Goal: Task Accomplishment & Management: Manage account settings

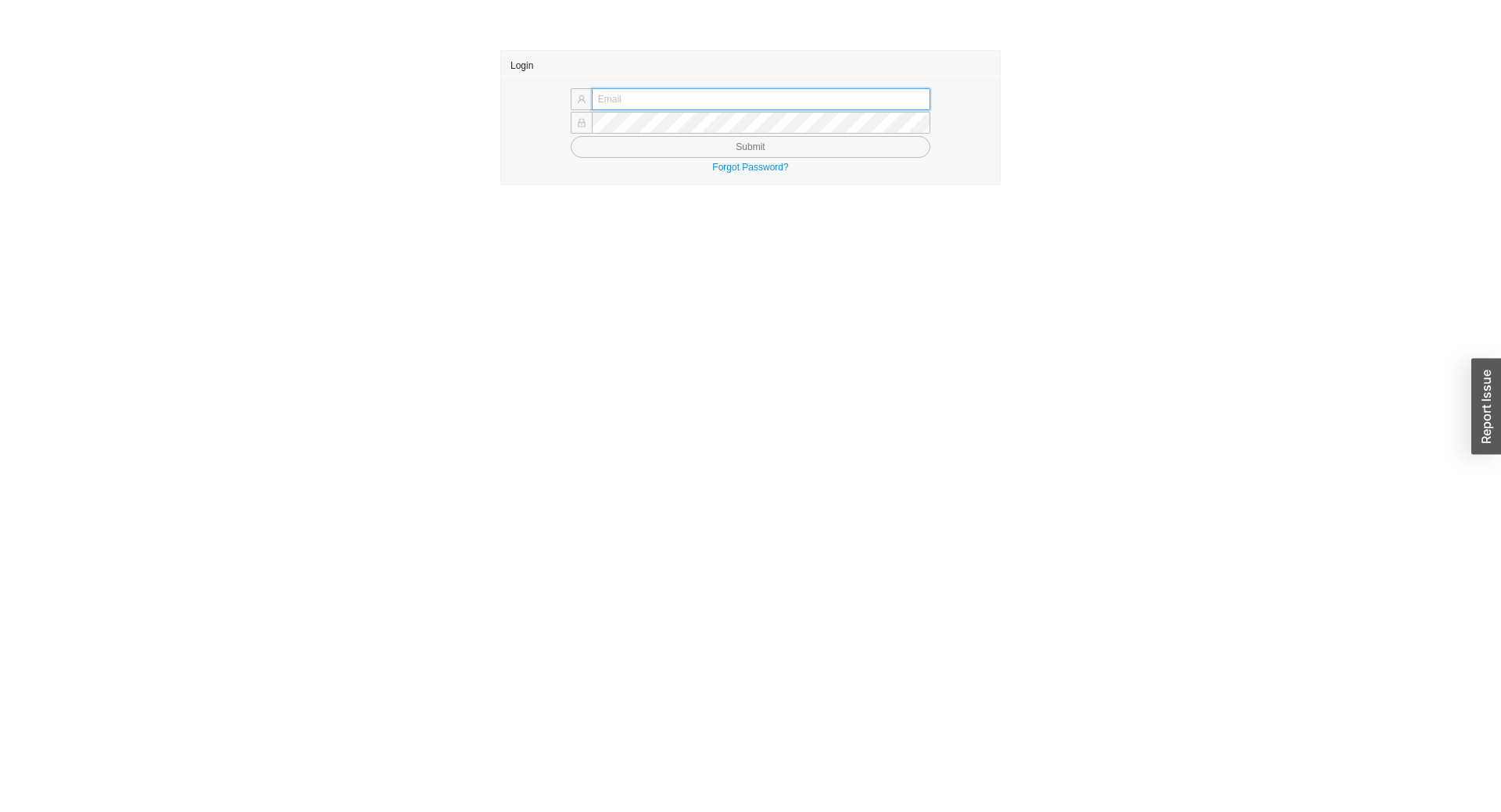
type input "chayaa@qualitybath.com"
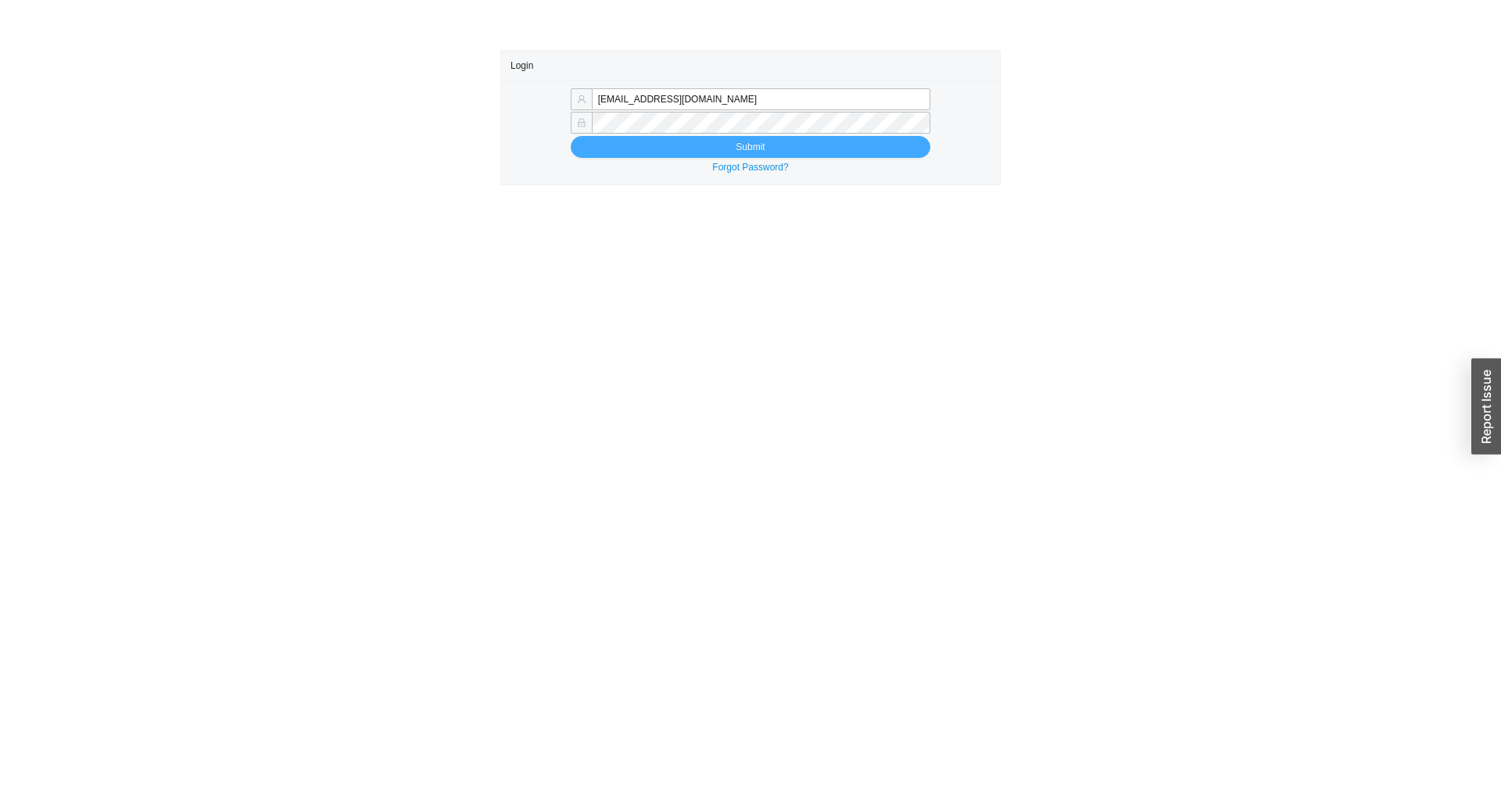
click at [700, 148] on button "Submit" at bounding box center [750, 147] width 359 height 22
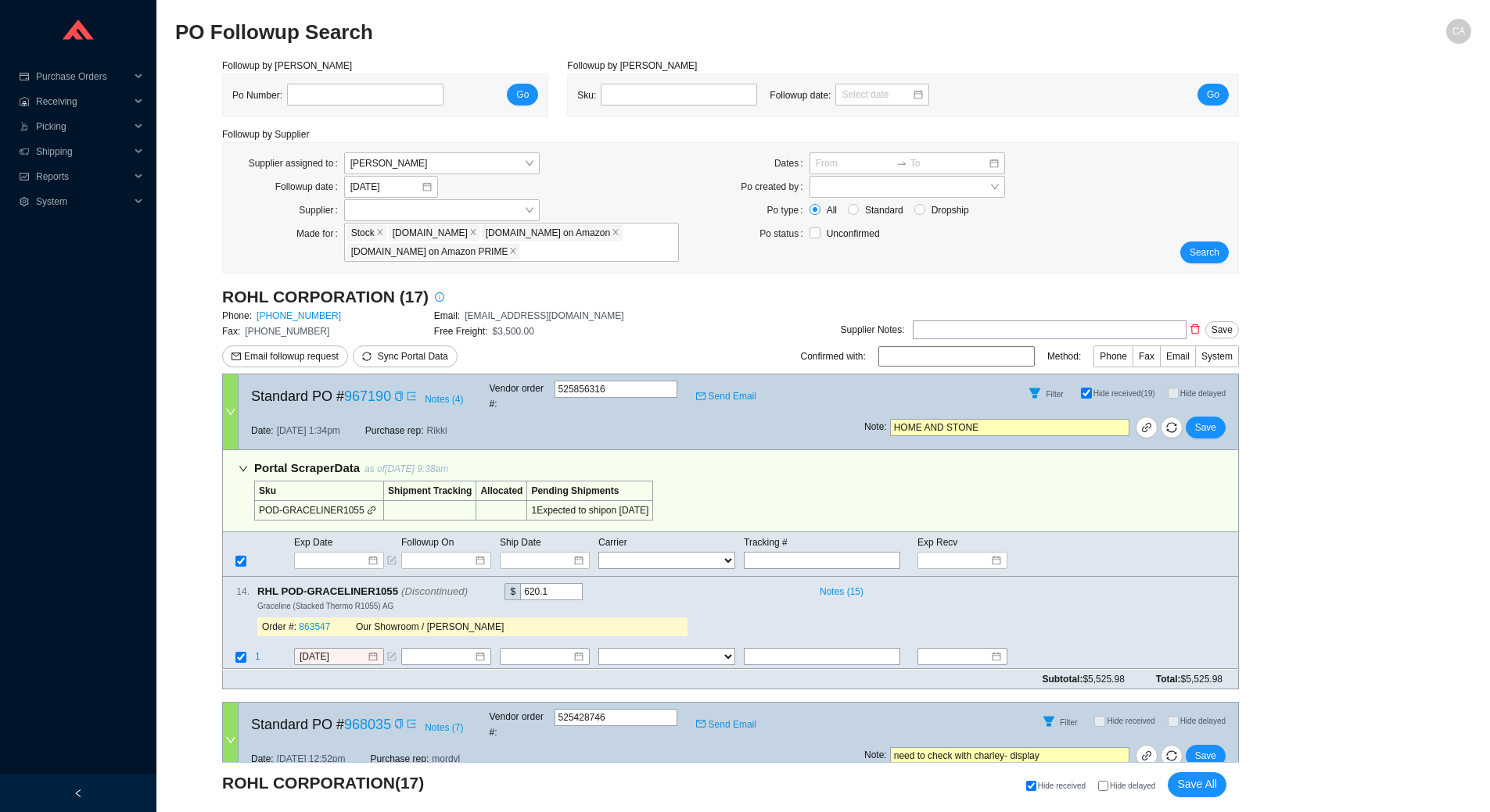
select select "2"
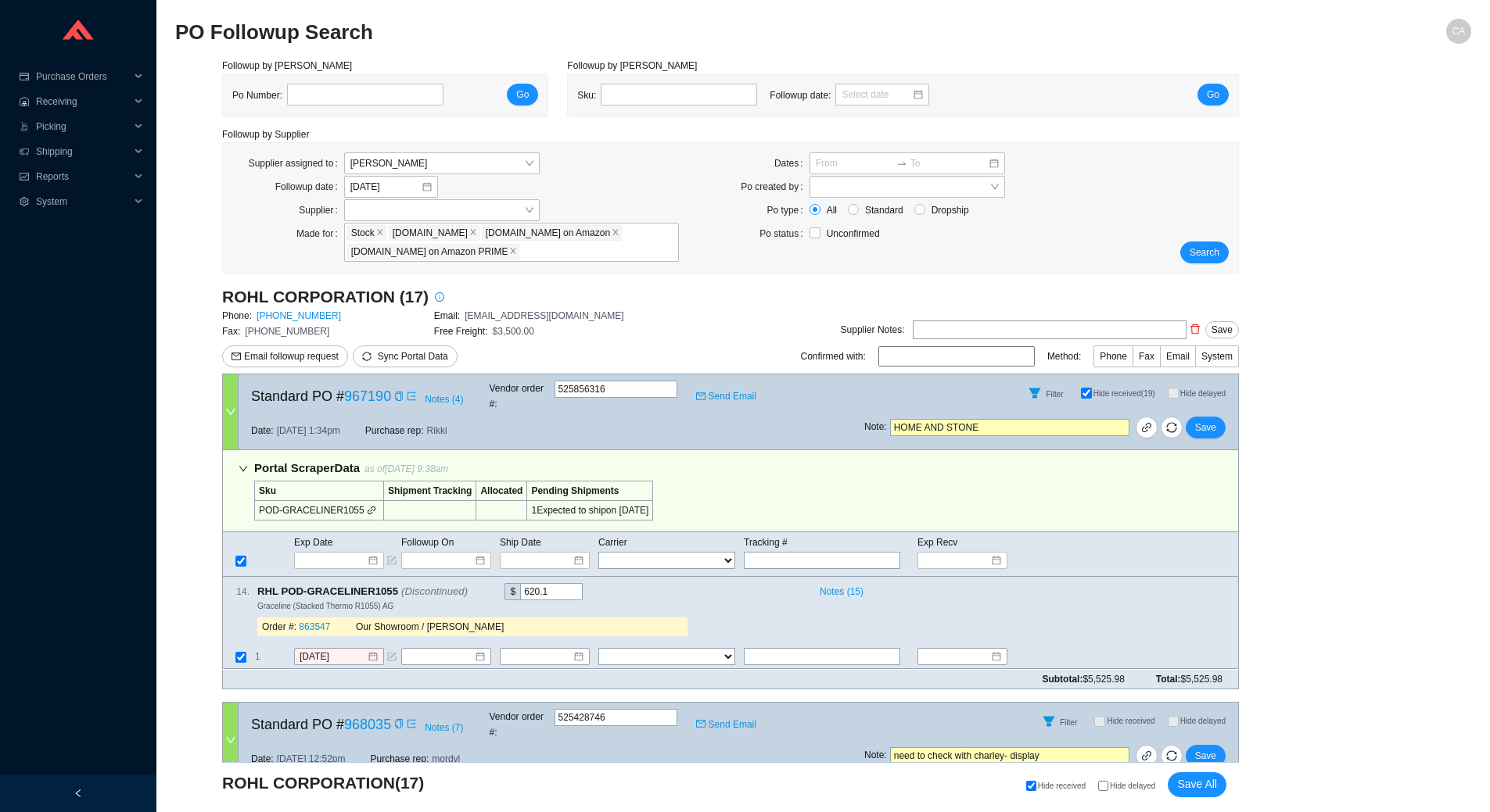
select select "2"
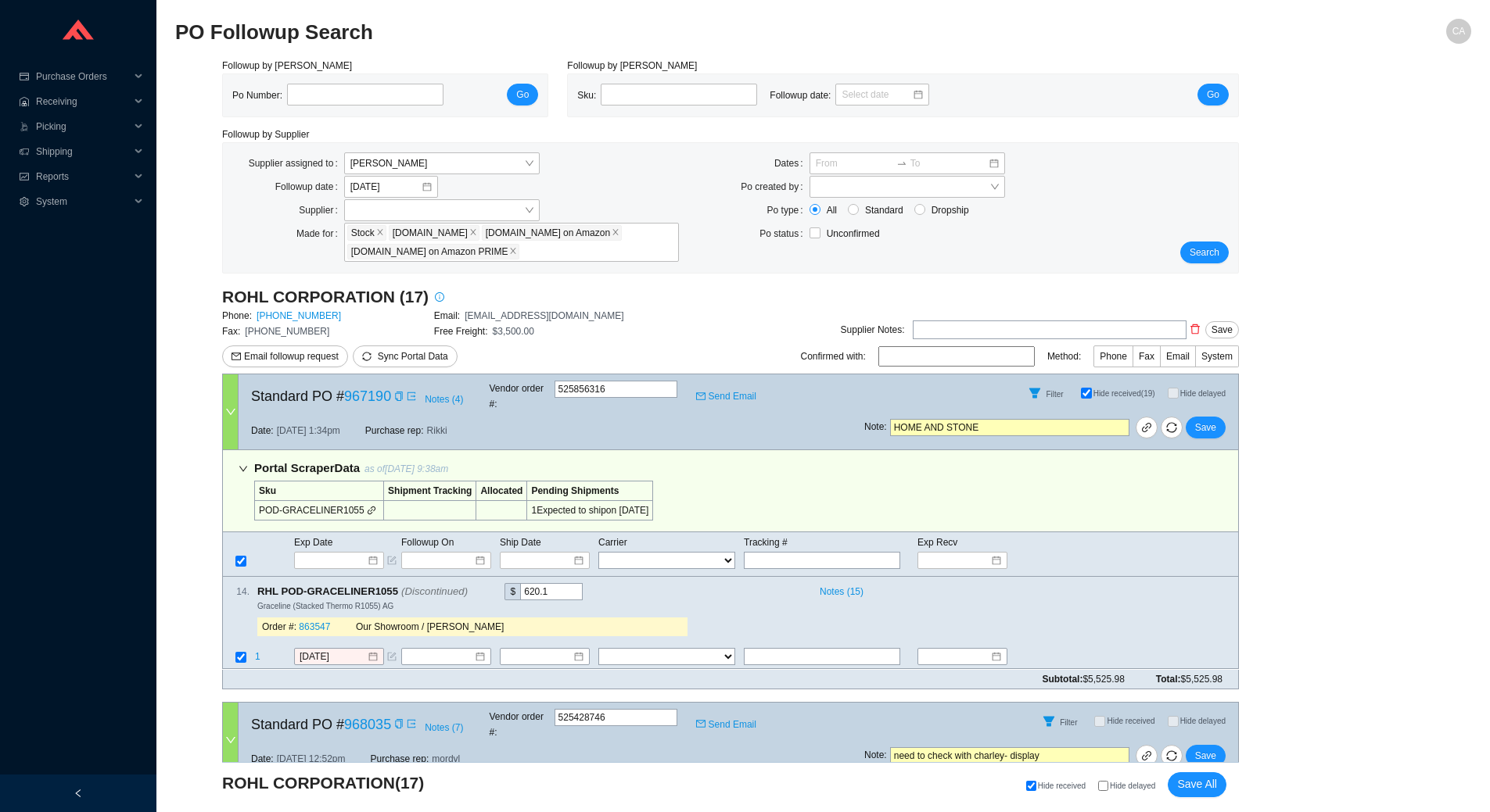
select select "2"
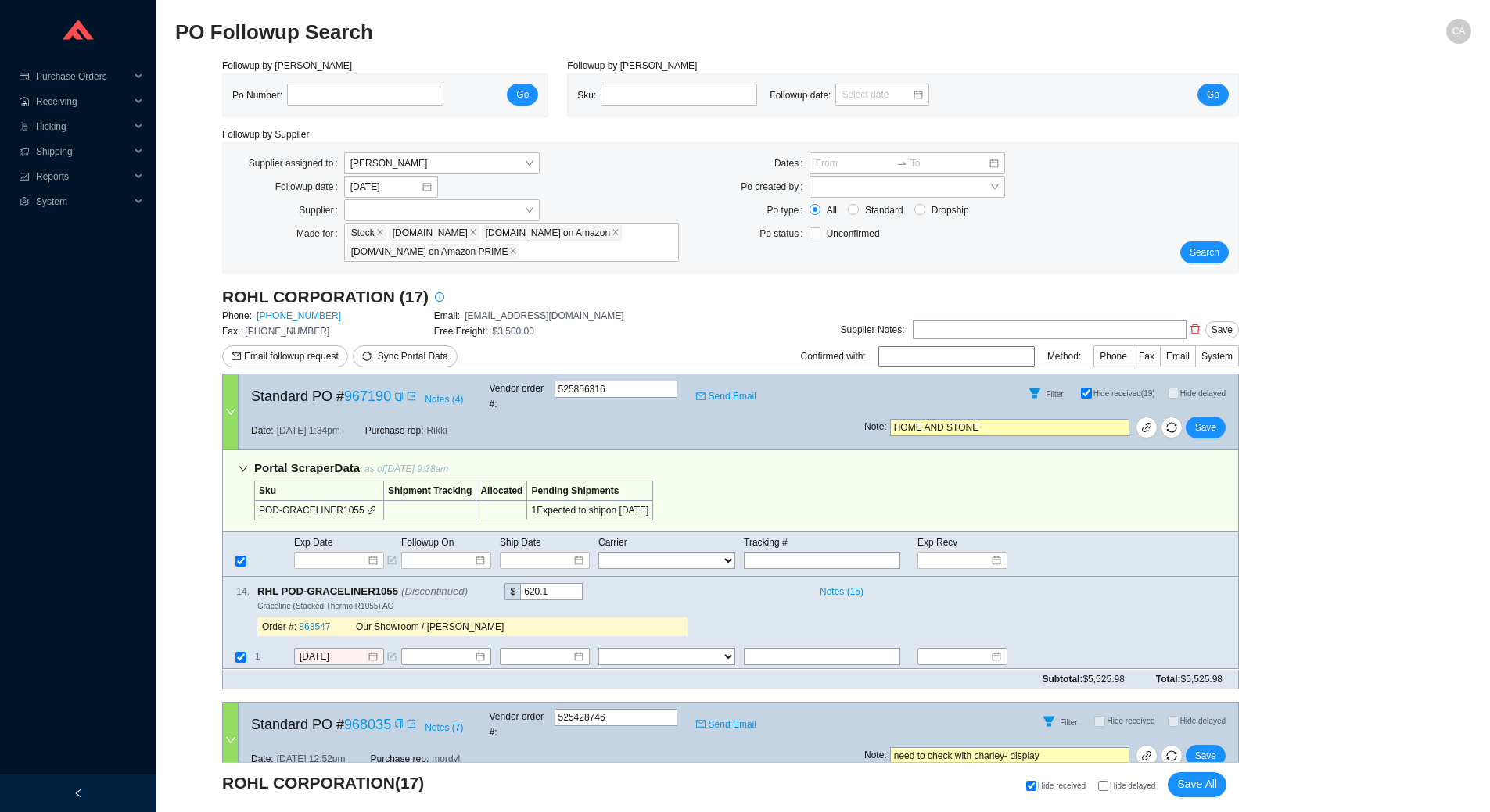
select select "2"
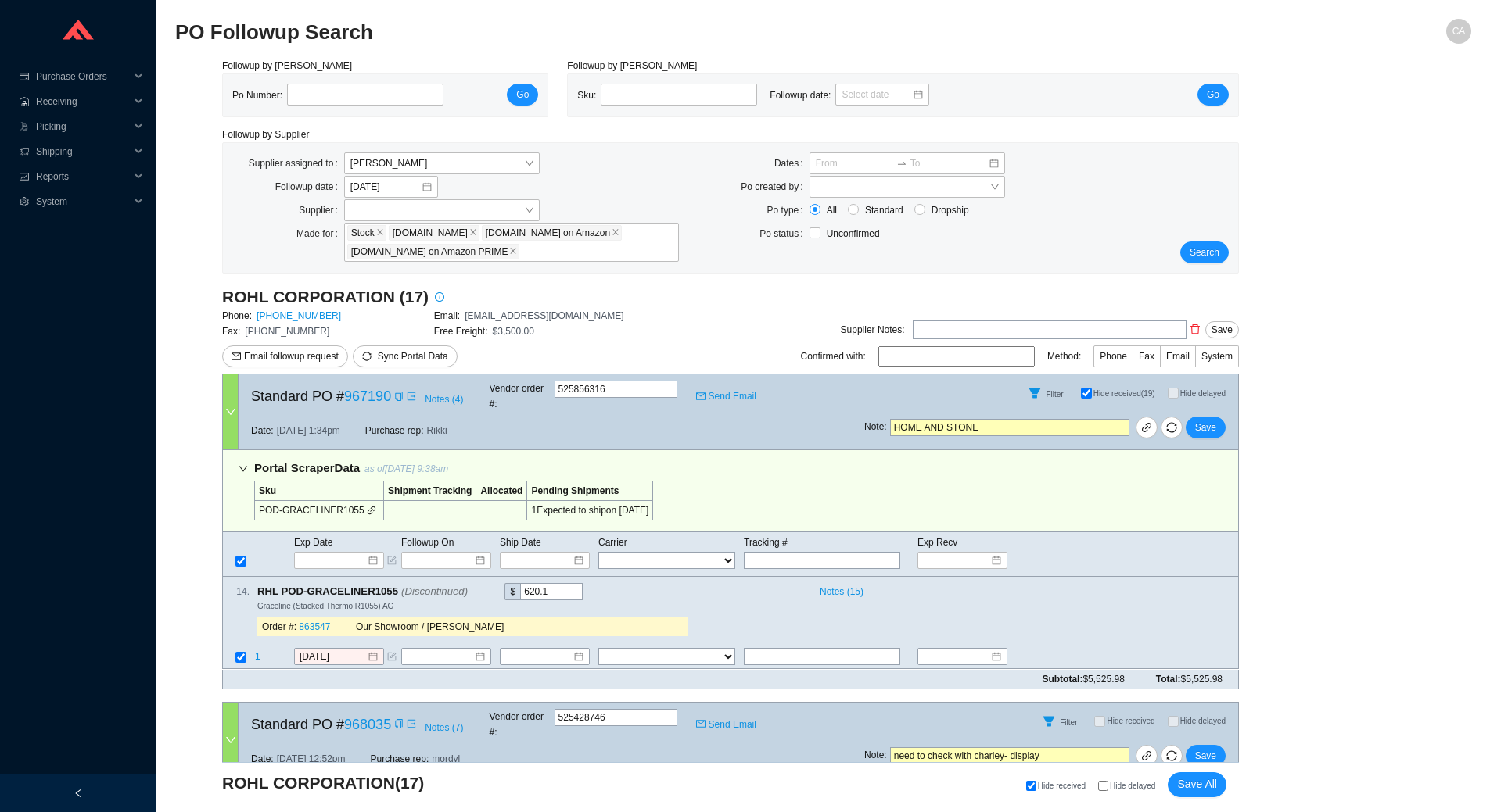
select select "2"
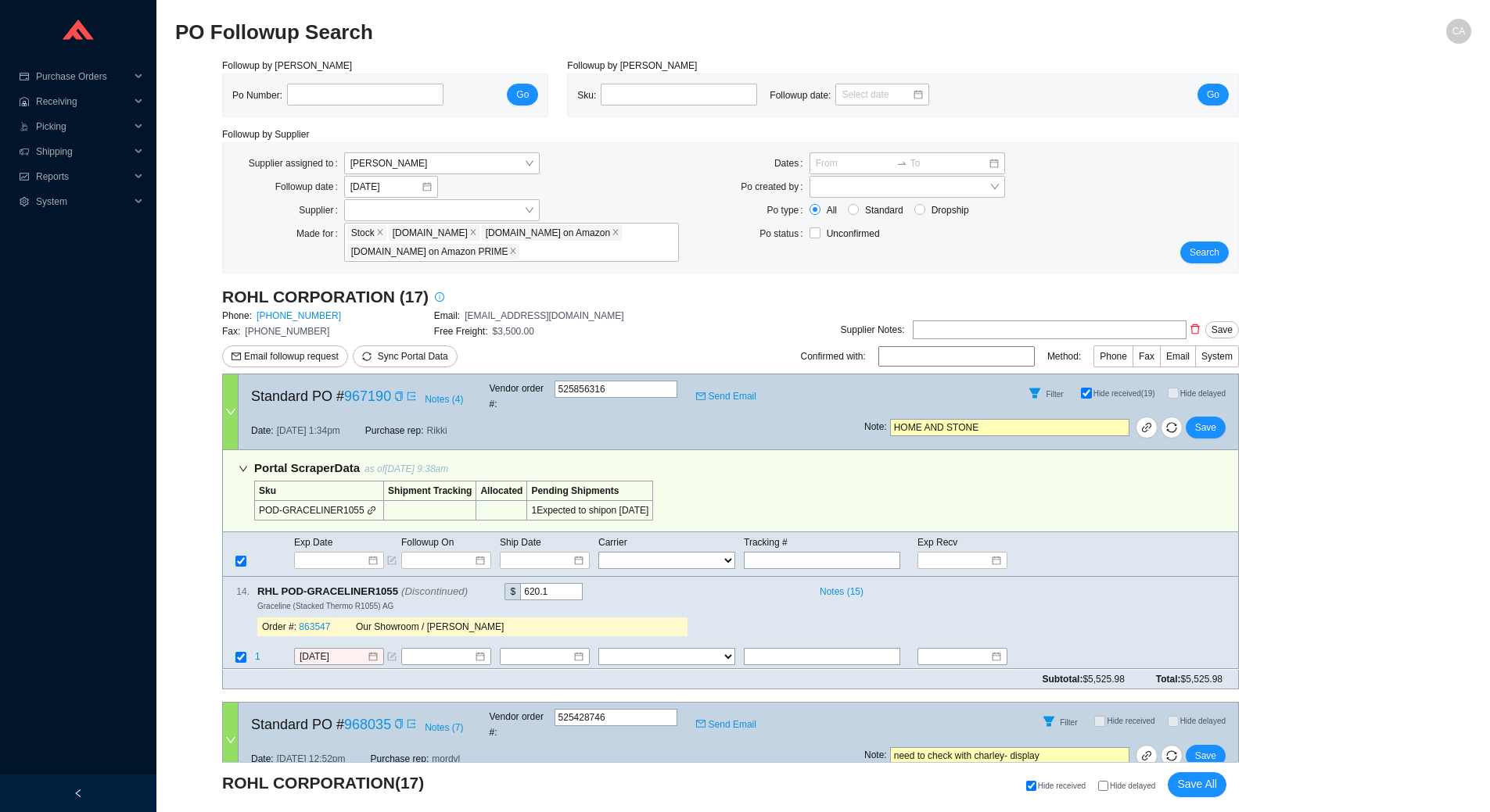
select select "10"
select select "2"
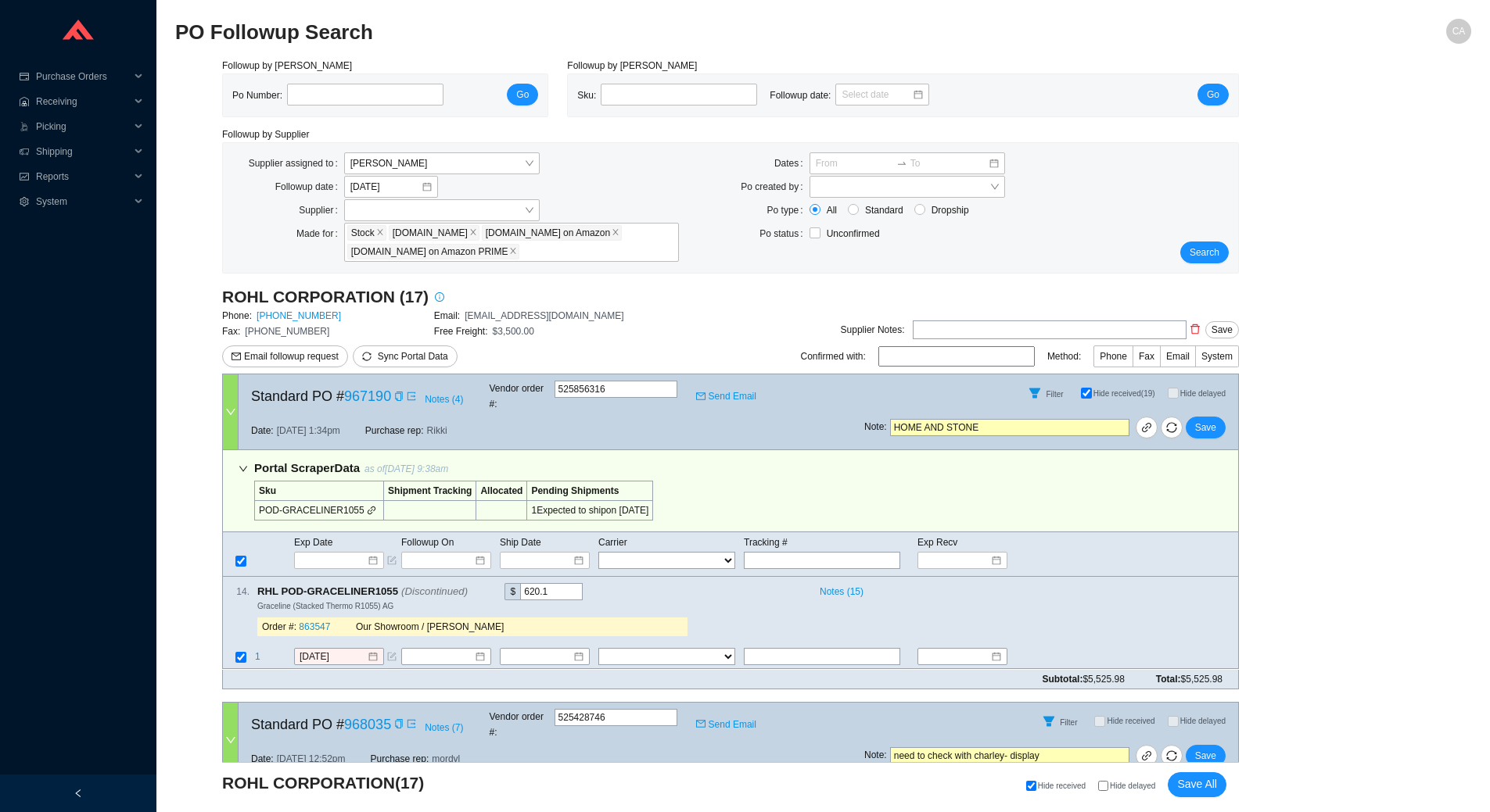
select select "2"
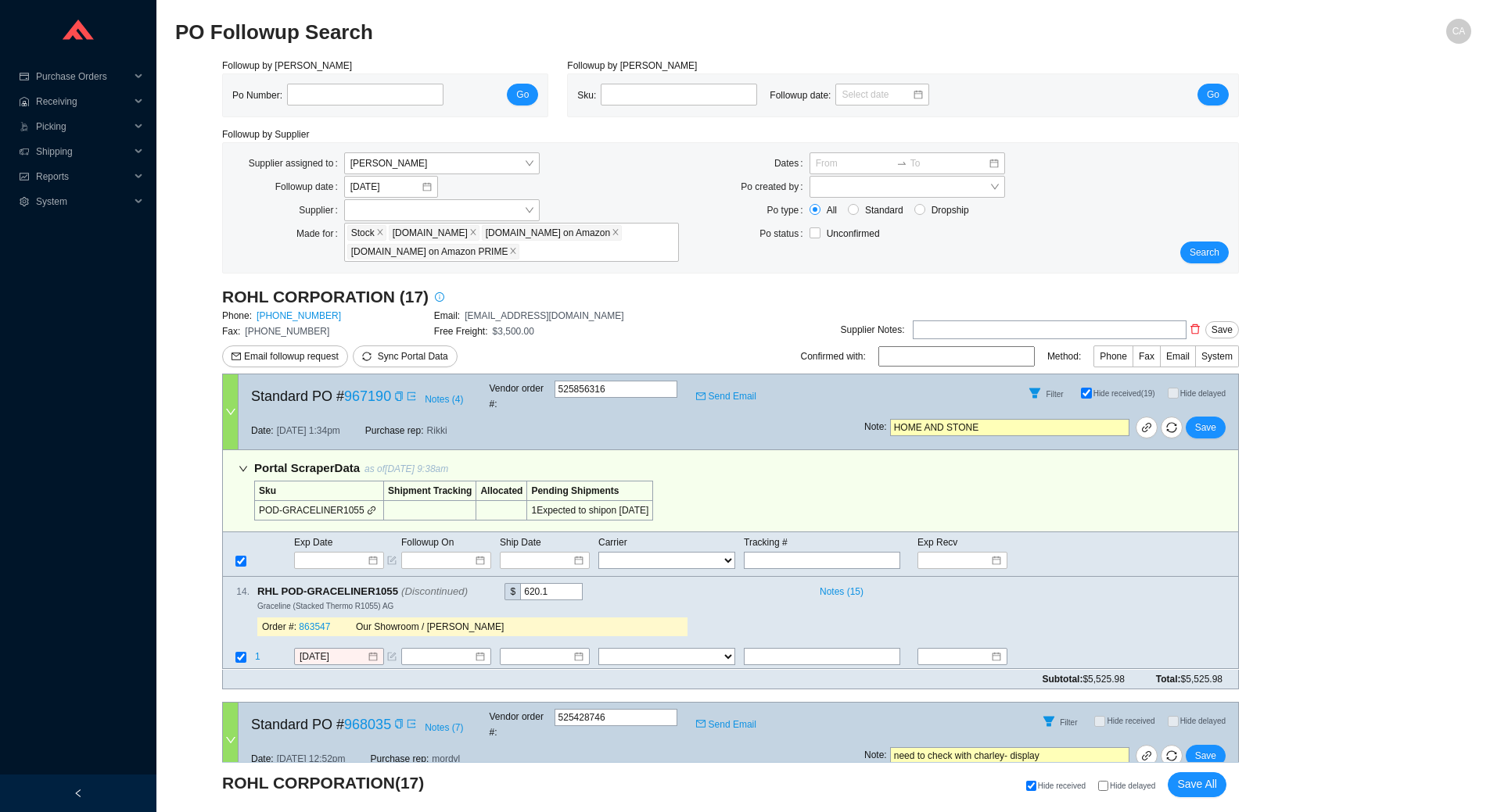
select select "5"
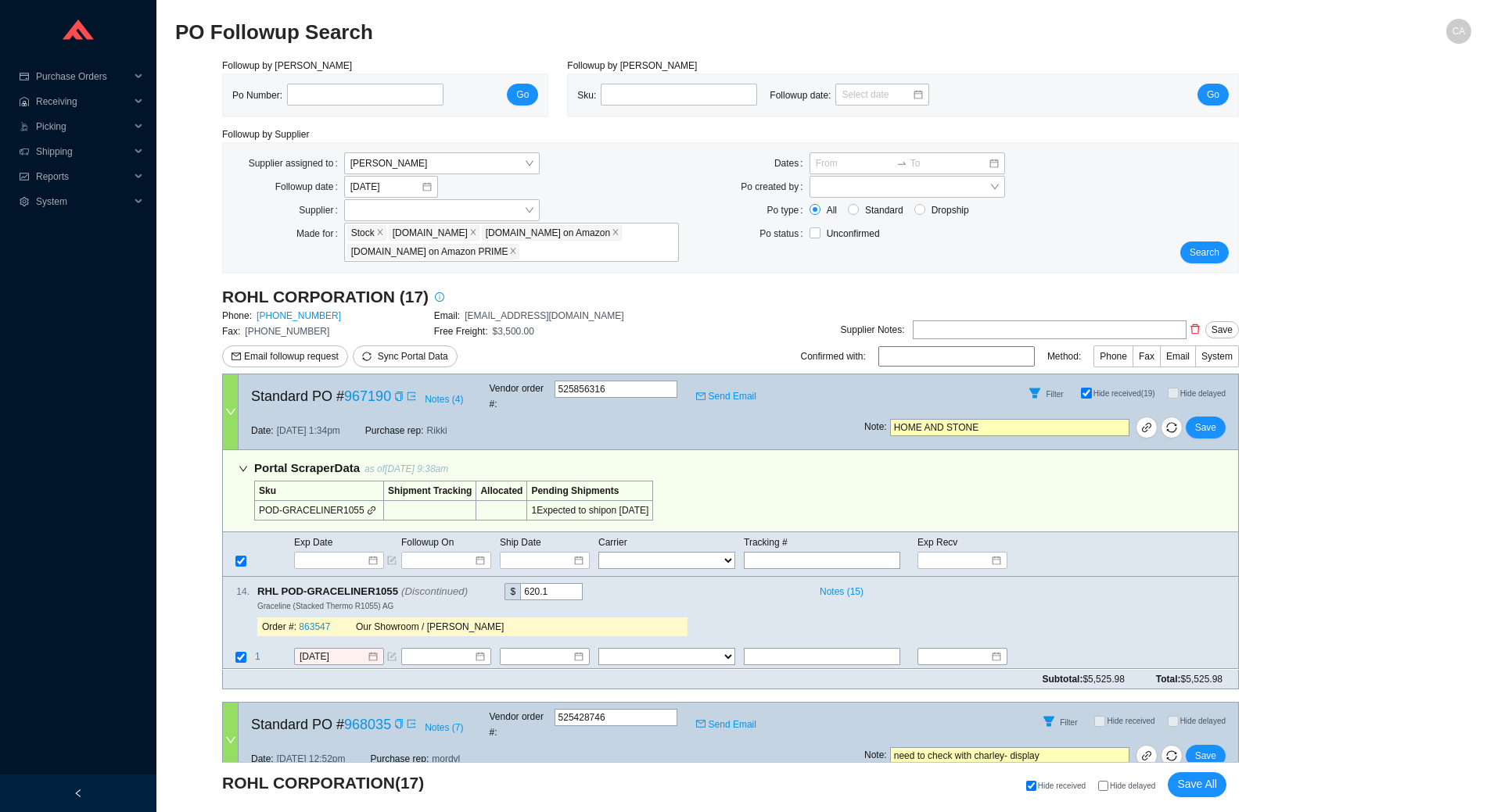
select select "5"
select select "2"
select select "5"
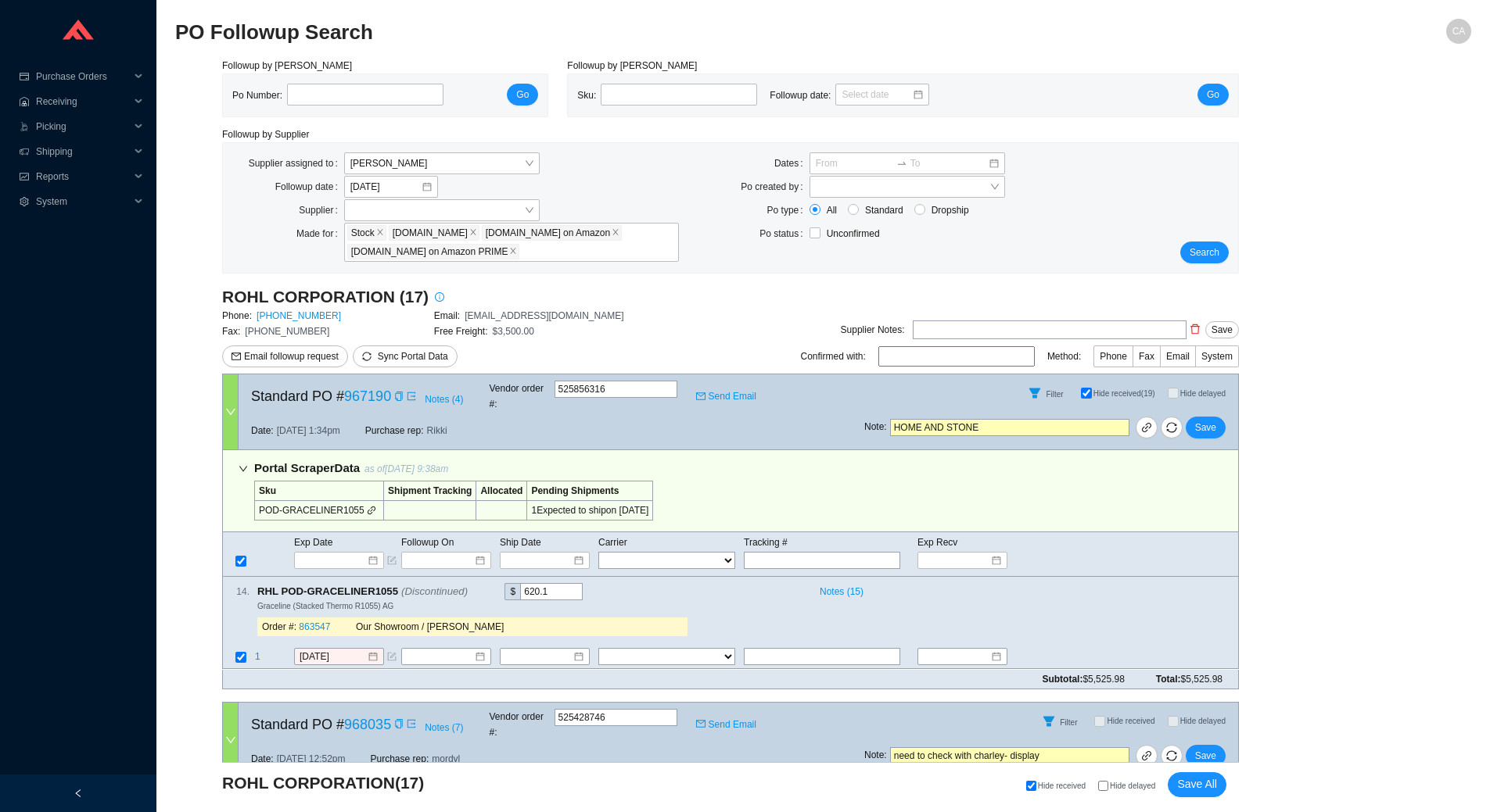
select select "5"
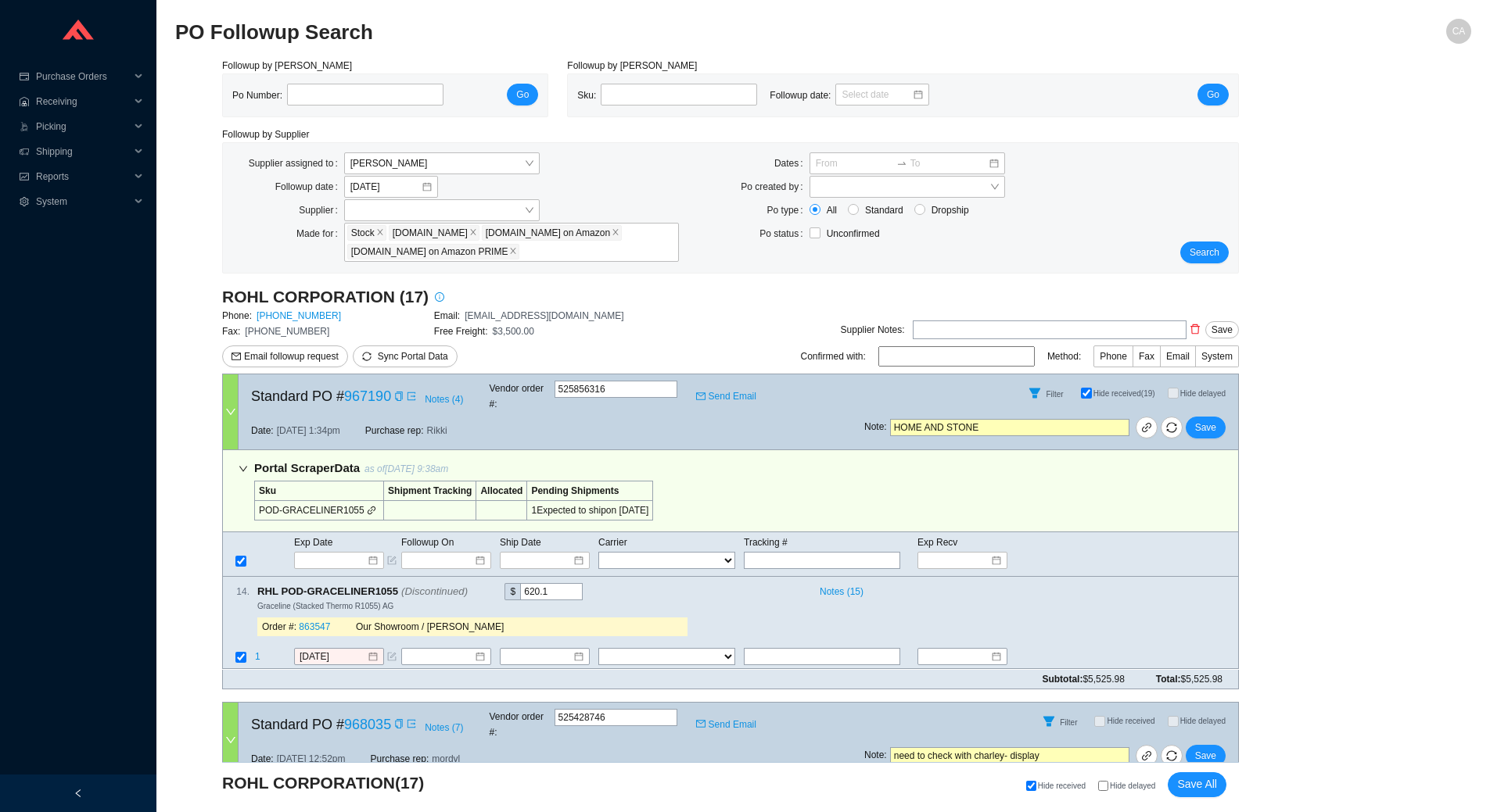
select select "1"
select select "5"
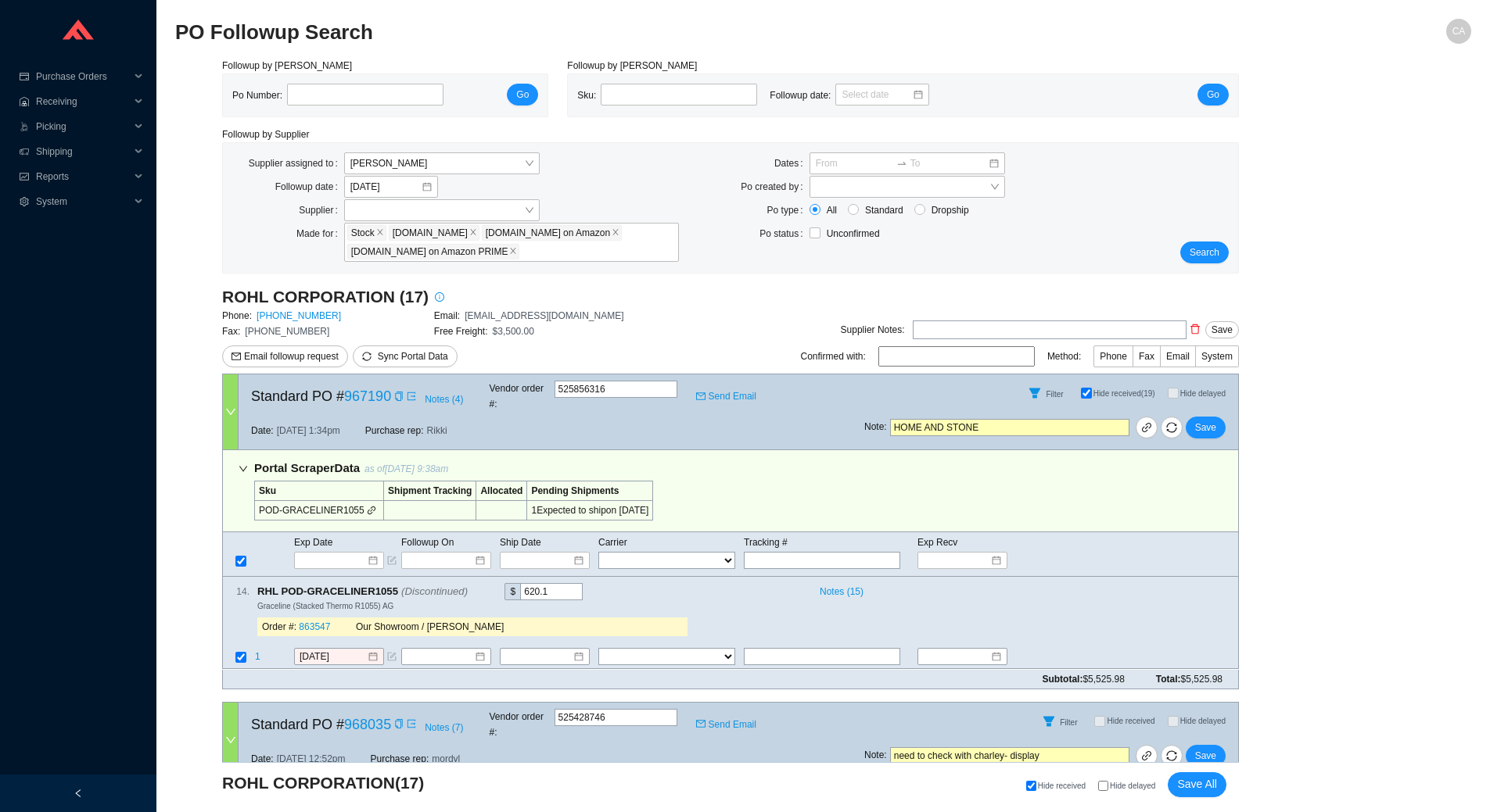
select select "5"
select select "1"
select select "5"
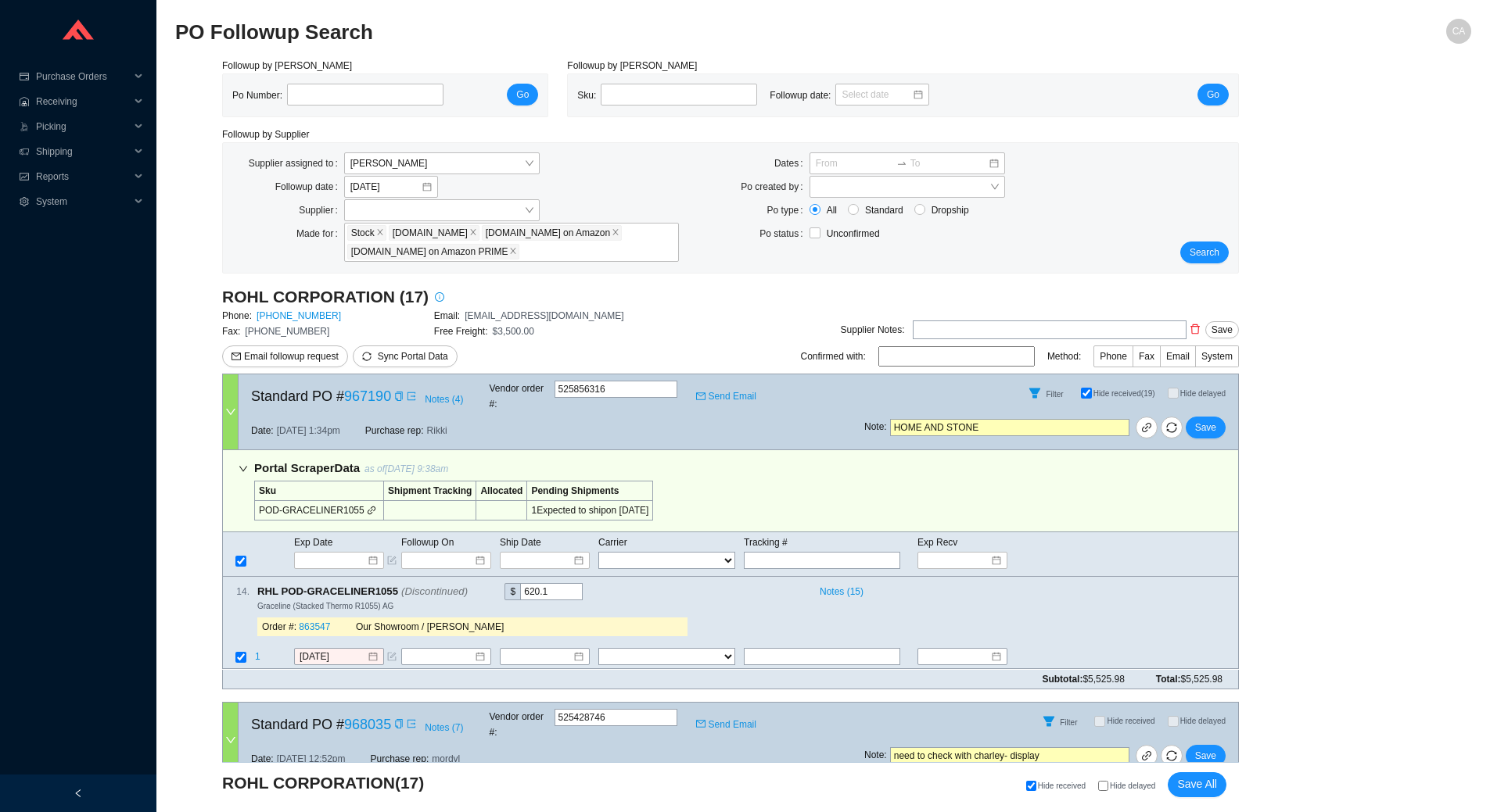
select select "5"
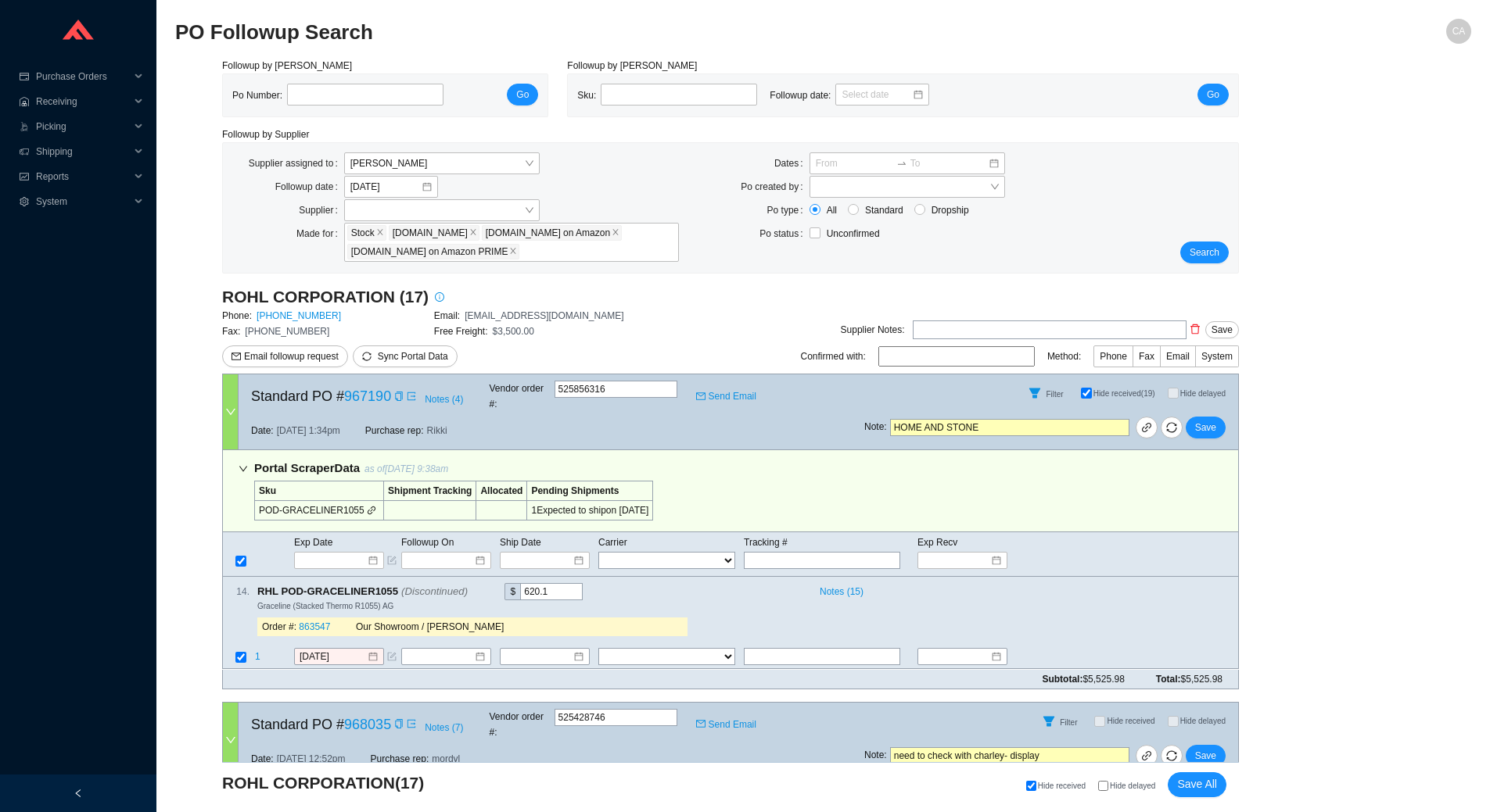
select select "5"
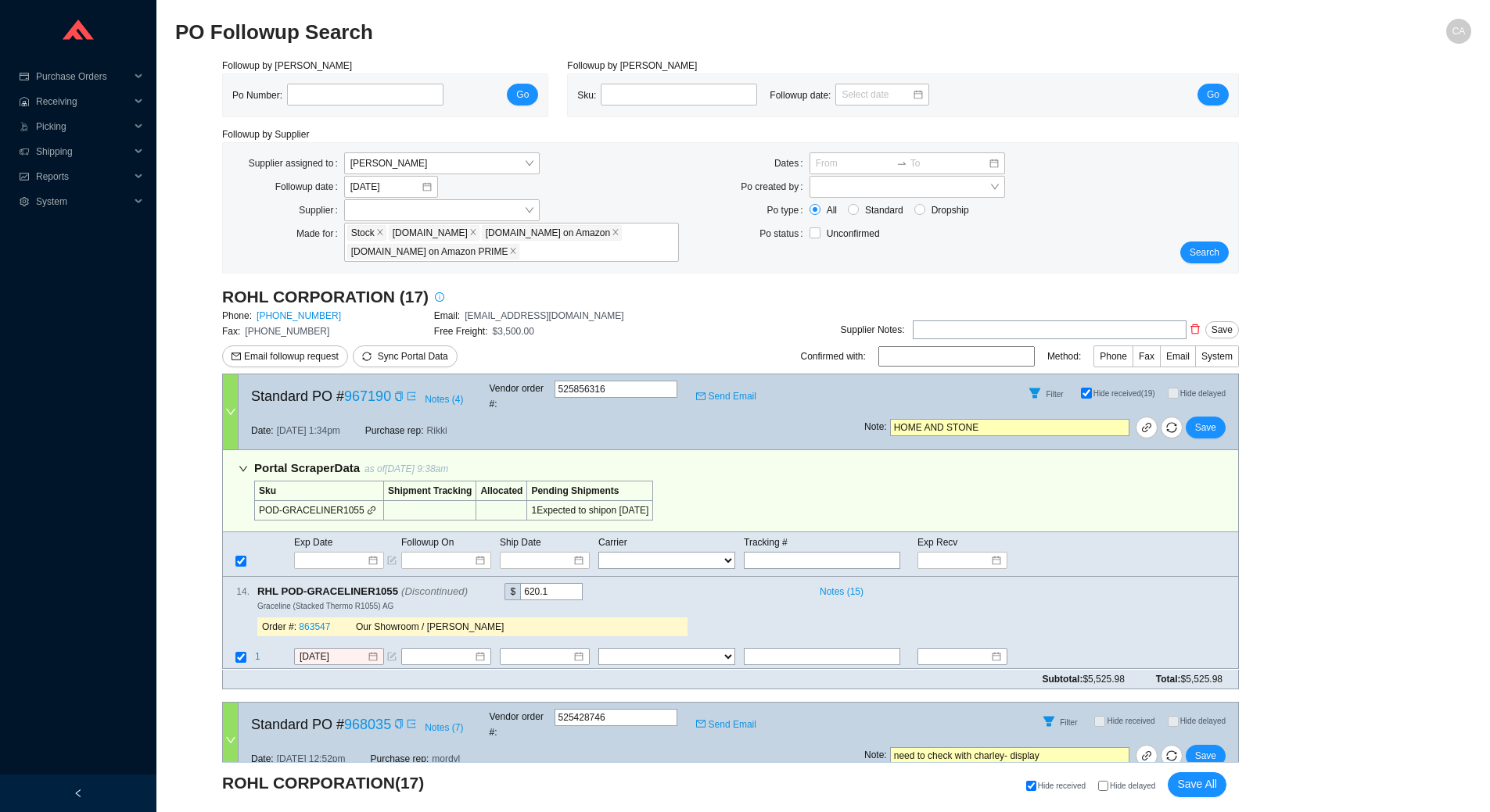
select select "2"
select select "1"
select select "5"
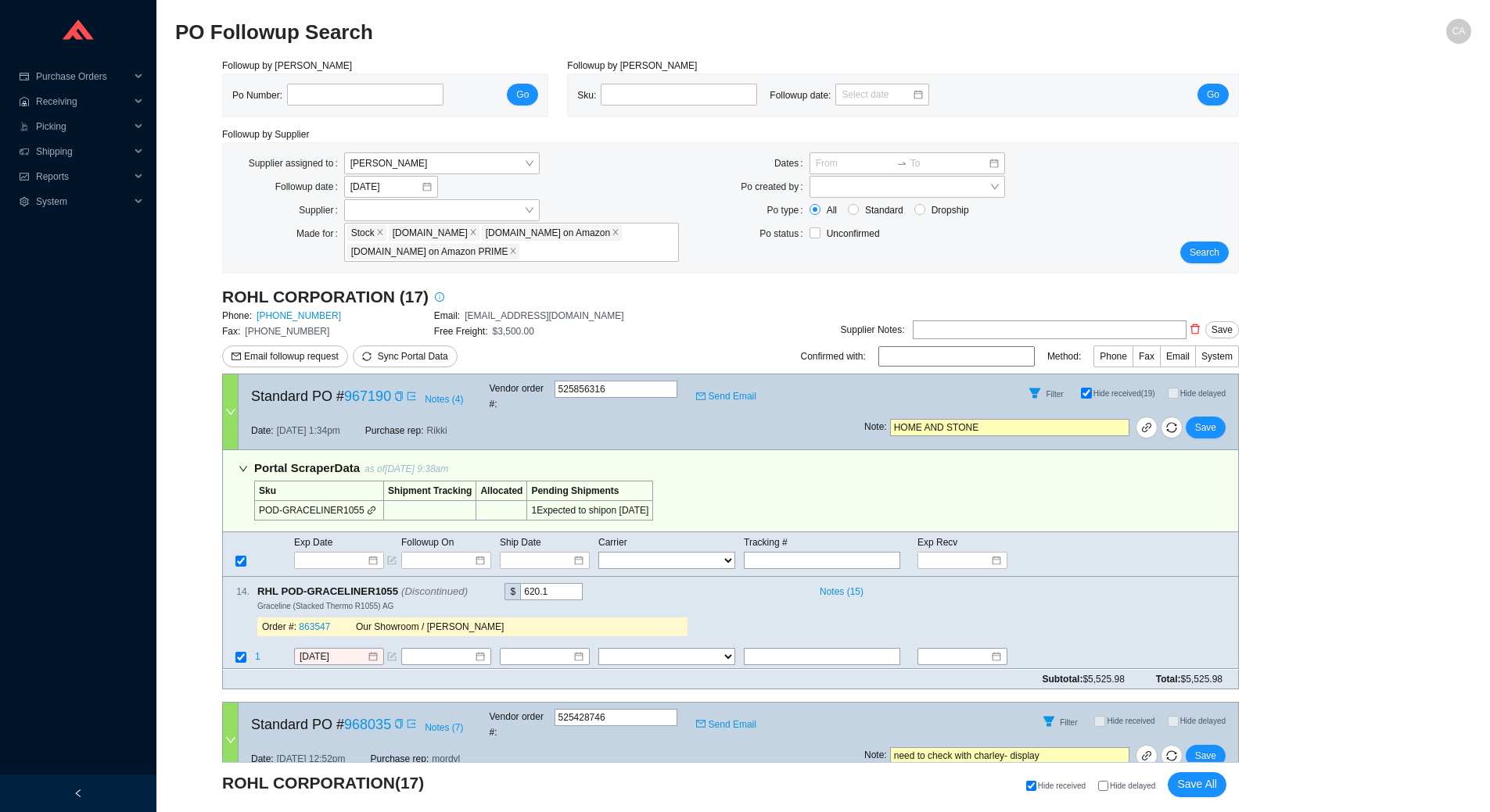
select select "5"
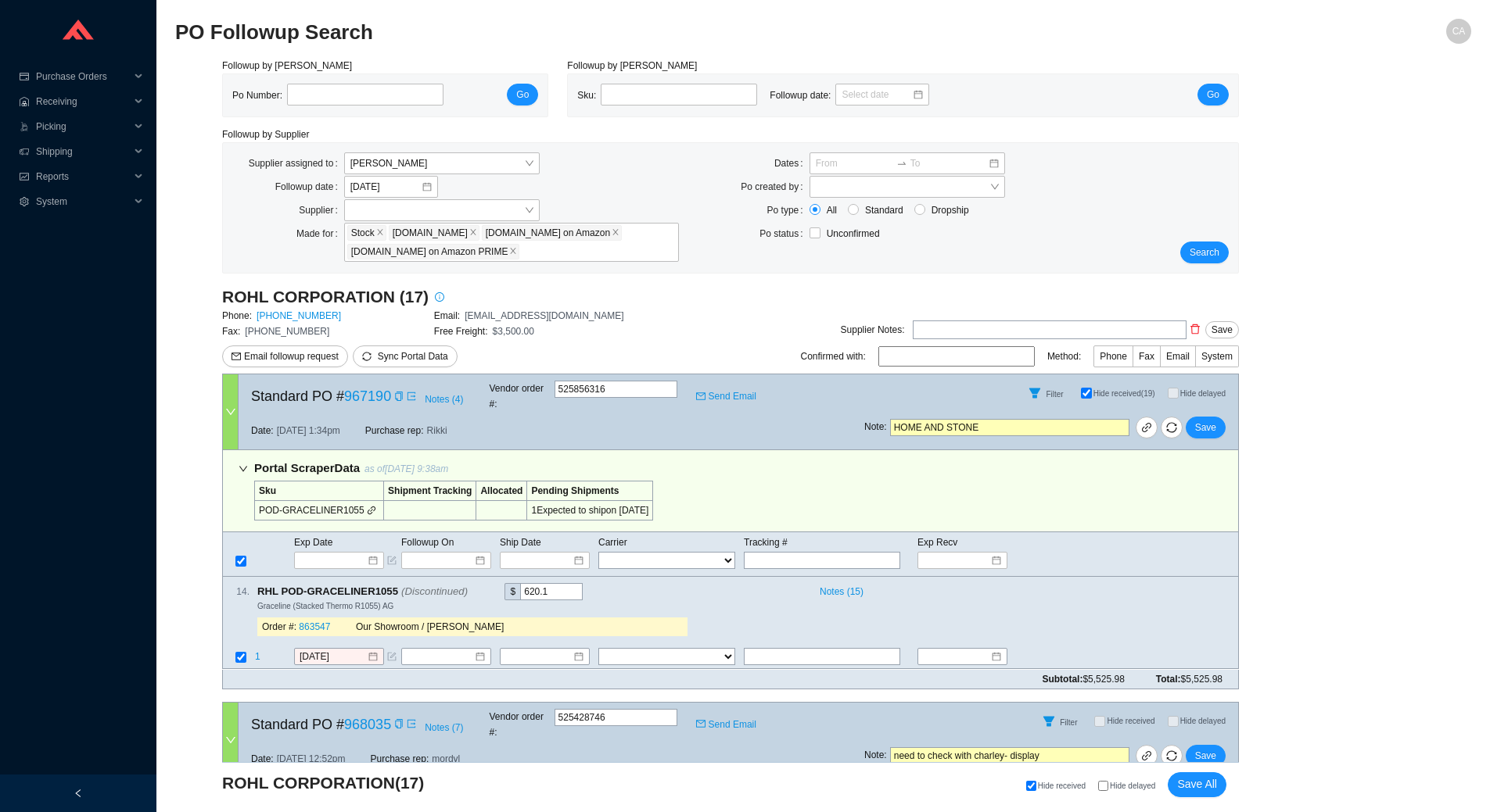
select select "5"
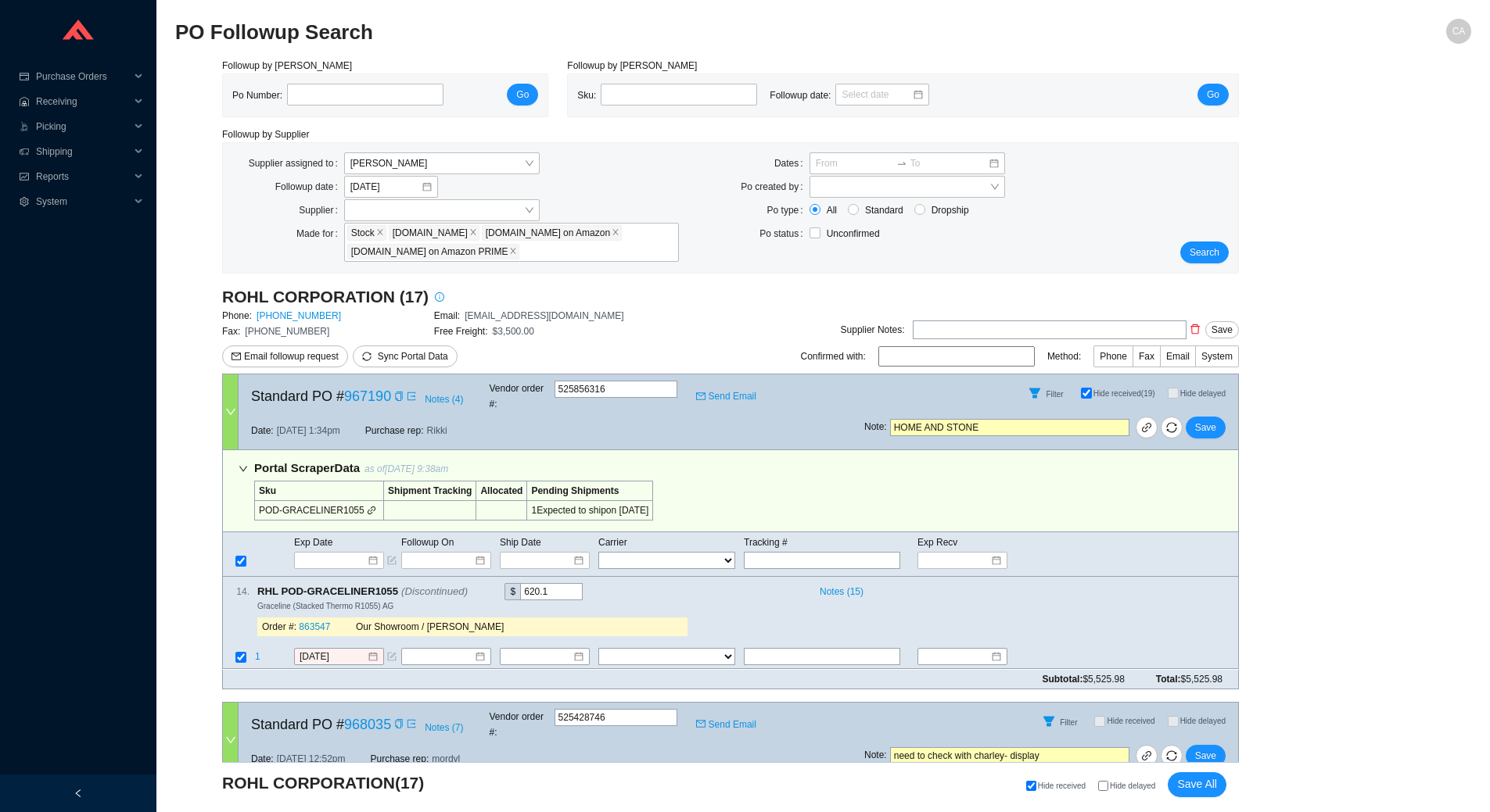
select select "5"
select select "2"
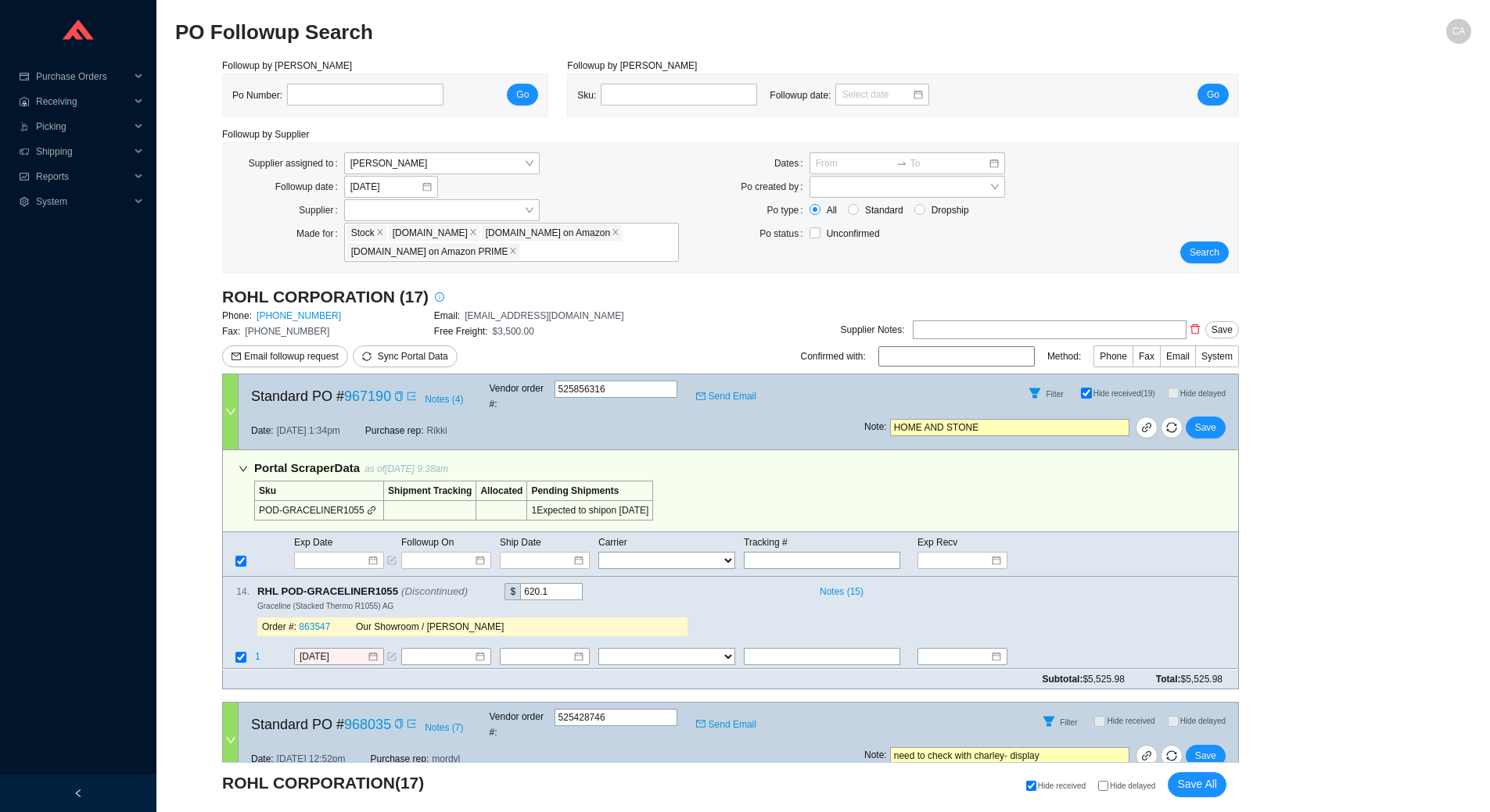
select select "2"
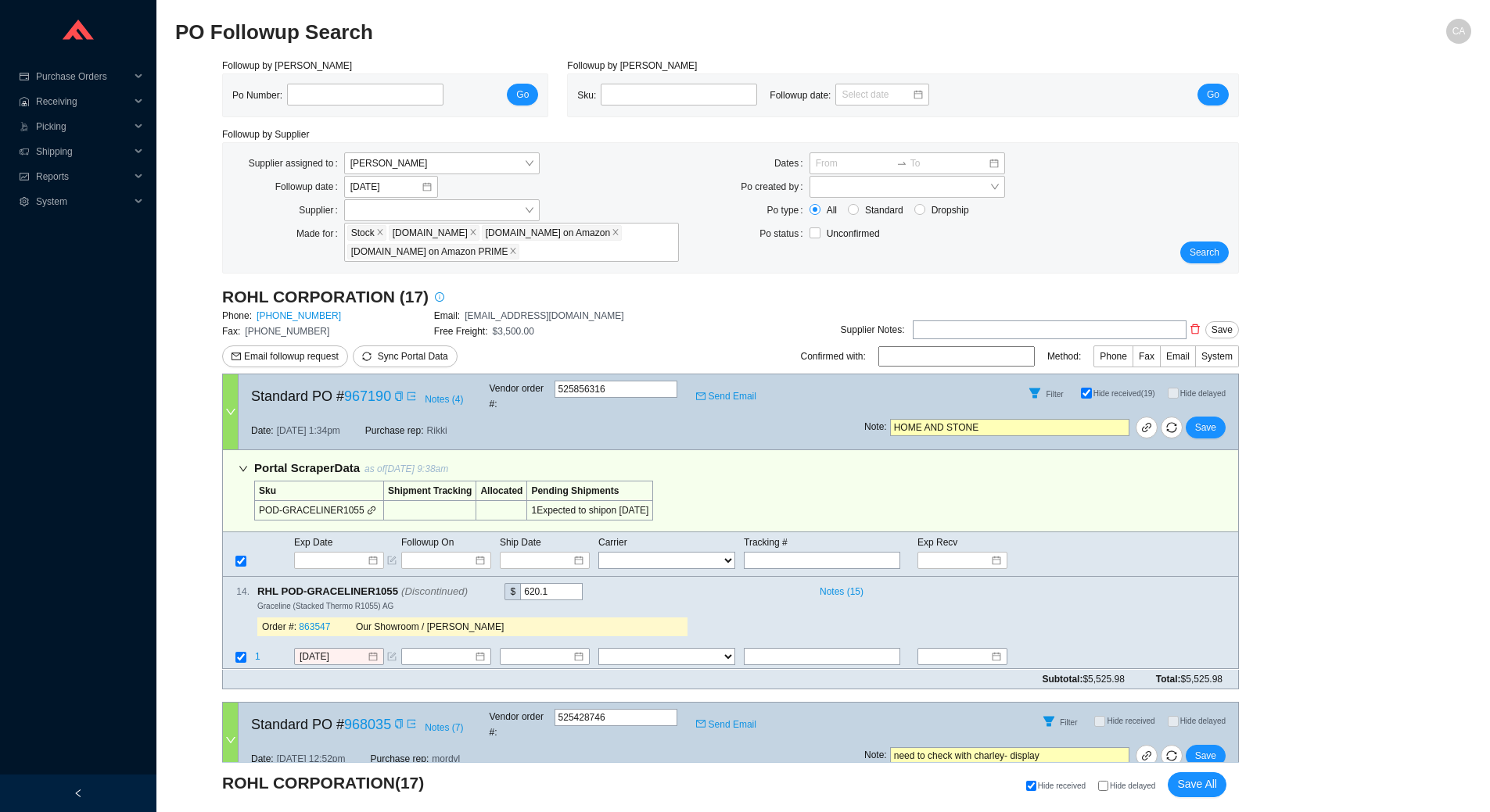
select select "5"
select select "2"
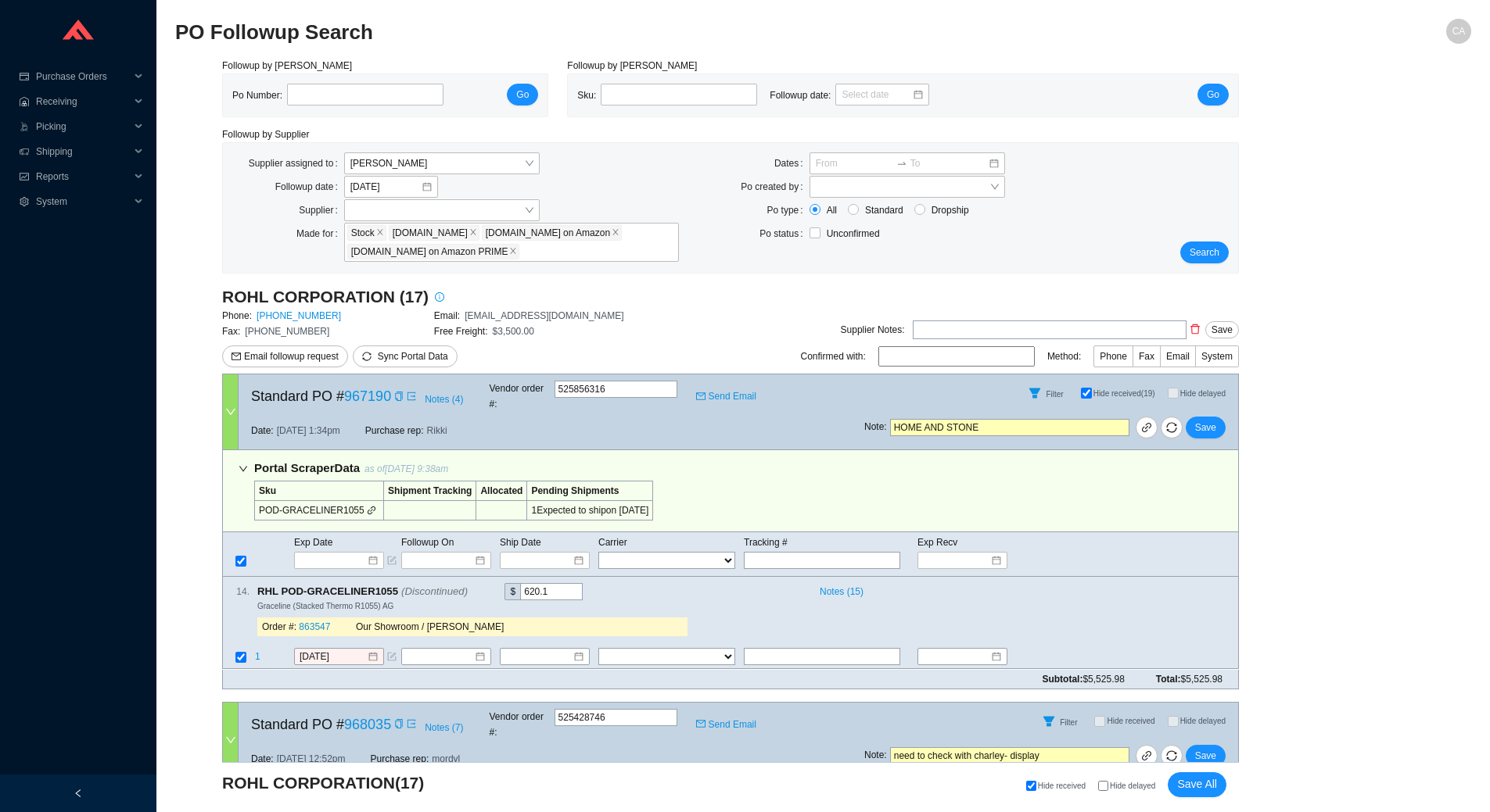
select select "2"
select select "5"
select select "10"
select select "5"
select select "2"
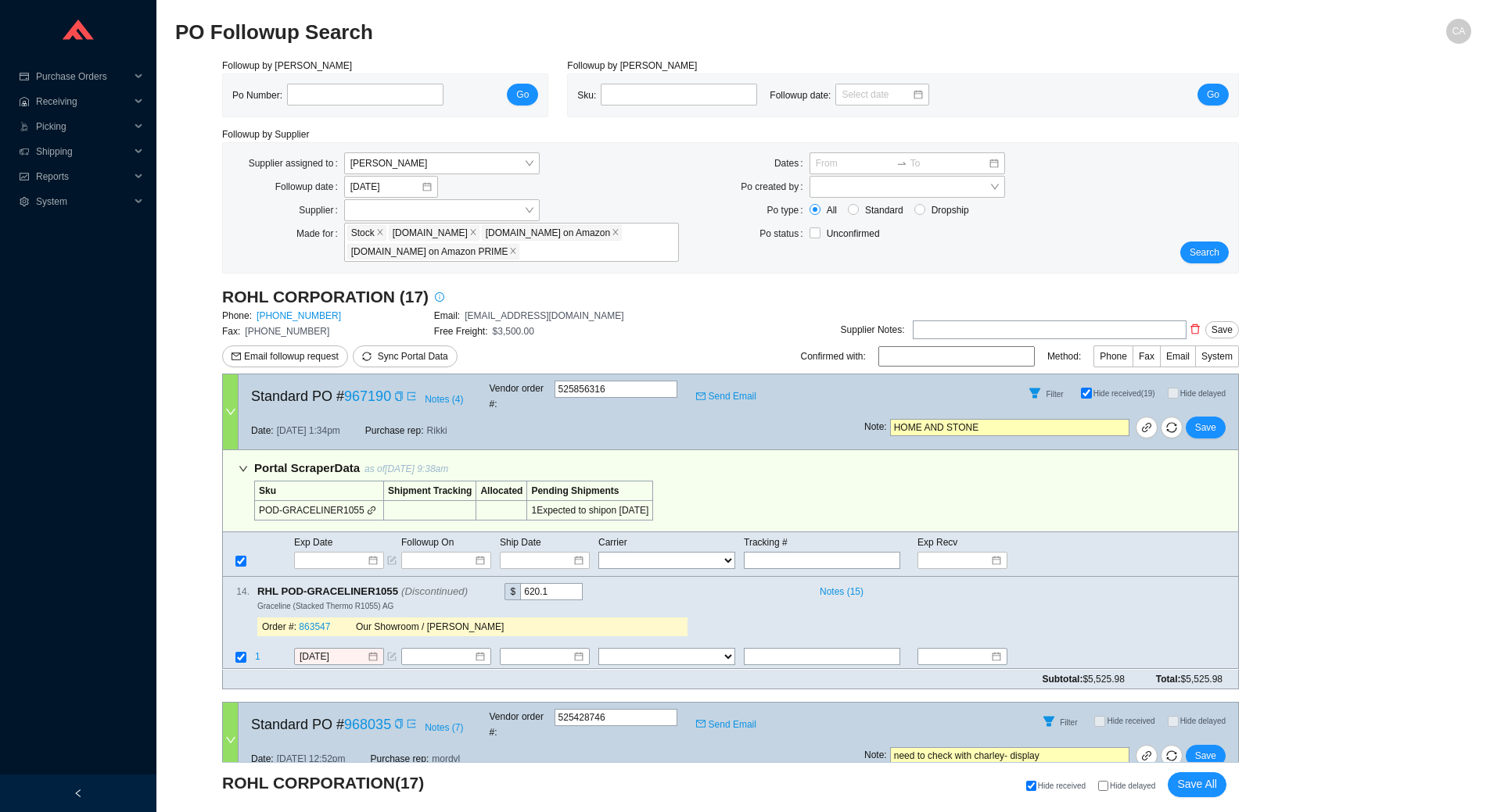
select select "2"
select select "5"
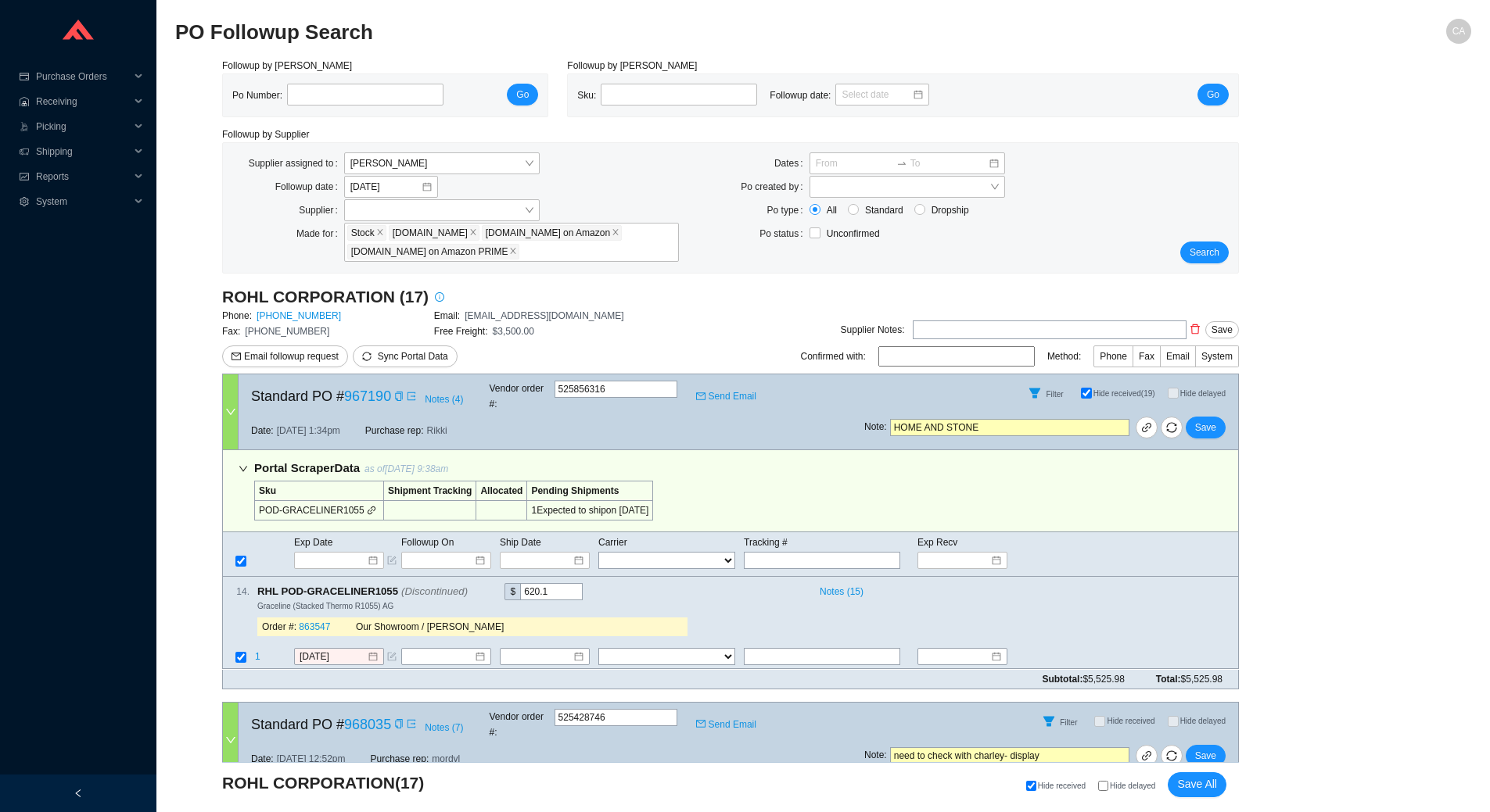
select select "5"
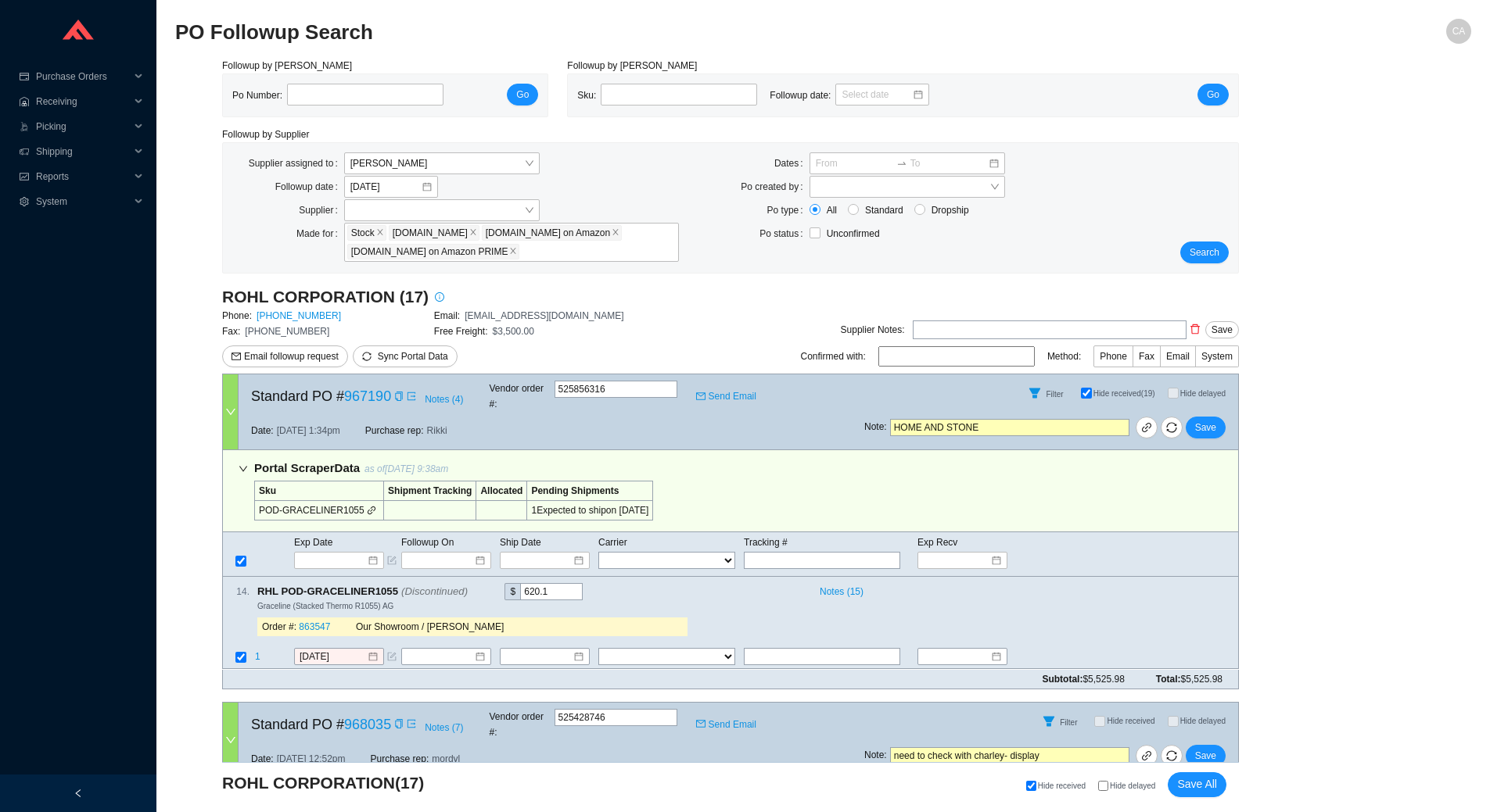
select select "5"
select select "10"
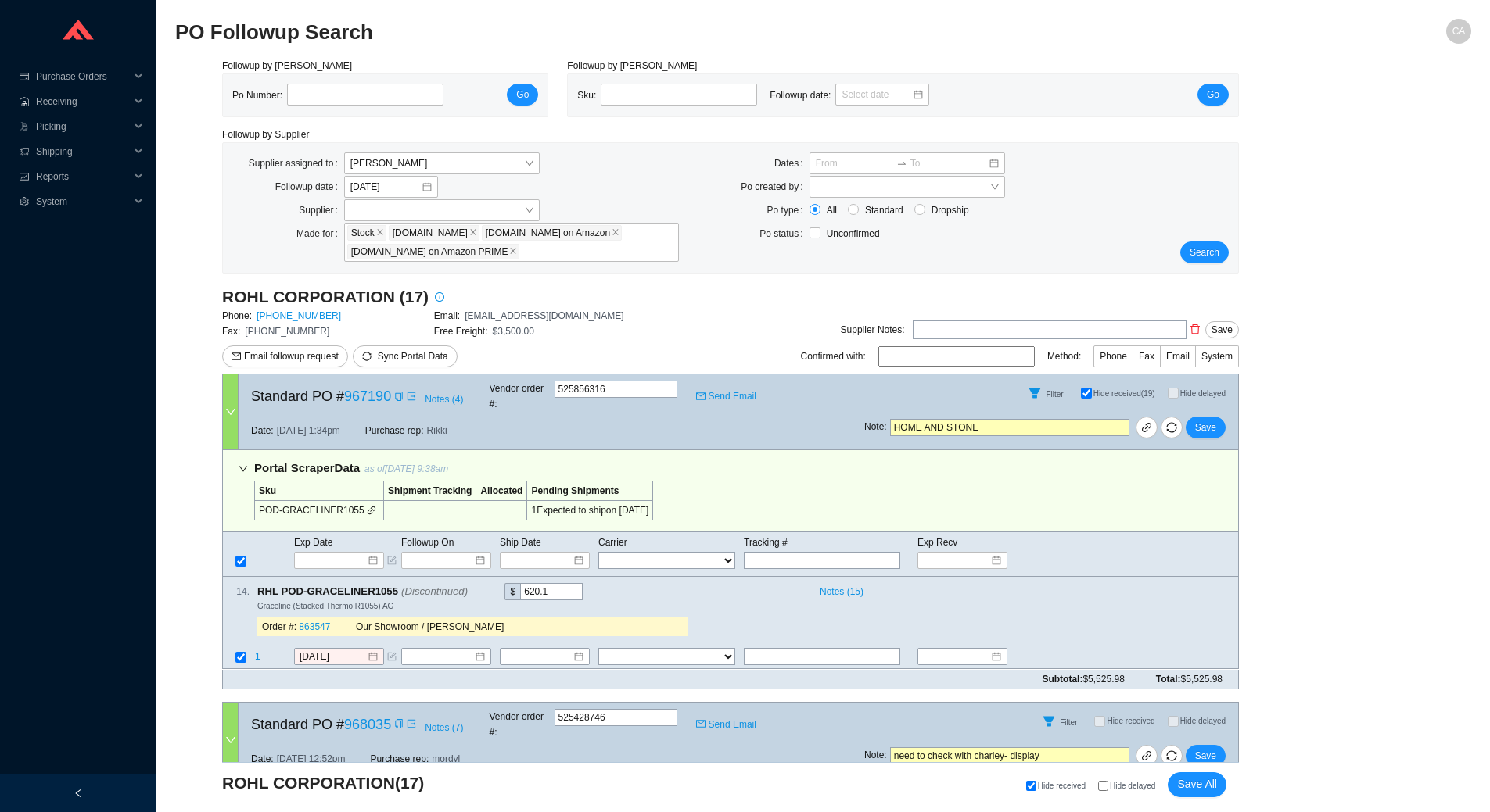
select select "1"
select select "5"
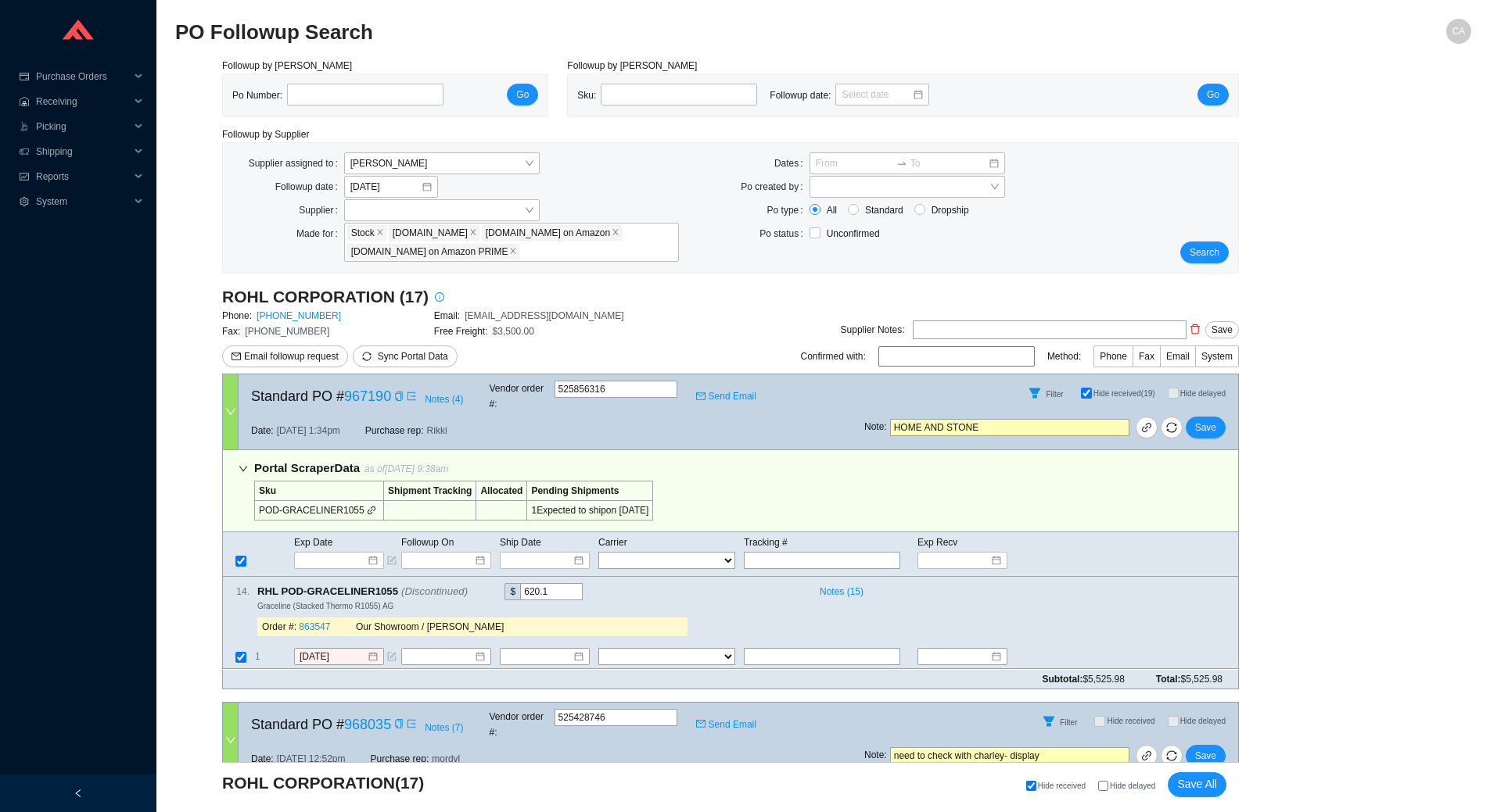
select select "5"
select select "2"
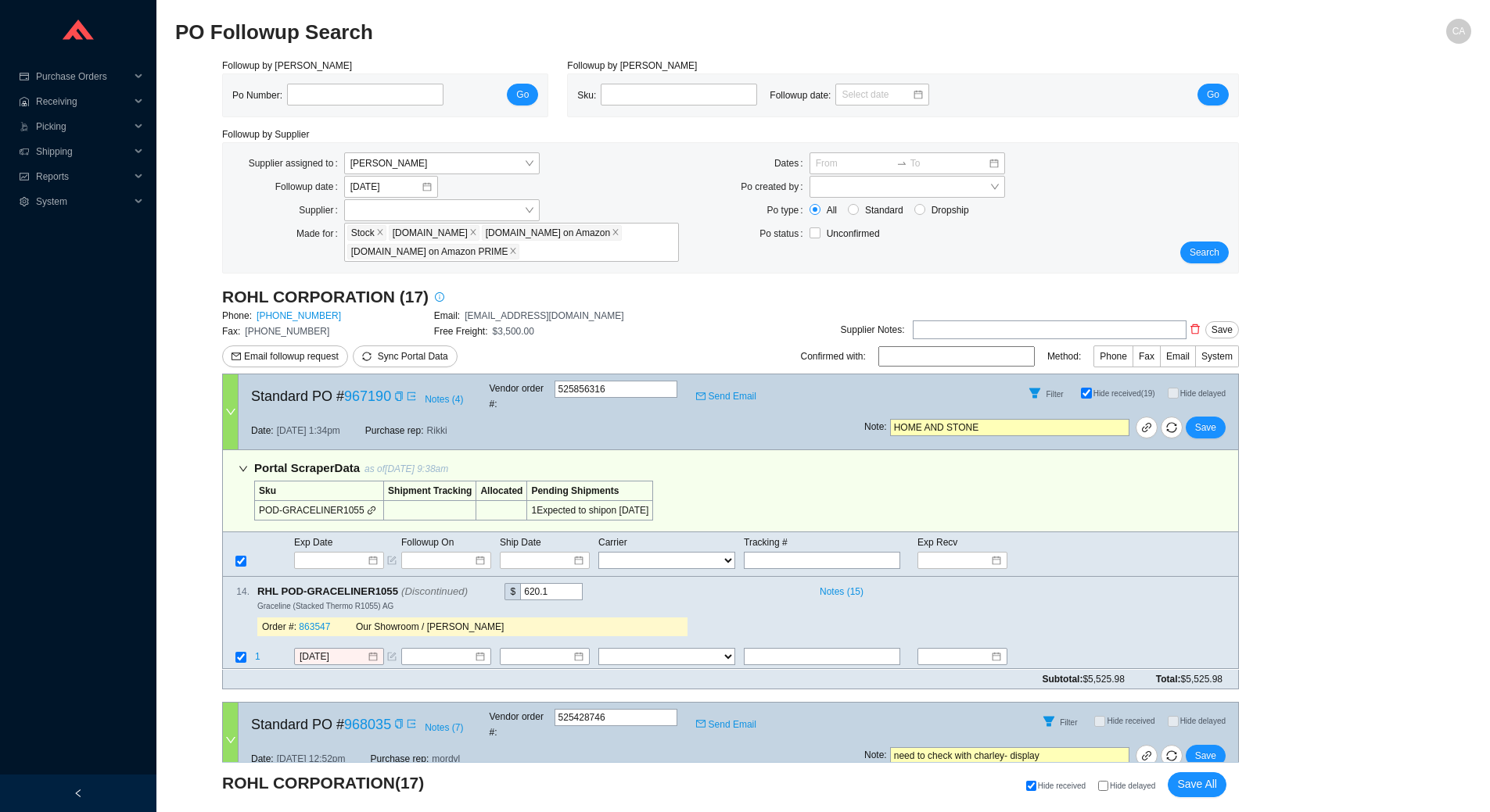
select select "10"
select select "5"
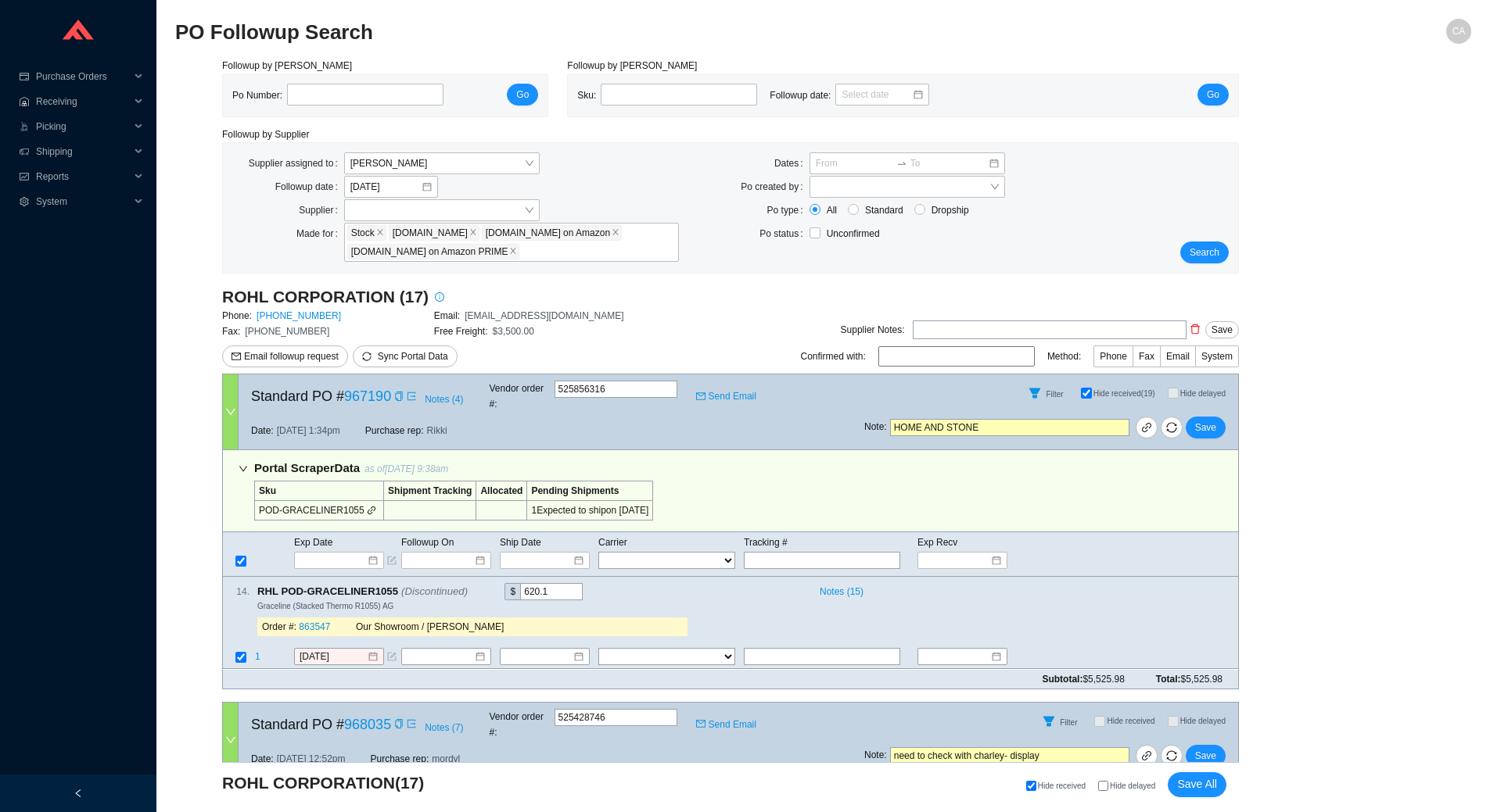
select select "5"
select select "10"
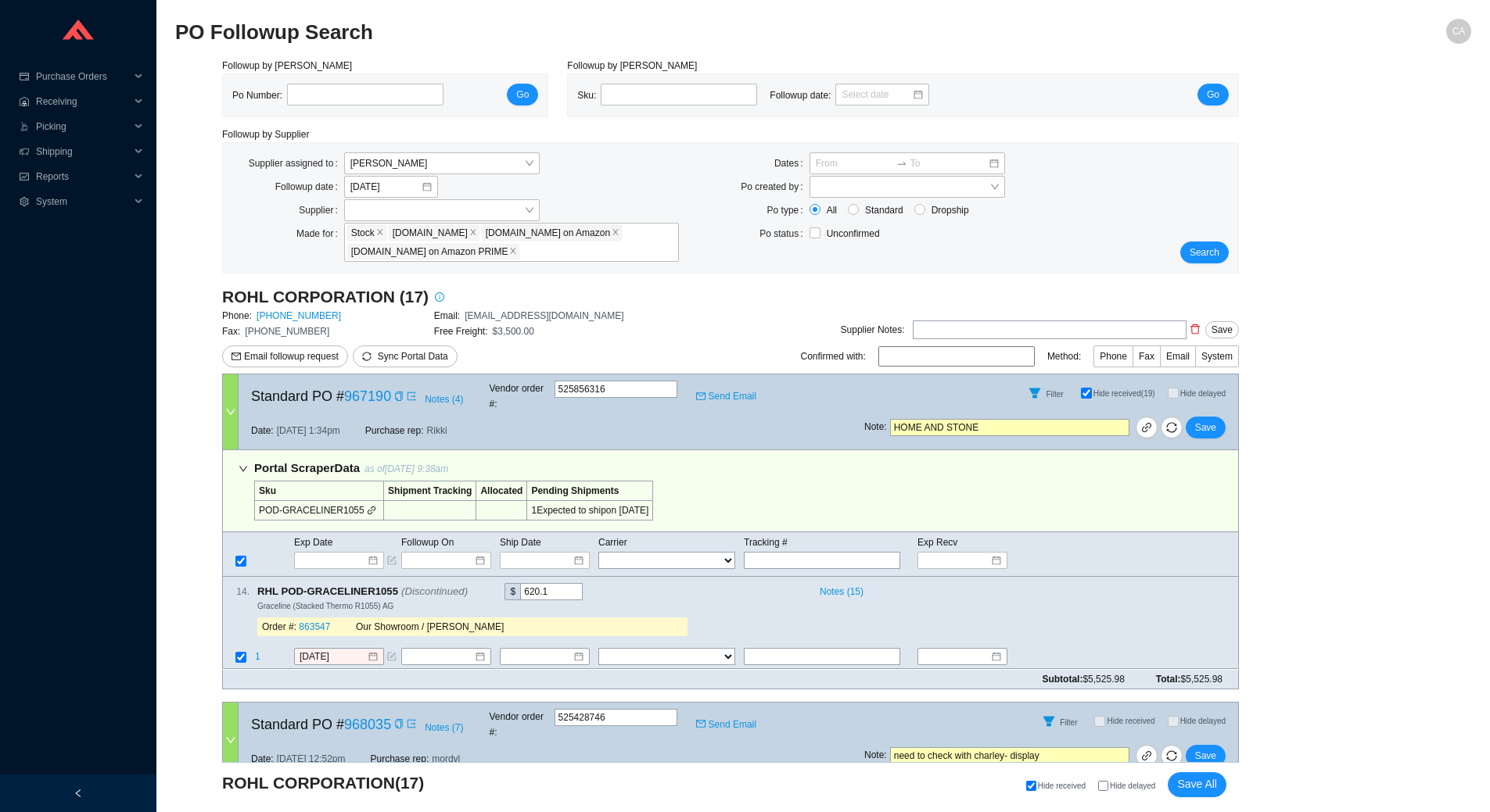
select select "10"
select select "5"
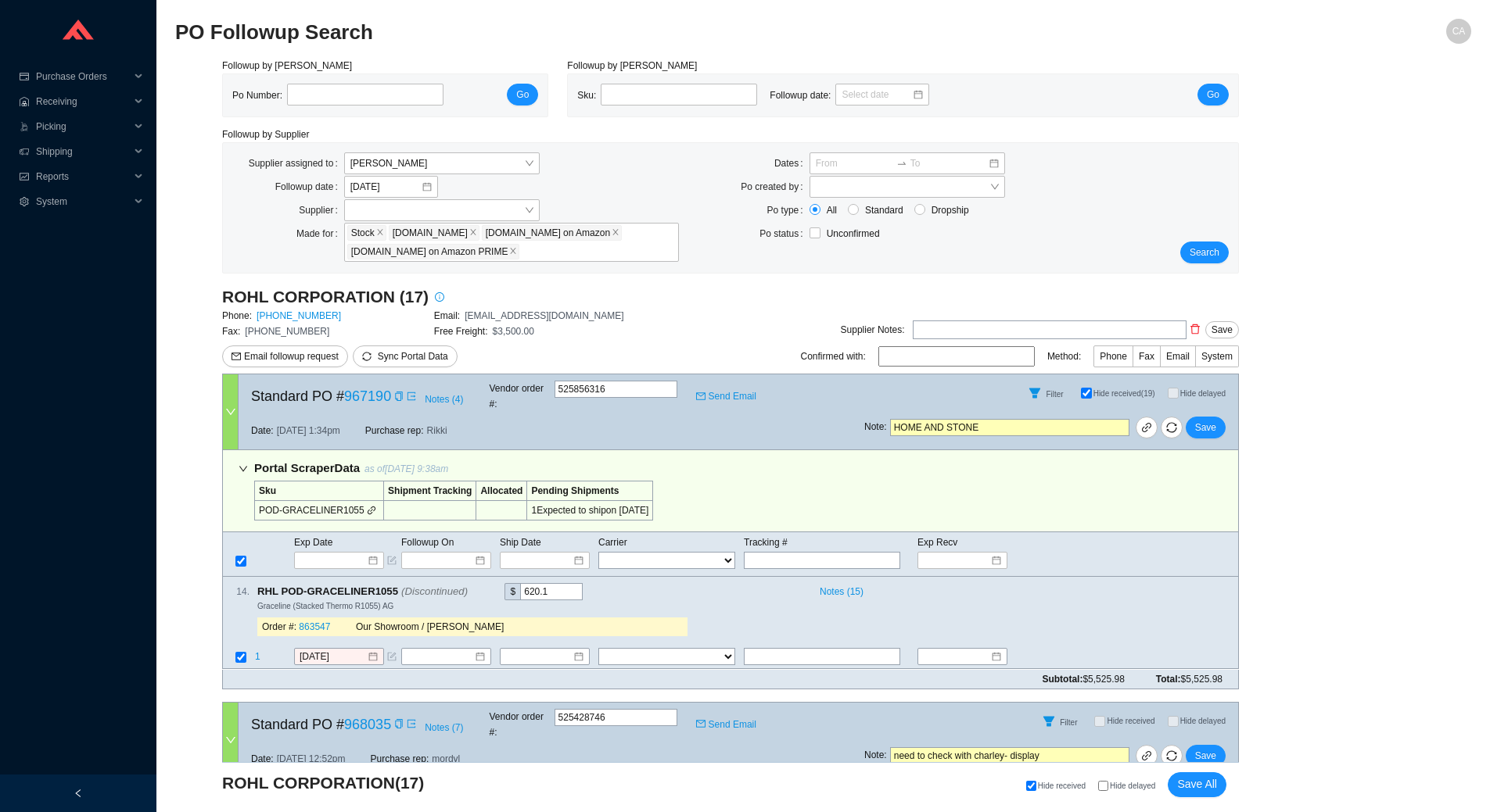
select select "5"
select select "2"
select select "1"
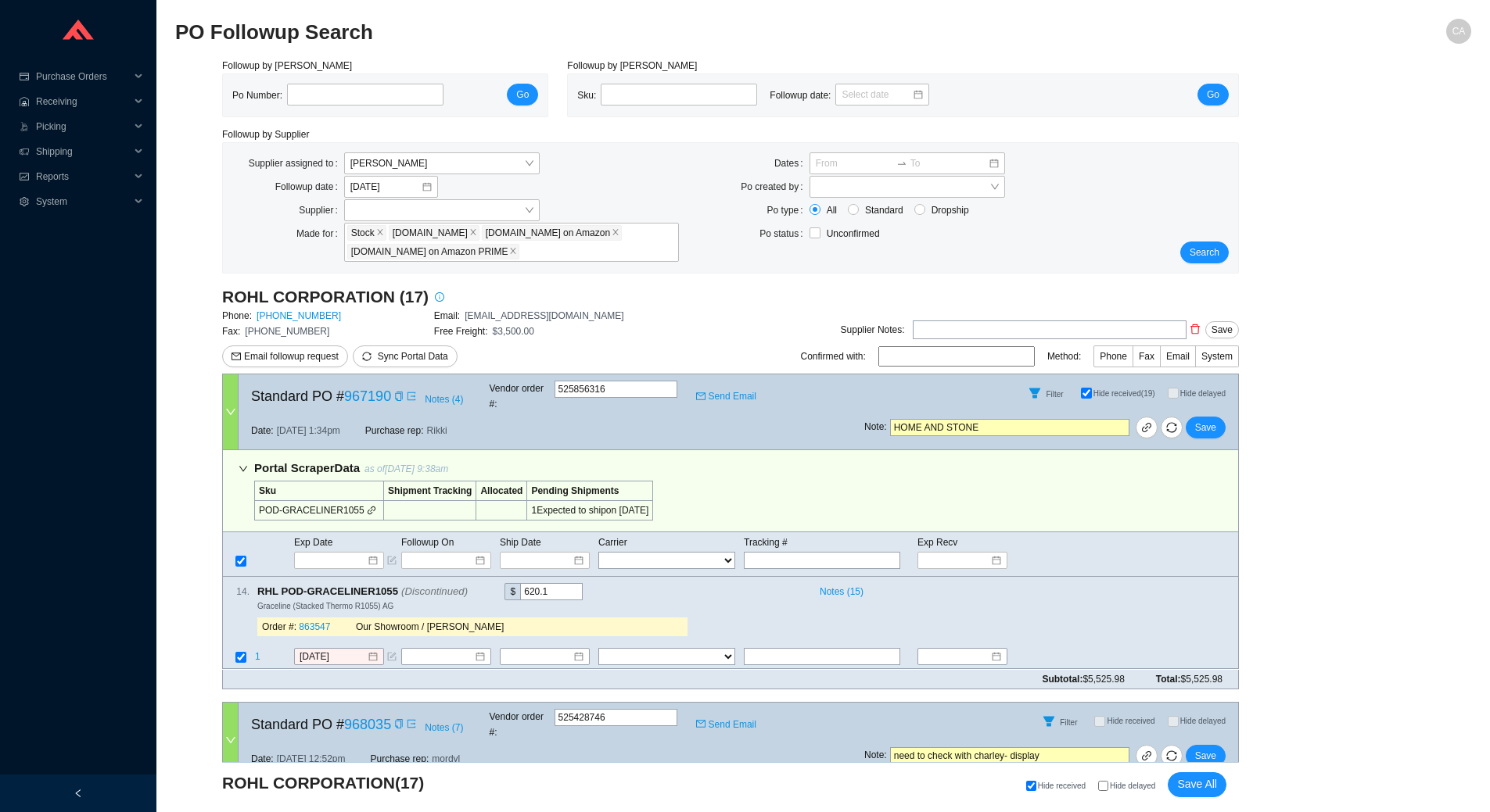
select select "5"
select select "2"
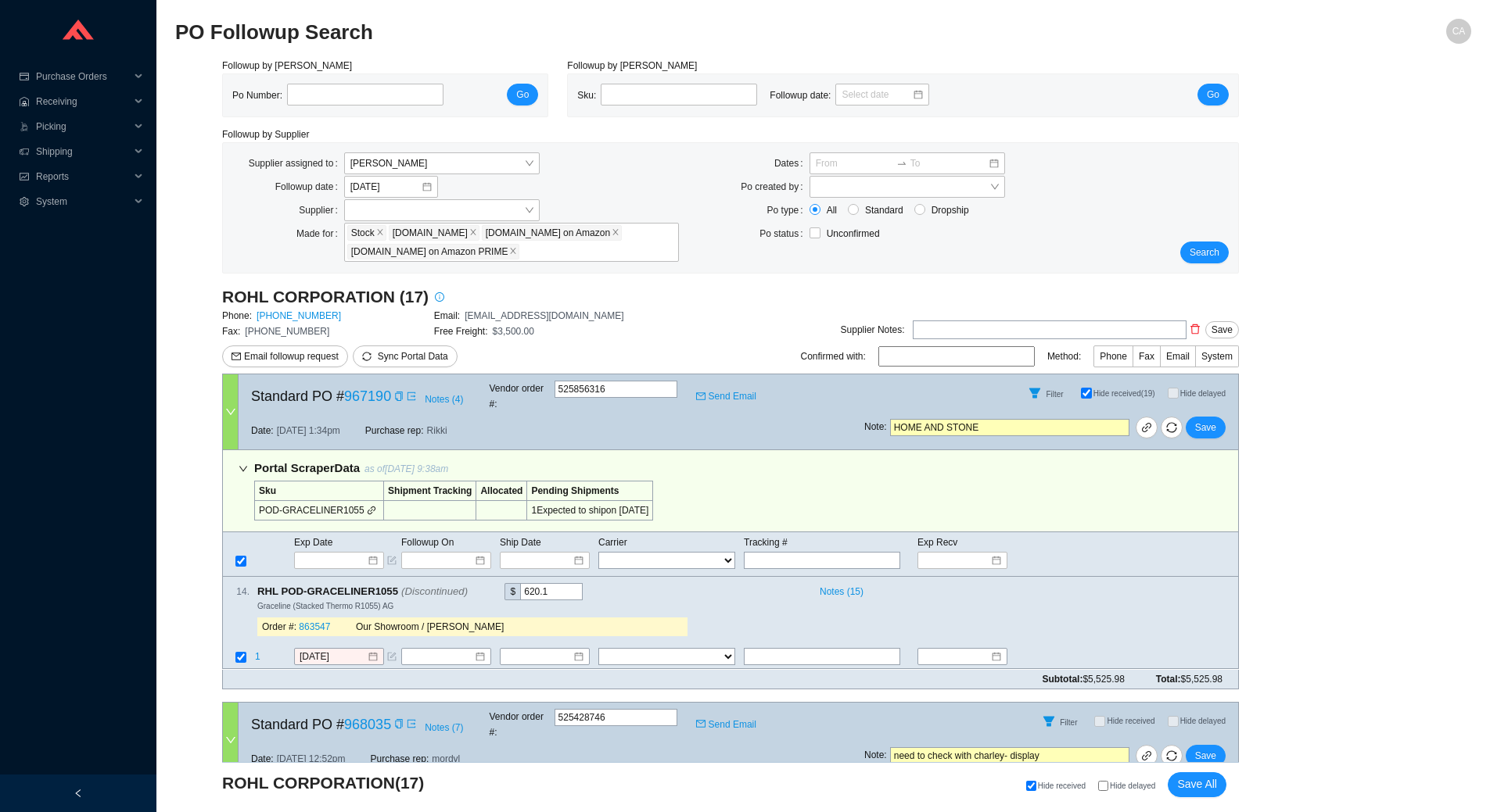
select select "5"
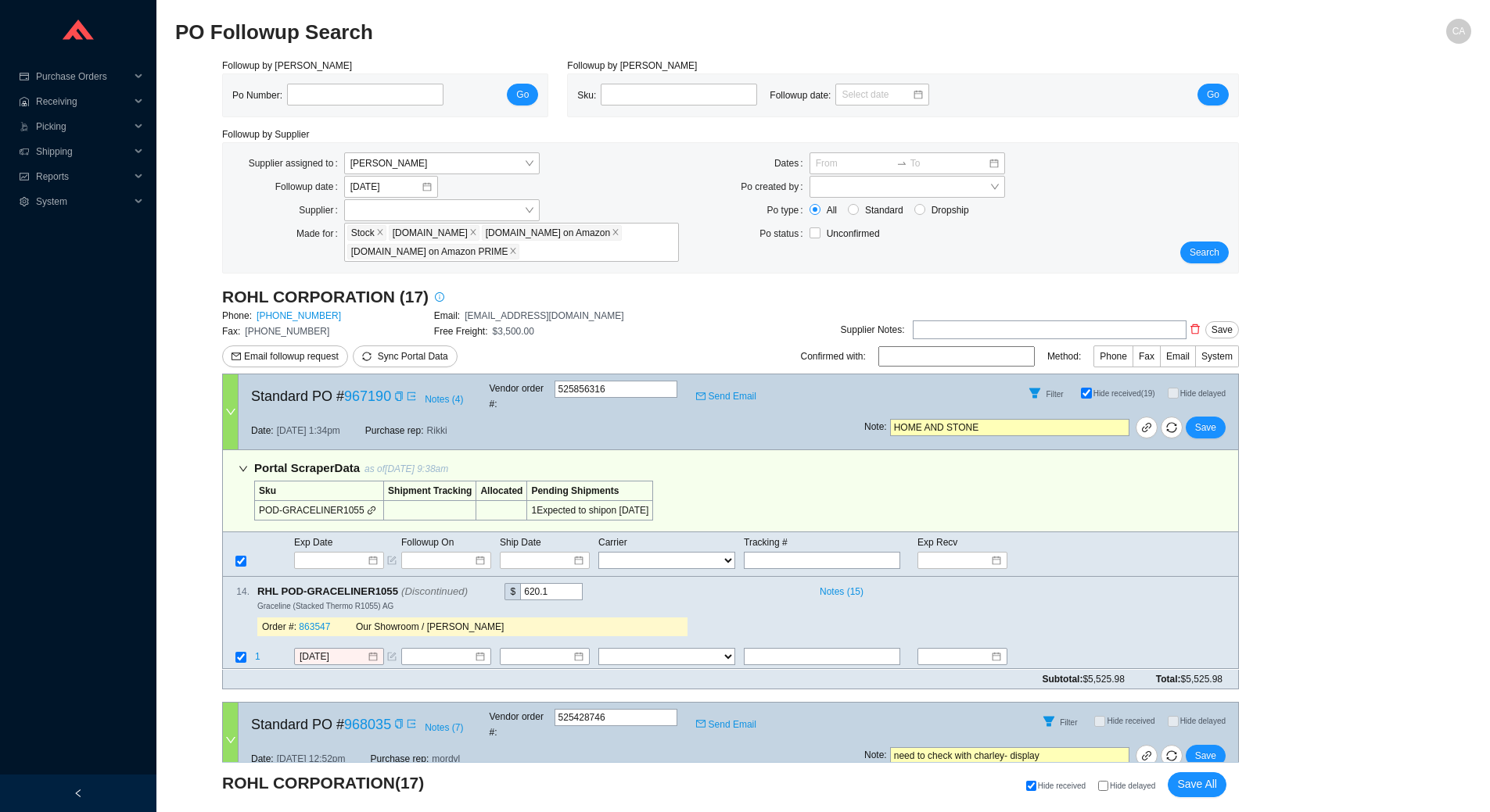
select select "5"
select select "1"
select select "5"
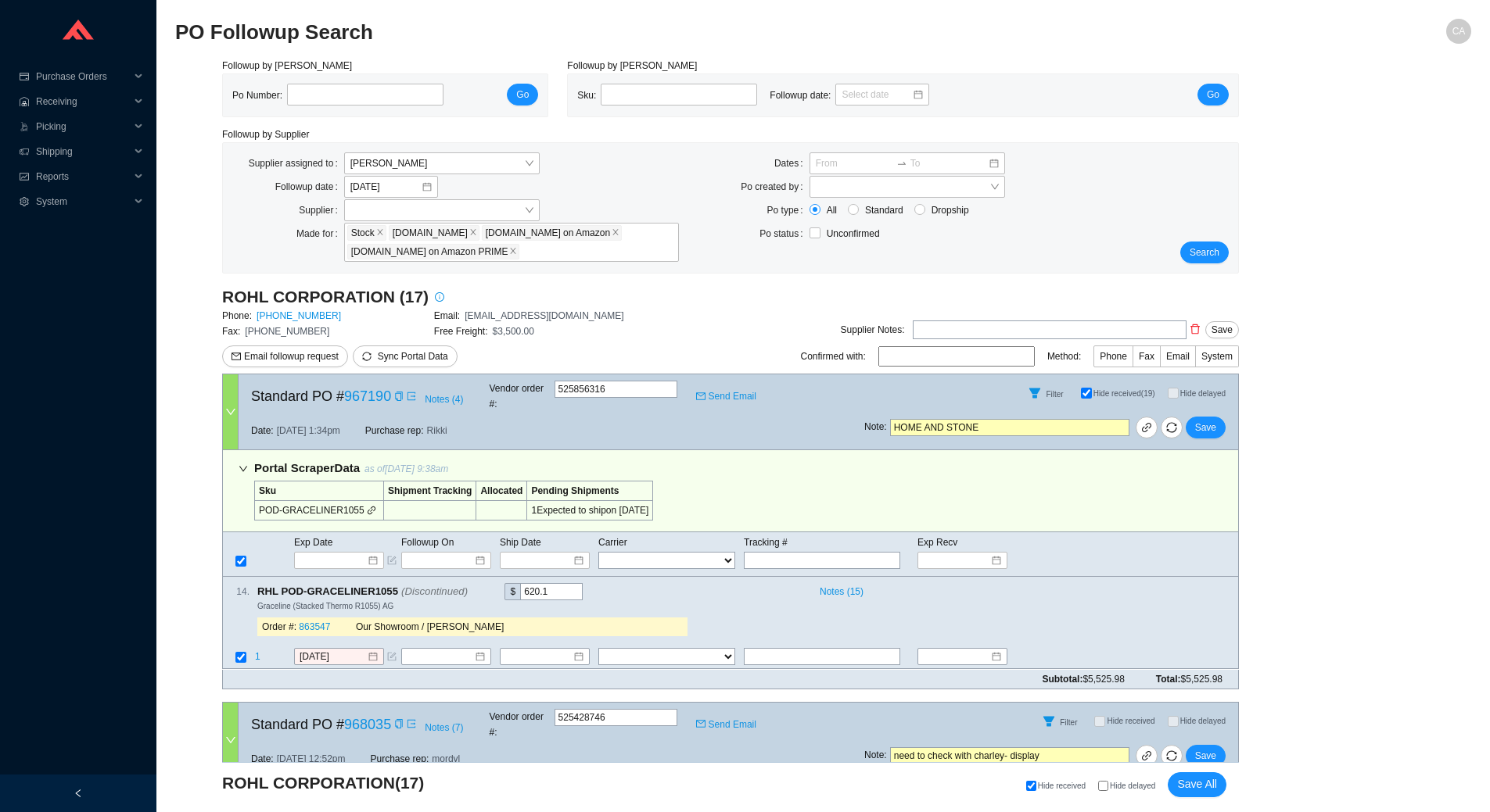
select select "5"
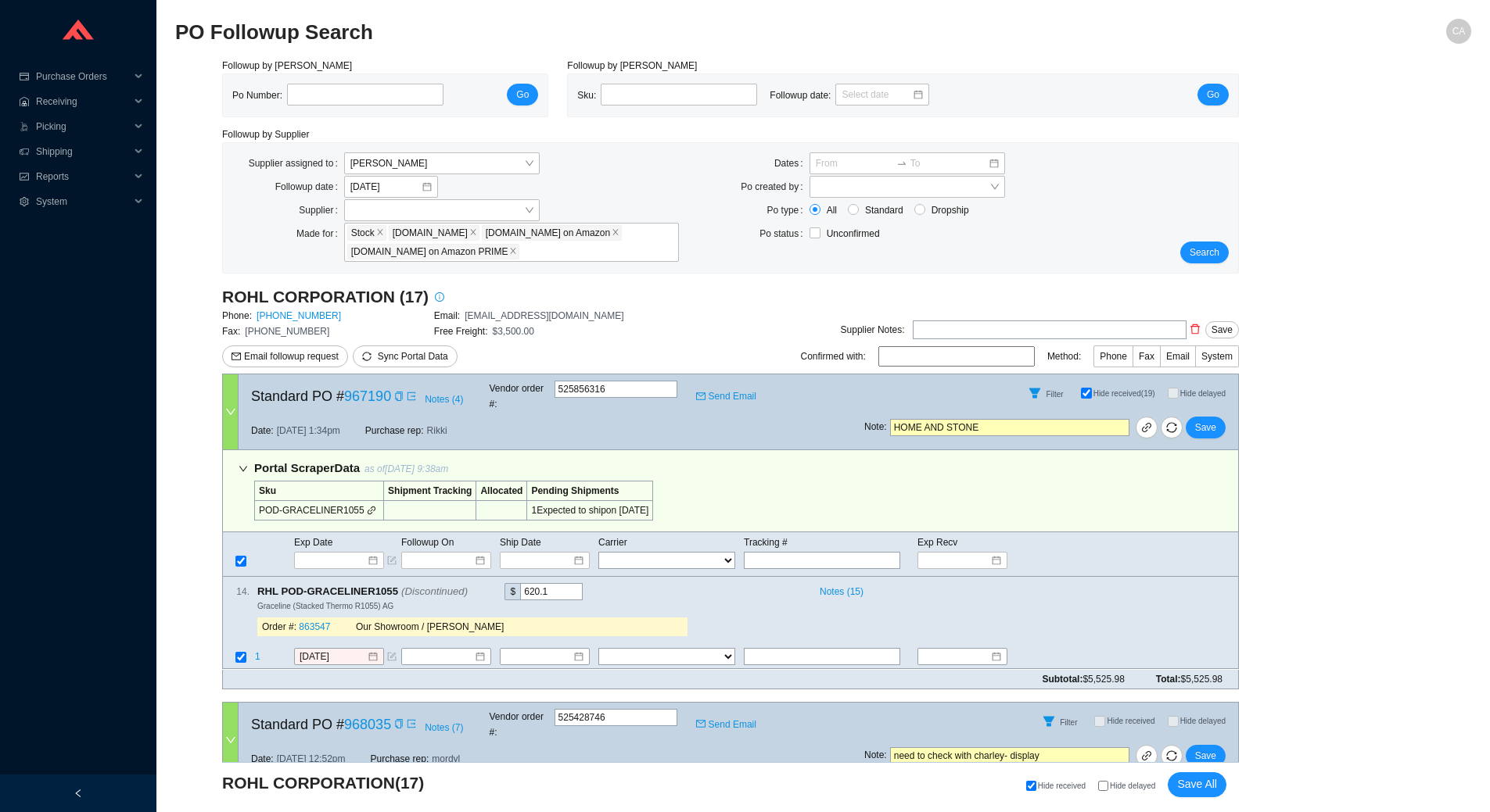
select select "5"
select select "2"
select select "5"
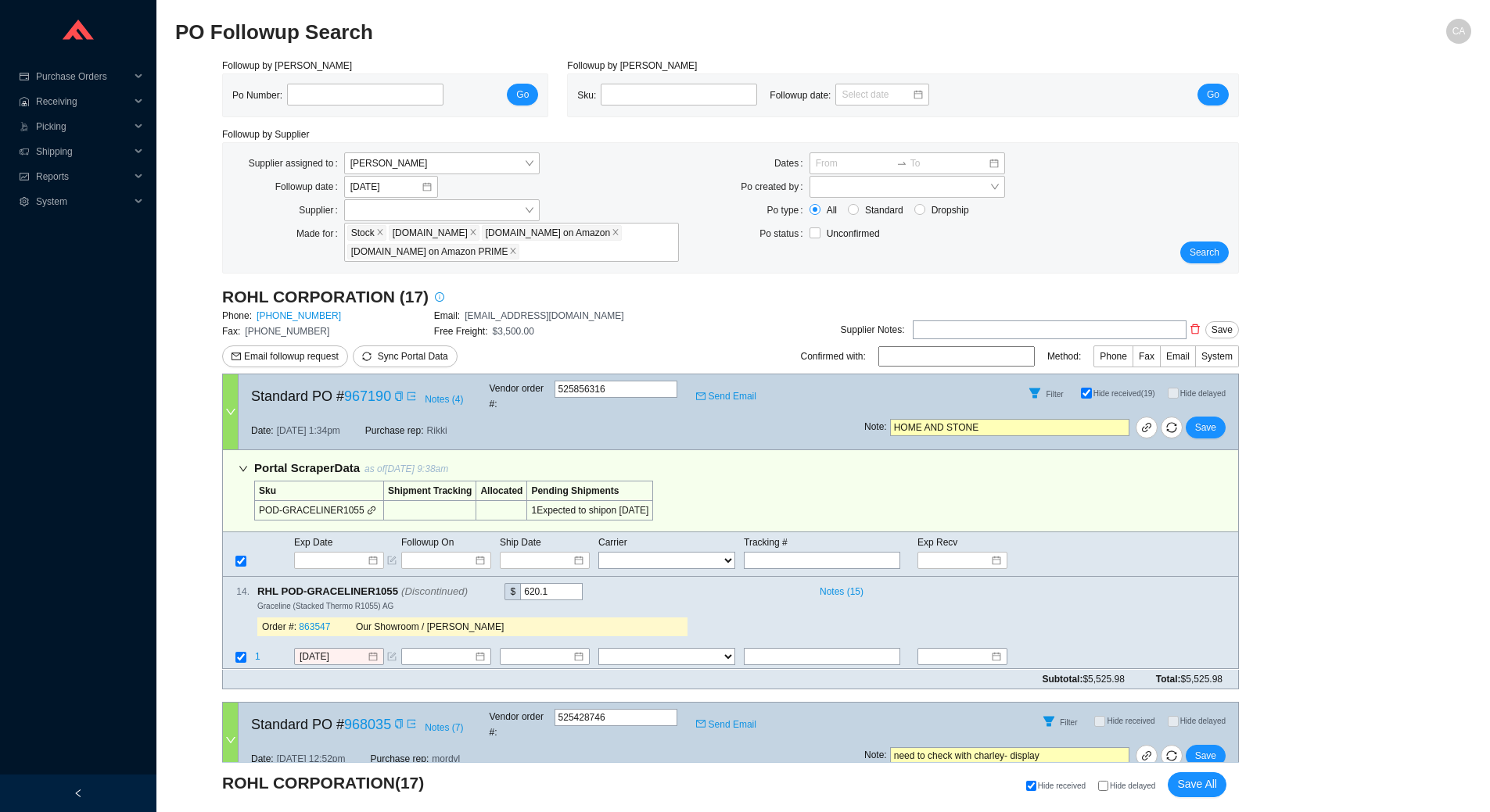
select select "5"
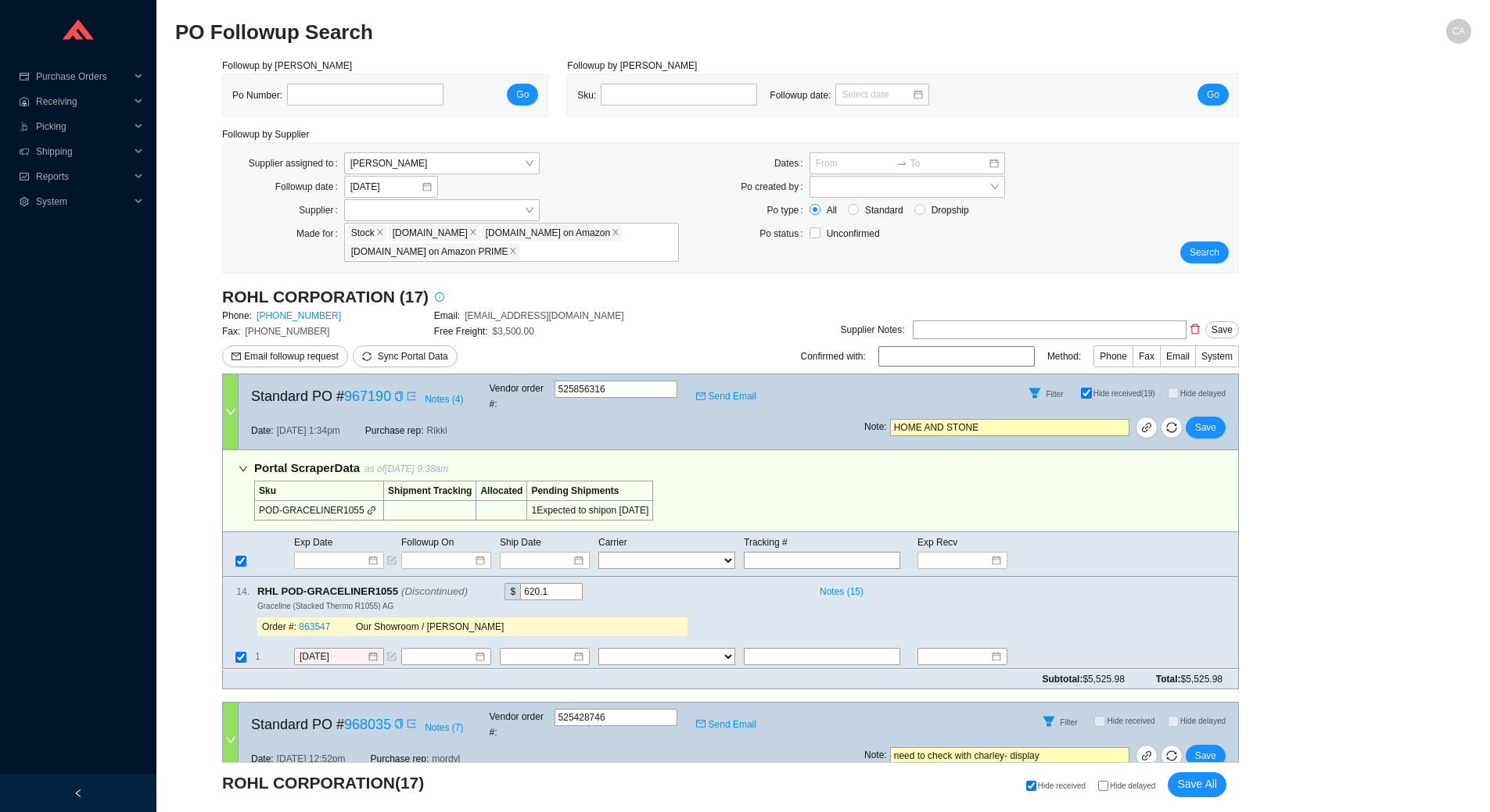
select select "5"
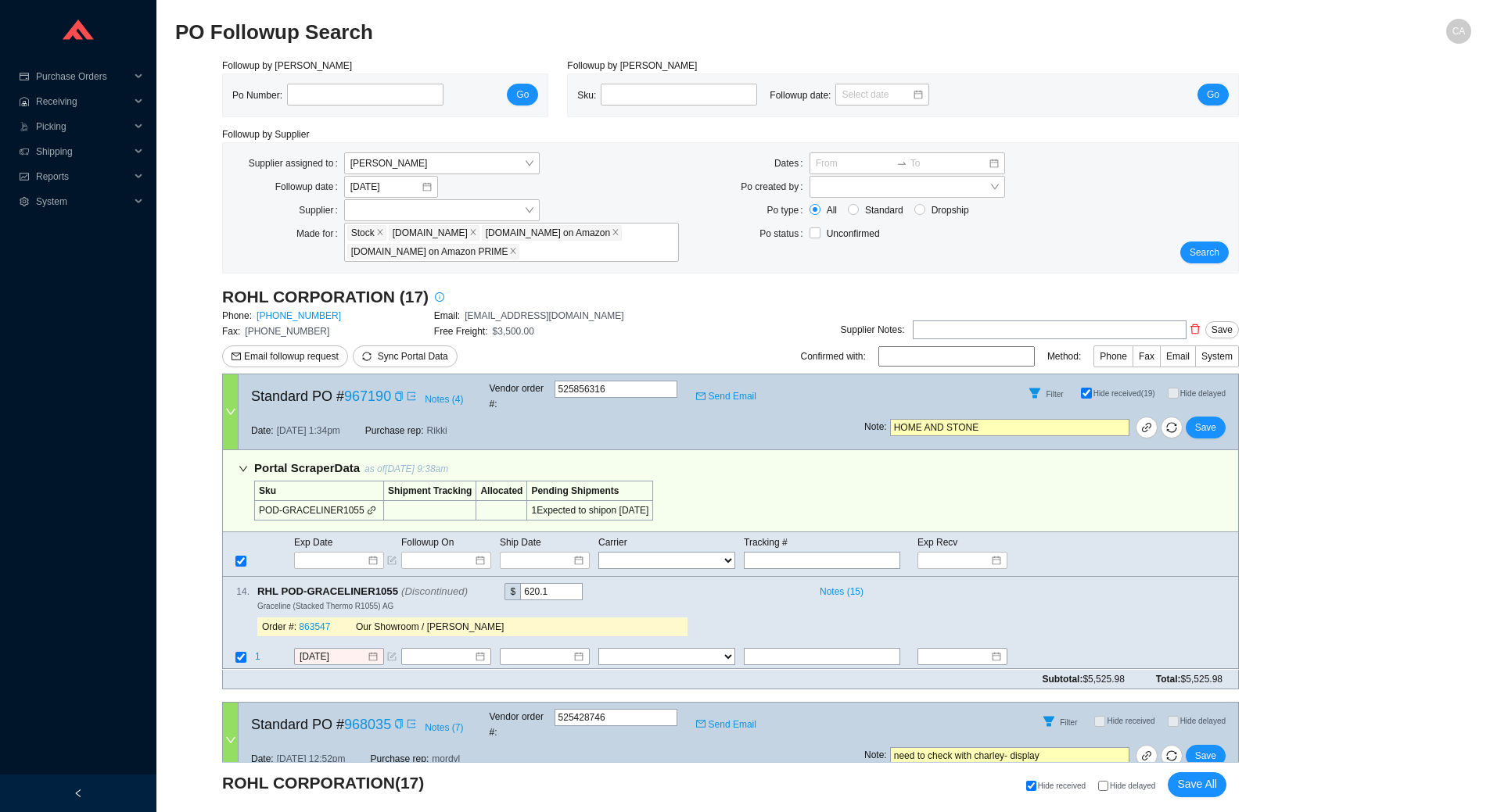
select select "5"
select select "2"
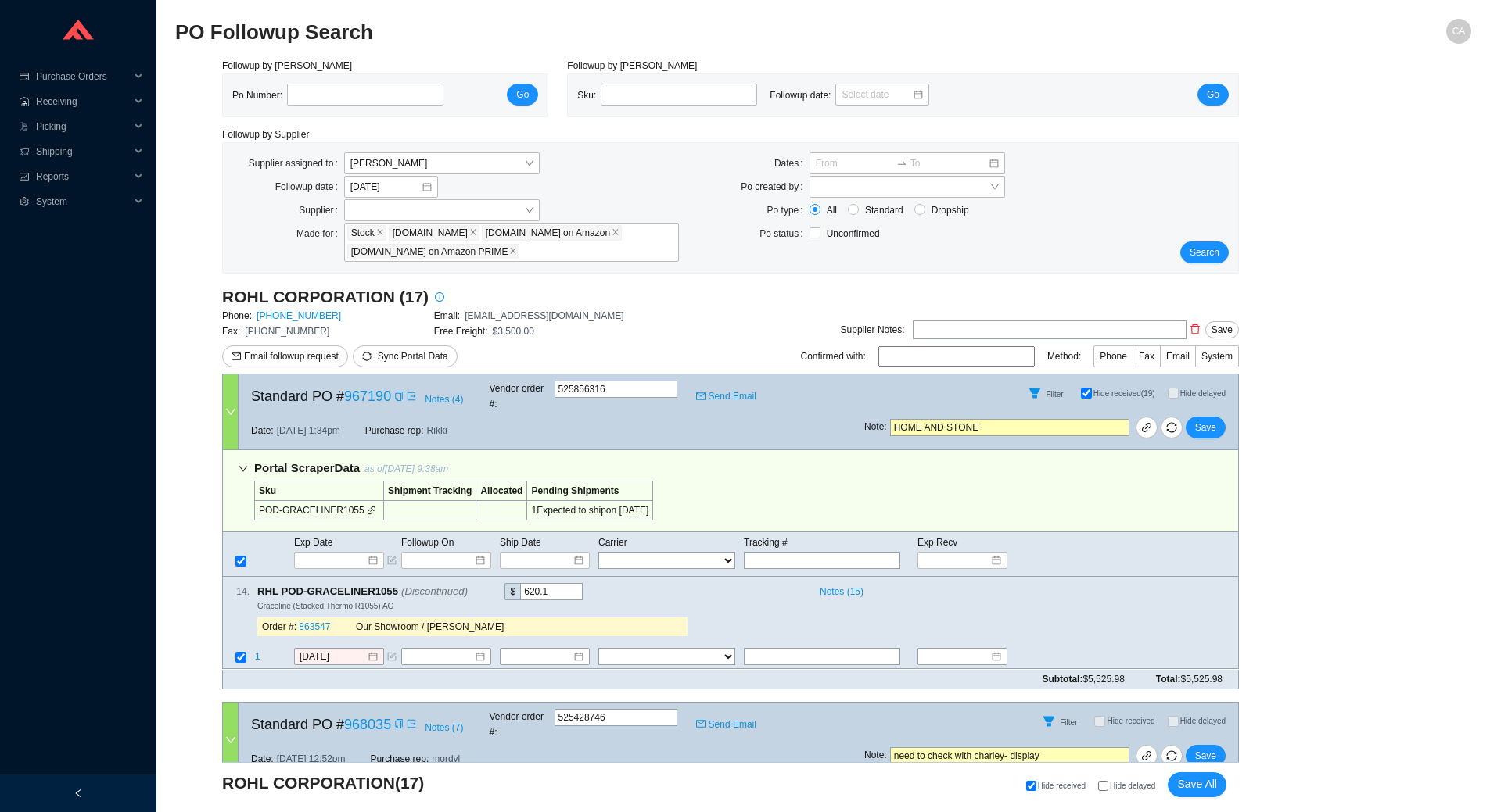
select select "5"
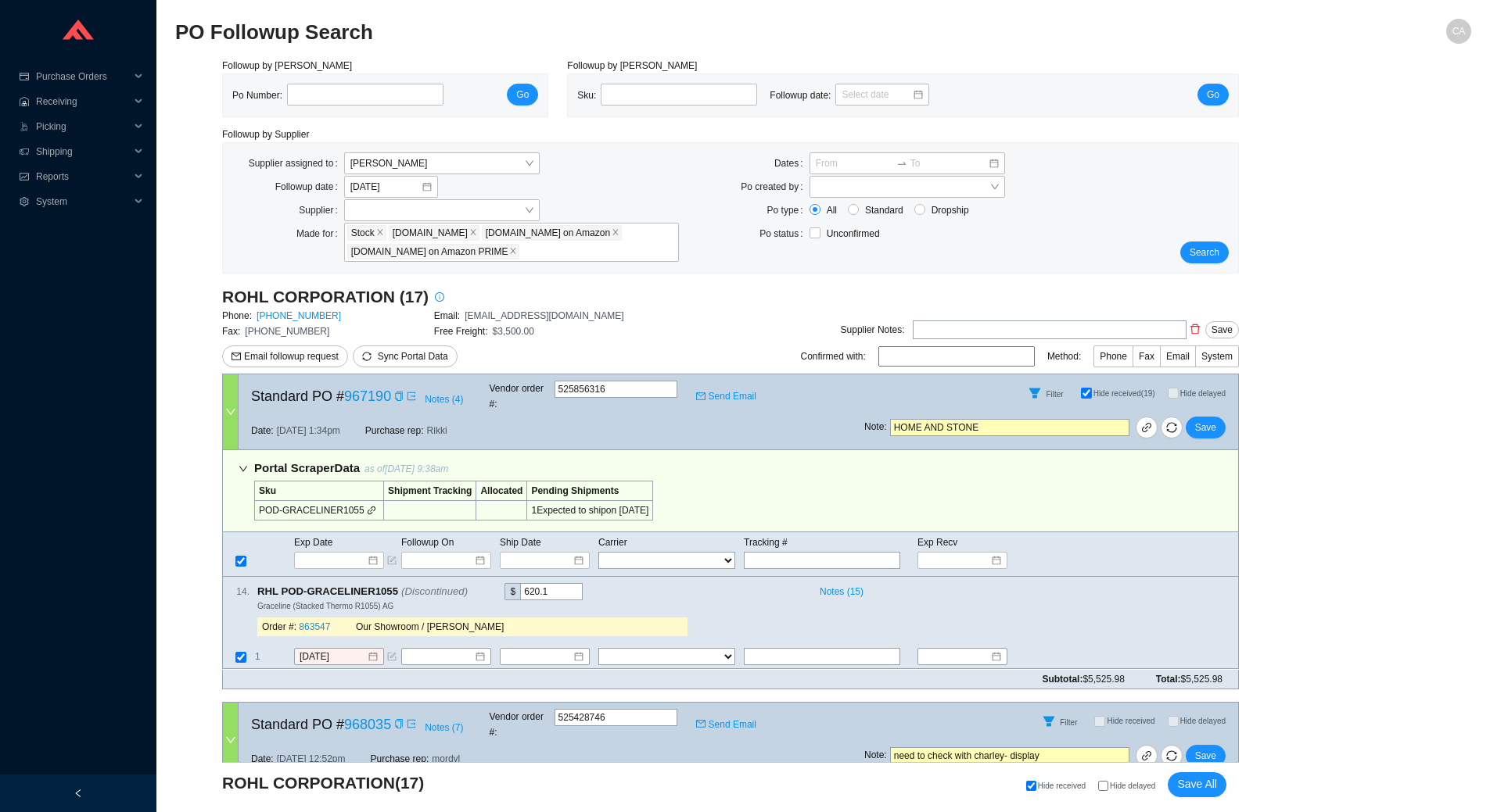
select select "1"
select select "5"
select select "1"
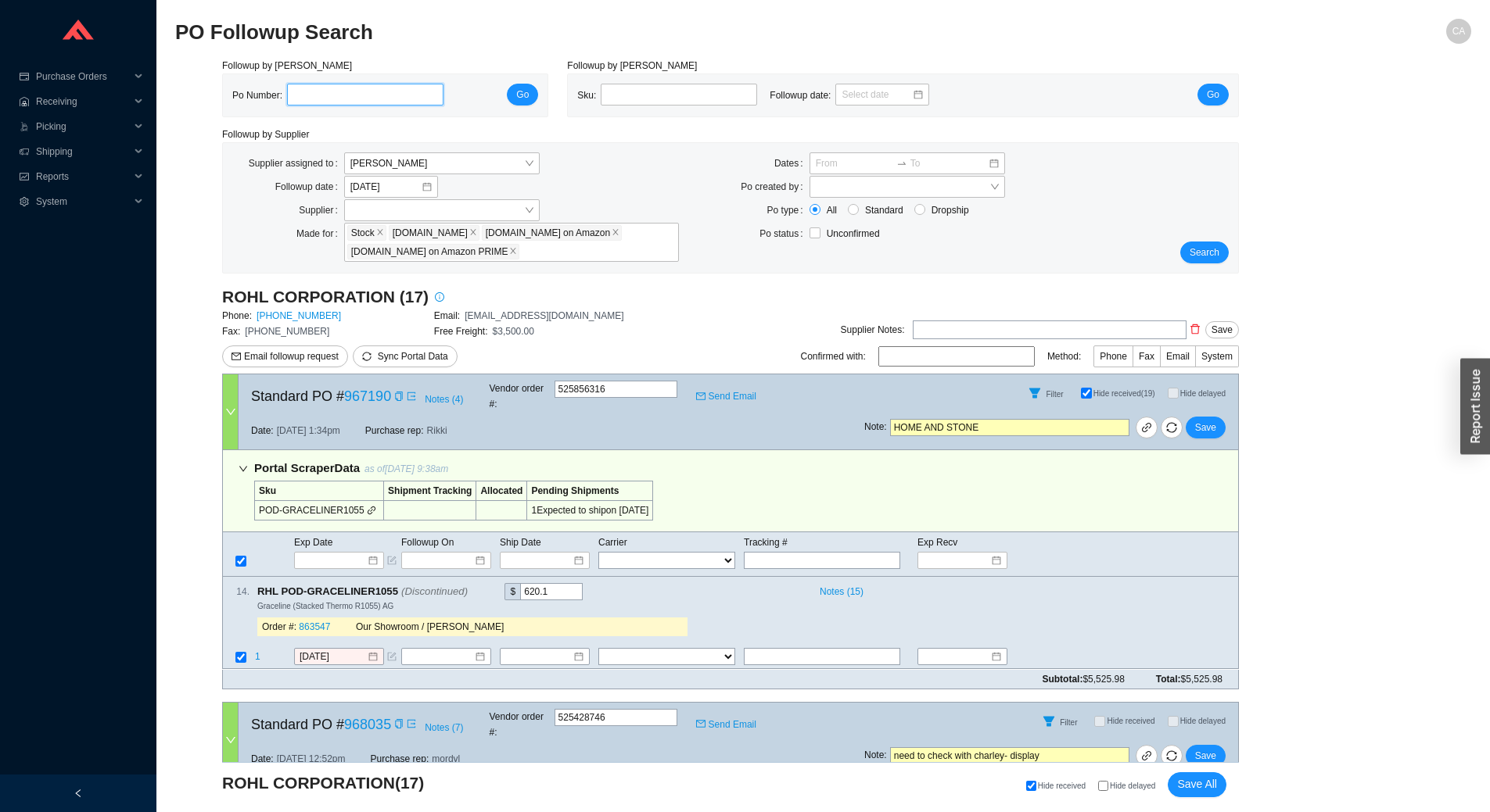
click at [375, 101] on input "tel" at bounding box center [365, 94] width 156 height 22
paste input "988806"
click at [523, 98] on span "Go" at bounding box center [523, 94] width 12 height 16
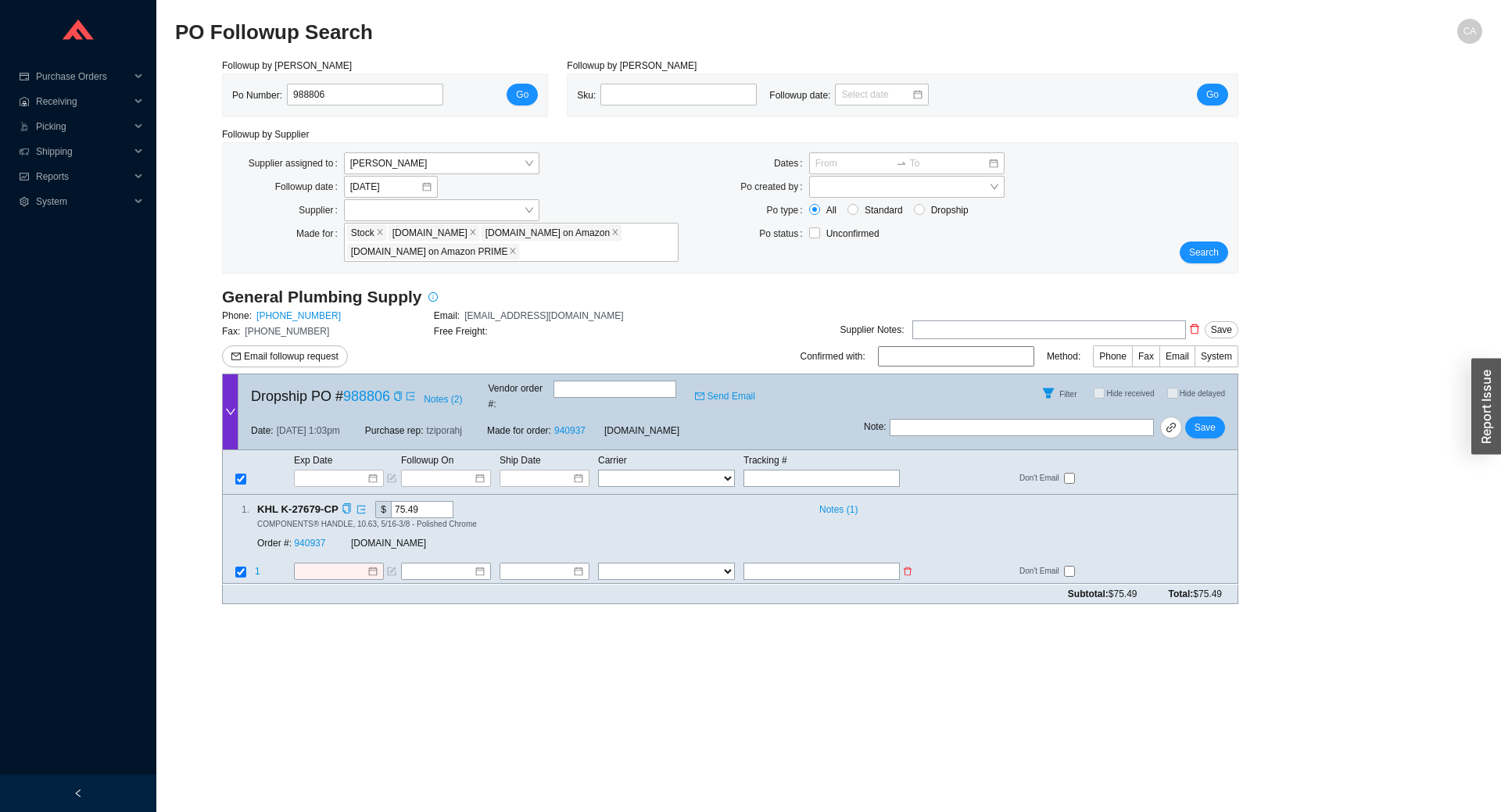
click at [775, 563] on input "text" at bounding box center [821, 572] width 156 height 17
paste input "1Z0R84550308439171"
click at [622, 545] on div "1 . KHL K-27679-CP $ 75.49 Notes ( 1 ) COMPONENTS® HANDLE, 10.63, 5/16-3/8 - Po…" at bounding box center [730, 539] width 1016 height 89
click at [626, 563] on select "FedEx UPS ---------------- 2 Day Transportation INC A&B Freight A. Duie Pyle AA…" at bounding box center [666, 572] width 137 height 17
click at [598, 563] on select "FedEx UPS ---------------- 2 Day Transportation INC A&B Freight A. Duie Pyle AA…" at bounding box center [666, 572] width 137 height 17
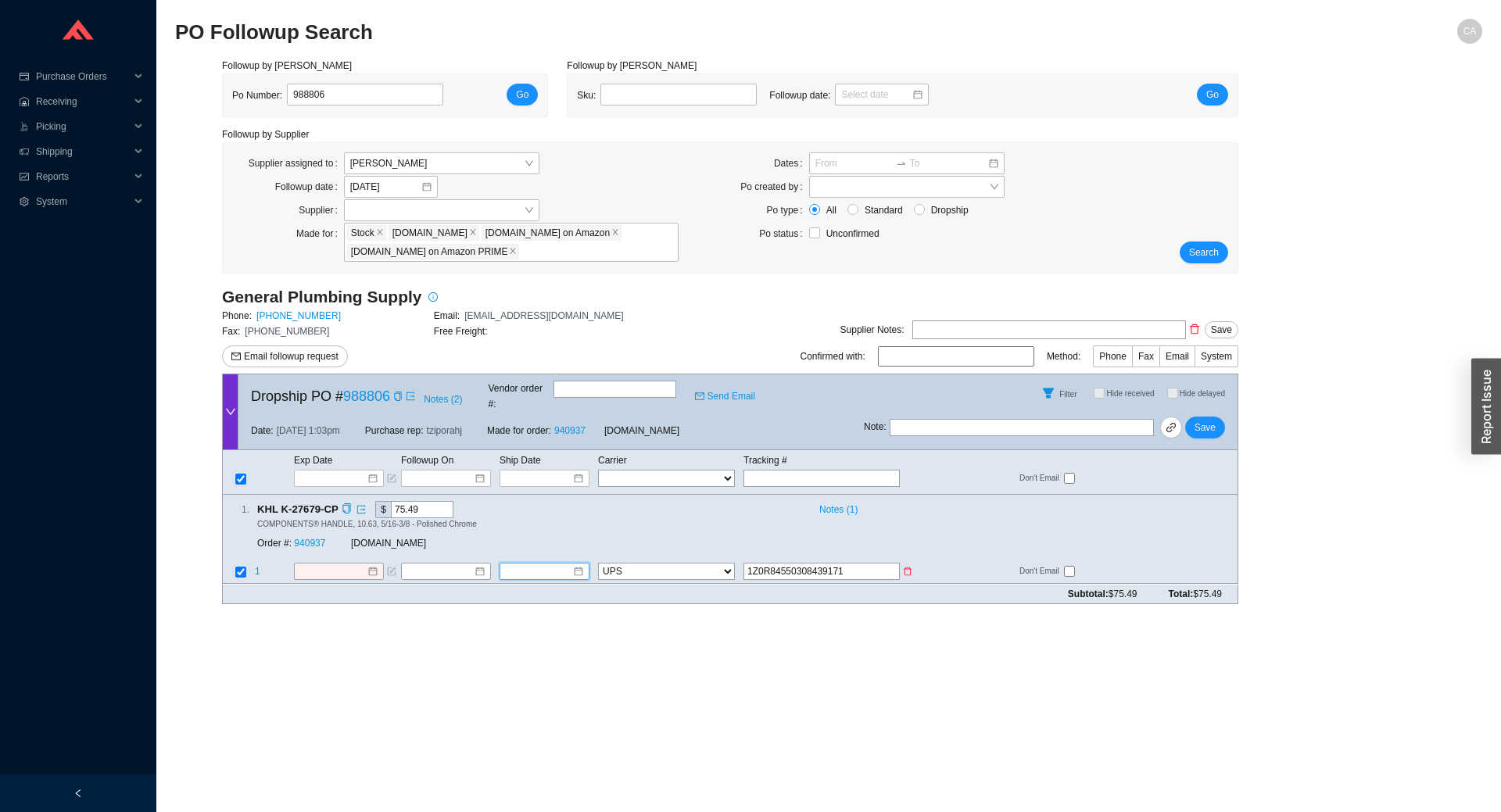
click at [570, 564] on input at bounding box center [538, 572] width 67 height 16
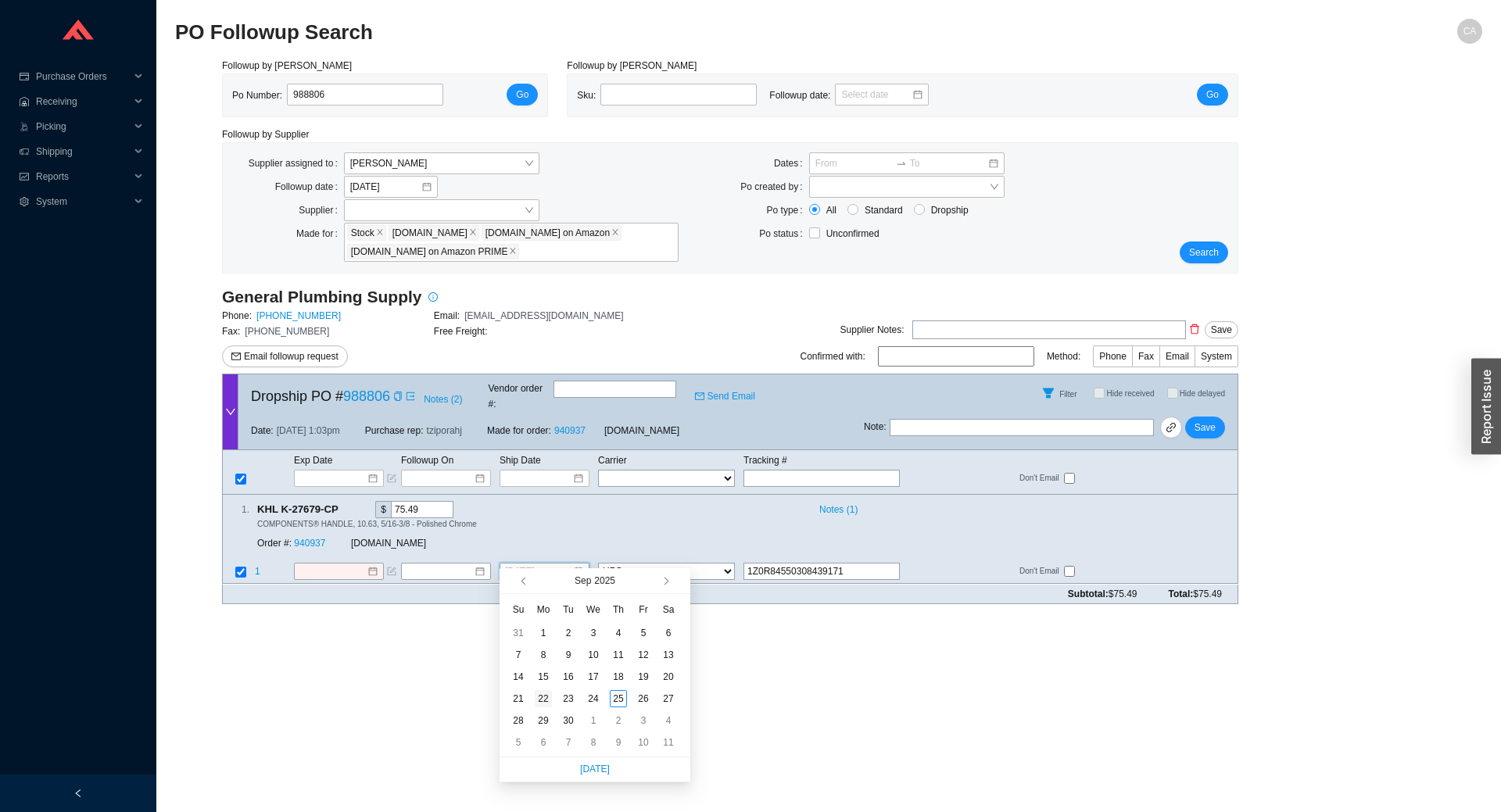
click at [548, 699] on div "22" at bounding box center [543, 699] width 17 height 17
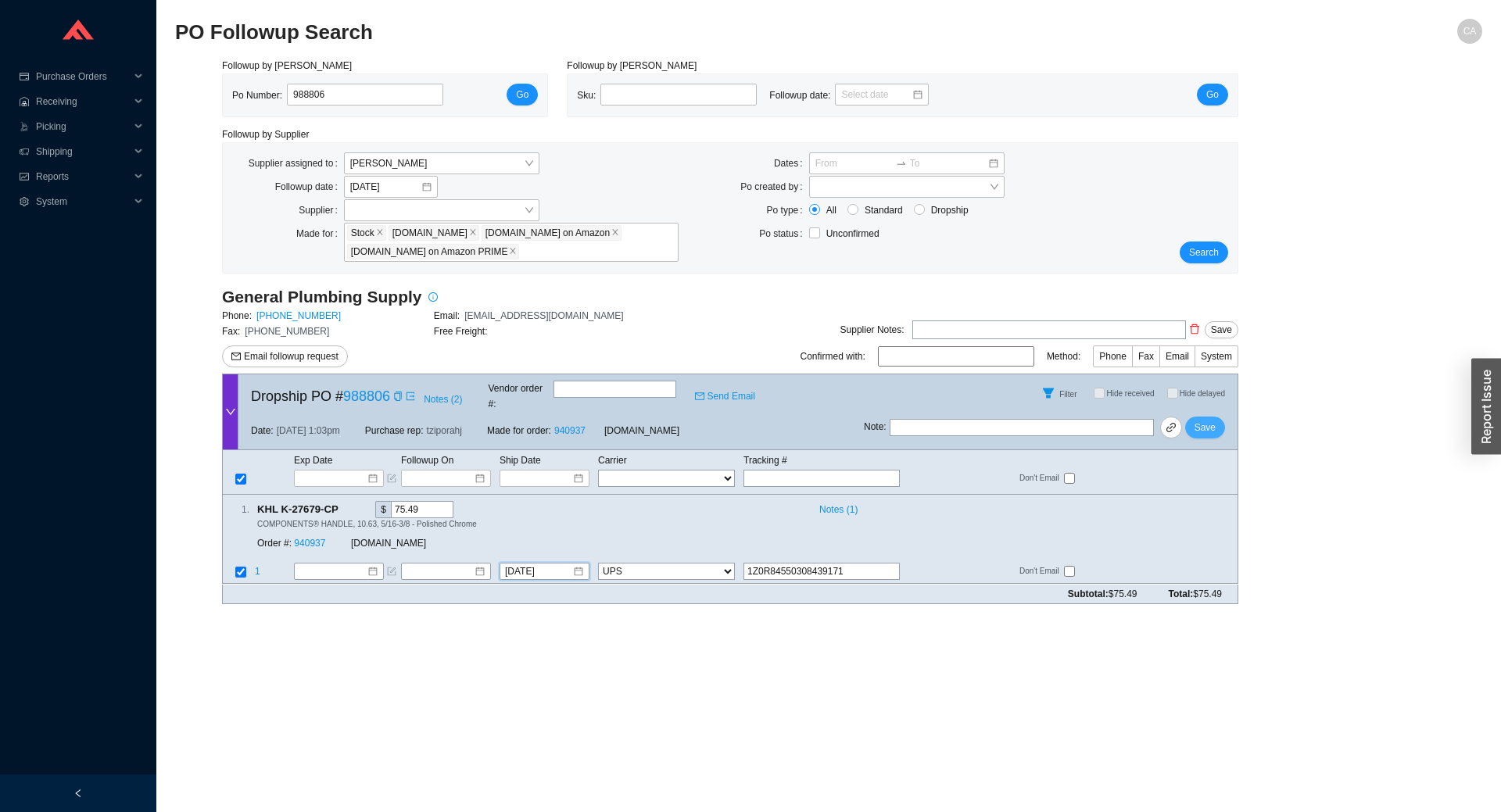
click at [1197, 420] on span "Save" at bounding box center [1205, 427] width 21 height 16
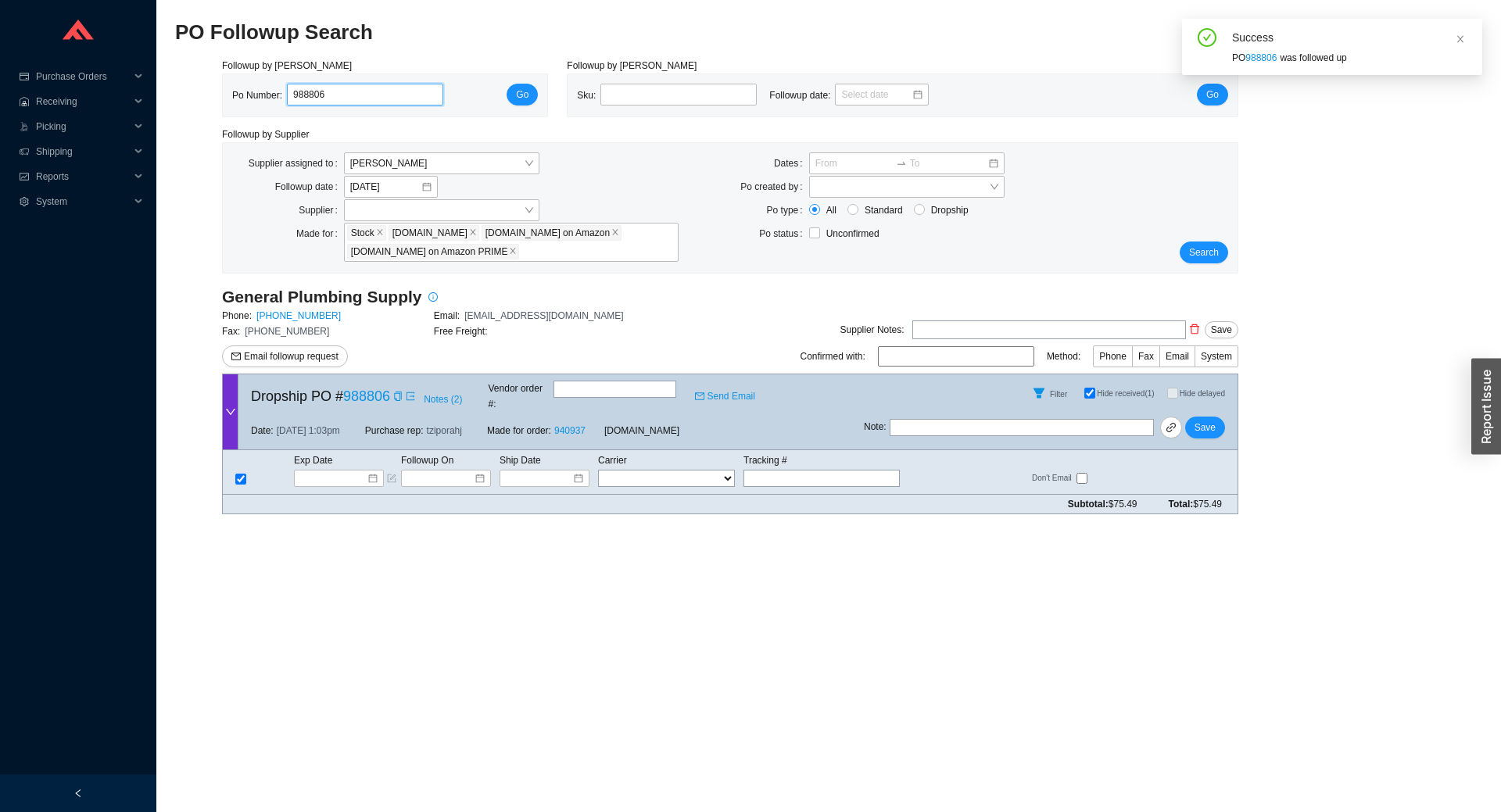
click at [366, 106] on input "988806" at bounding box center [365, 94] width 156 height 22
paste input "53"
click at [513, 94] on button "Go" at bounding box center [522, 94] width 31 height 22
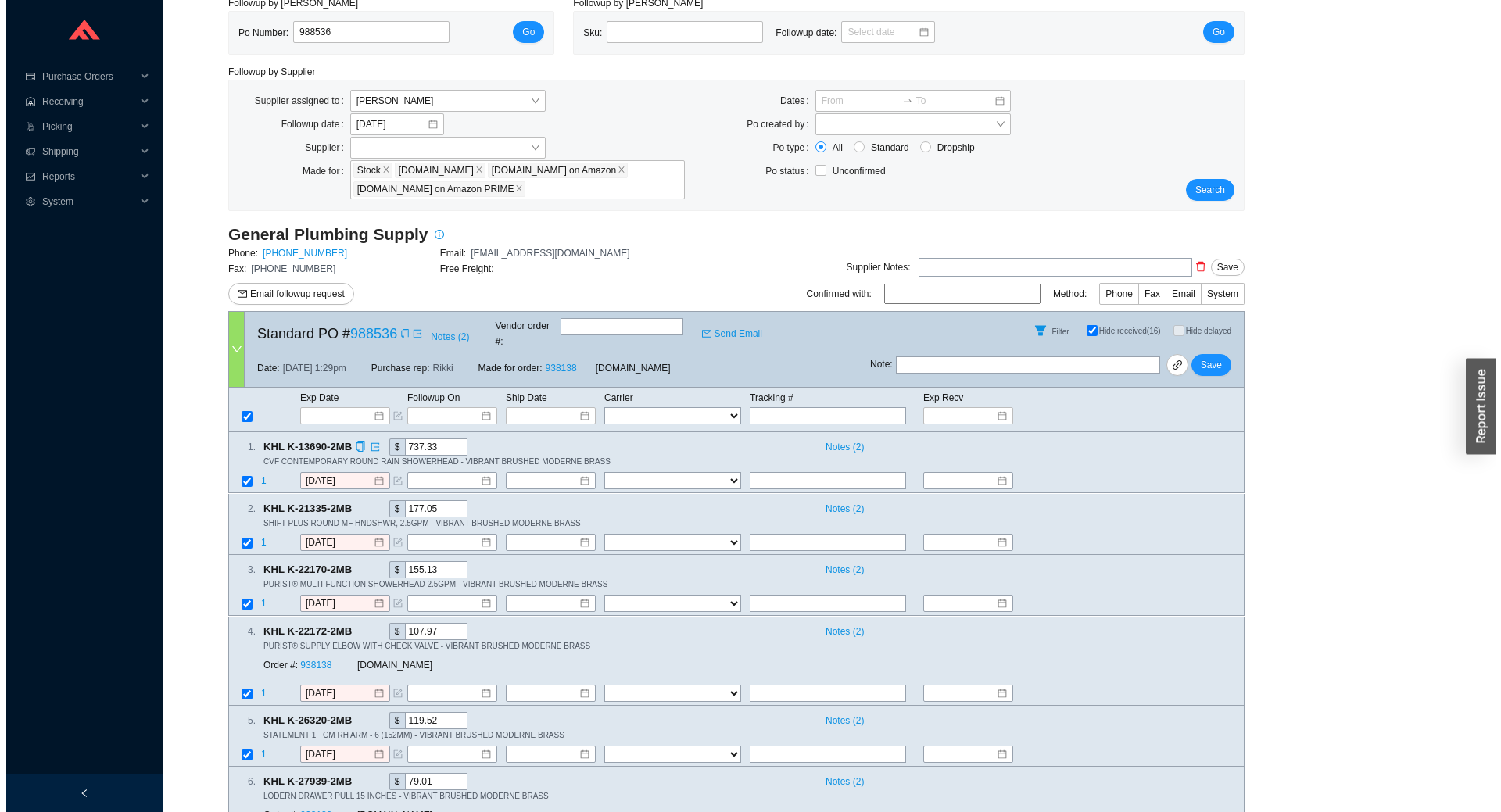
scroll to position [124, 0]
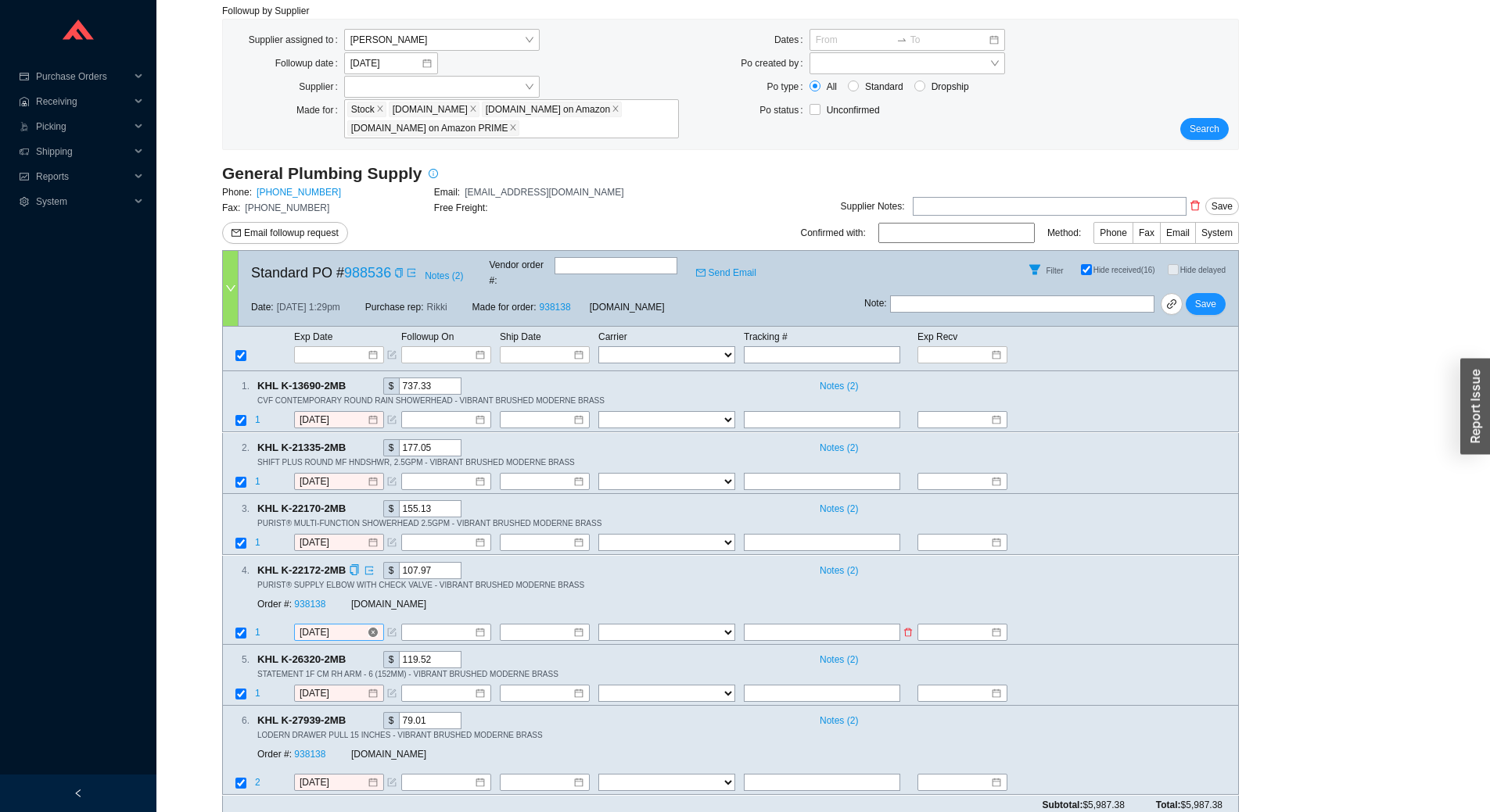
click at [345, 624] on input "9/19/2025" at bounding box center [332, 632] width 67 height 16
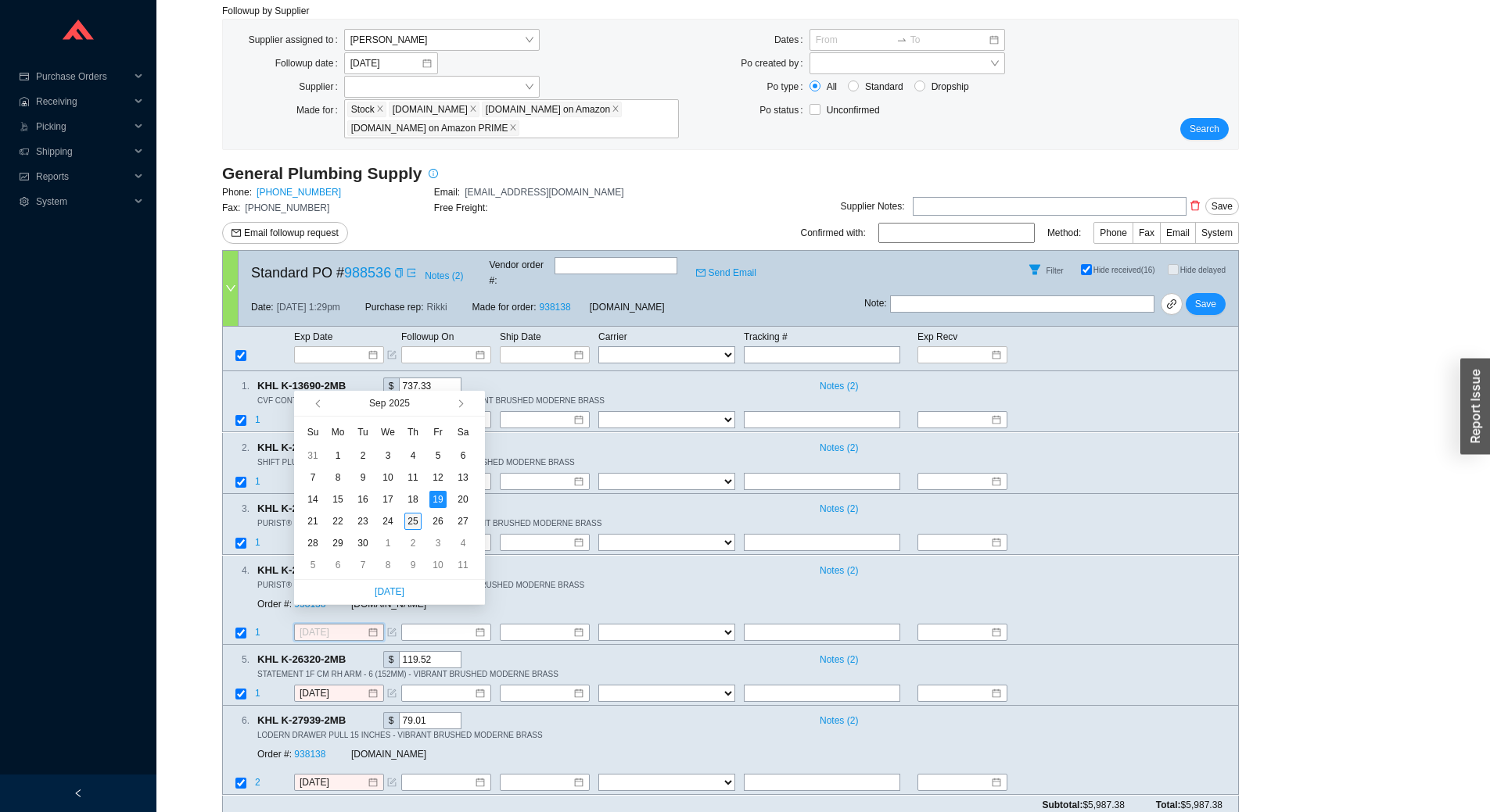
click at [414, 522] on div "25" at bounding box center [413, 522] width 17 height 17
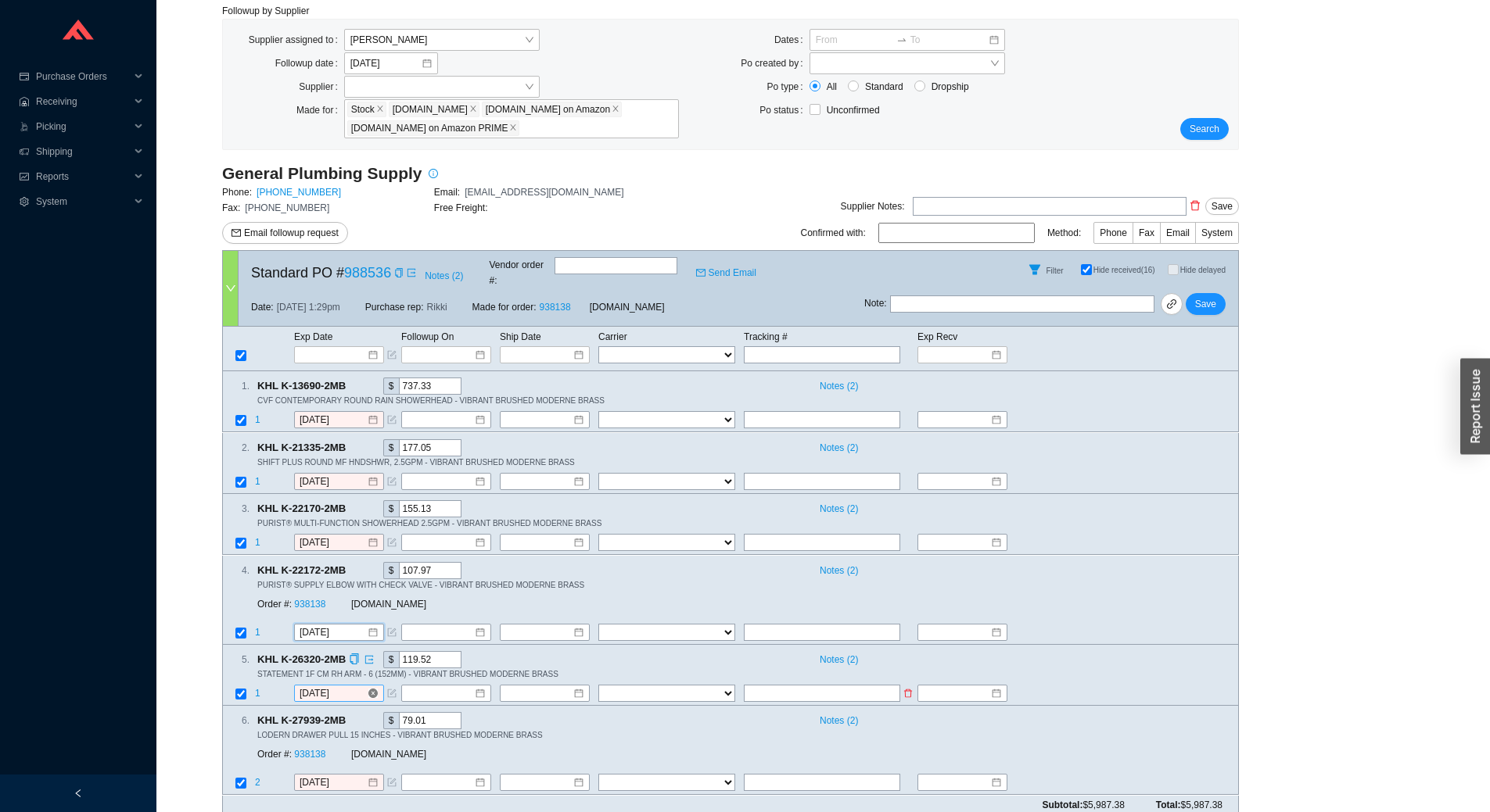
click at [348, 686] on input "9/19/2025" at bounding box center [332, 693] width 67 height 16
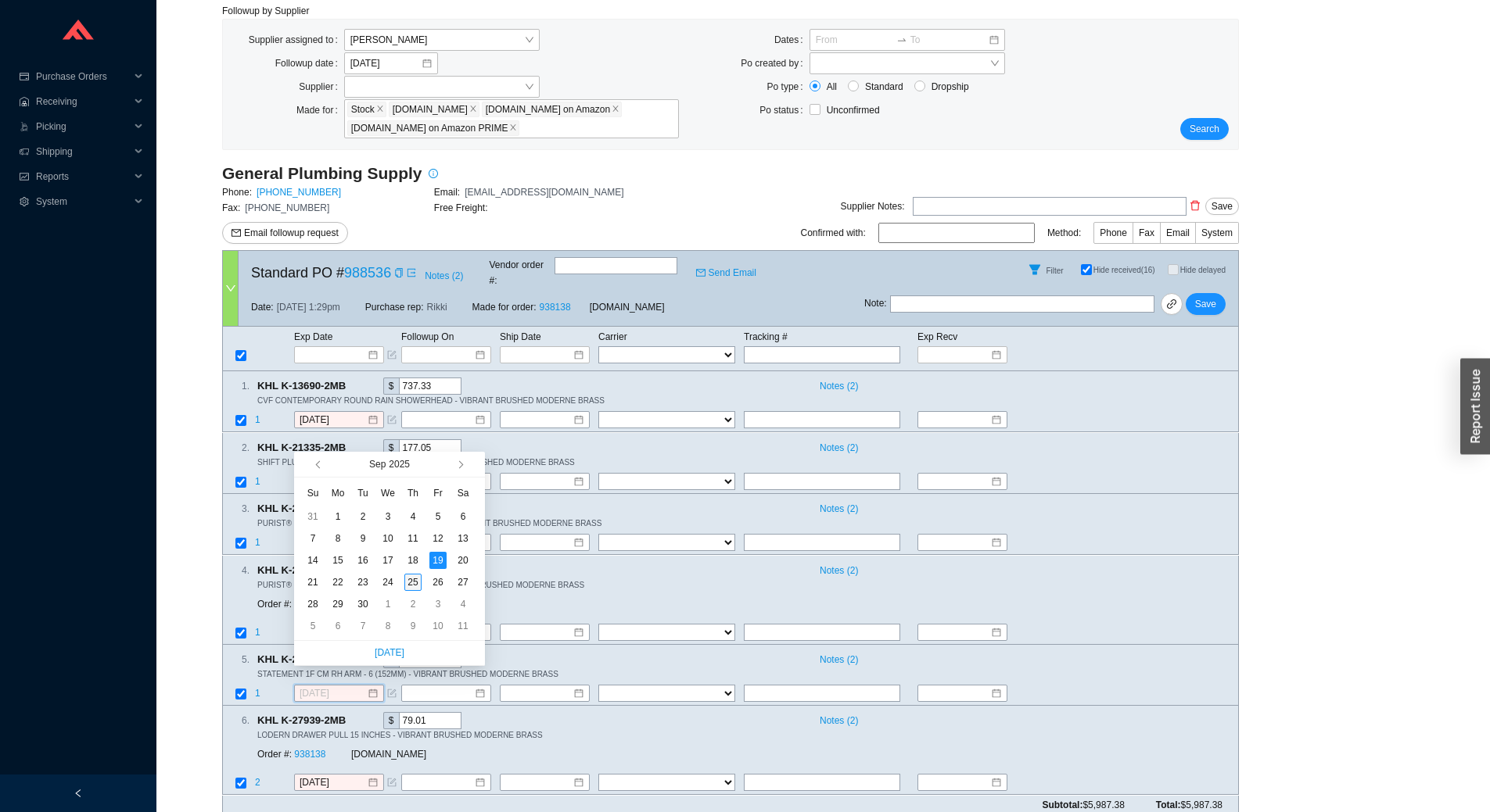
click at [411, 581] on div "25" at bounding box center [413, 583] width 17 height 17
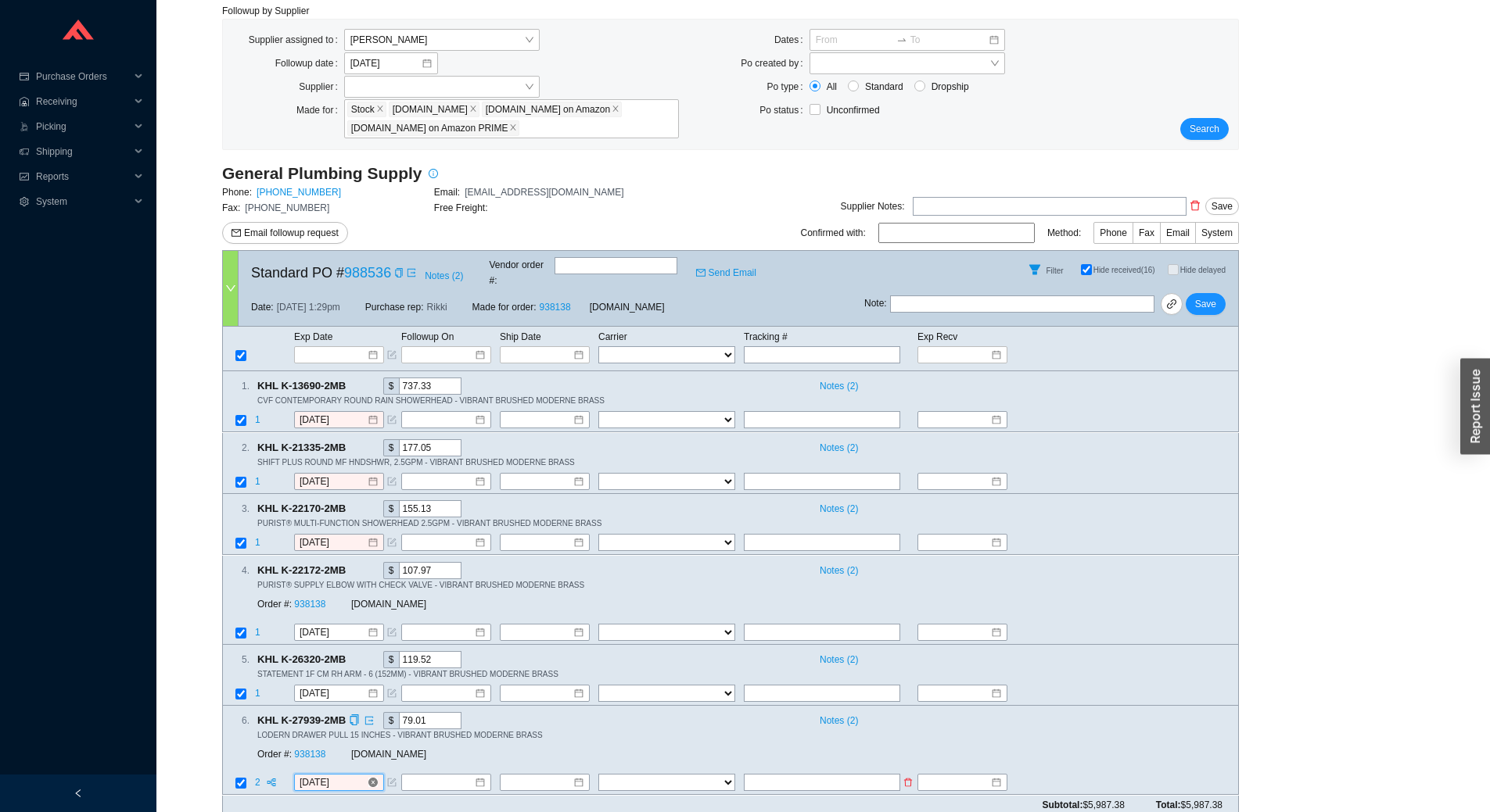
click at [352, 775] on input "9/19/2025" at bounding box center [332, 783] width 67 height 16
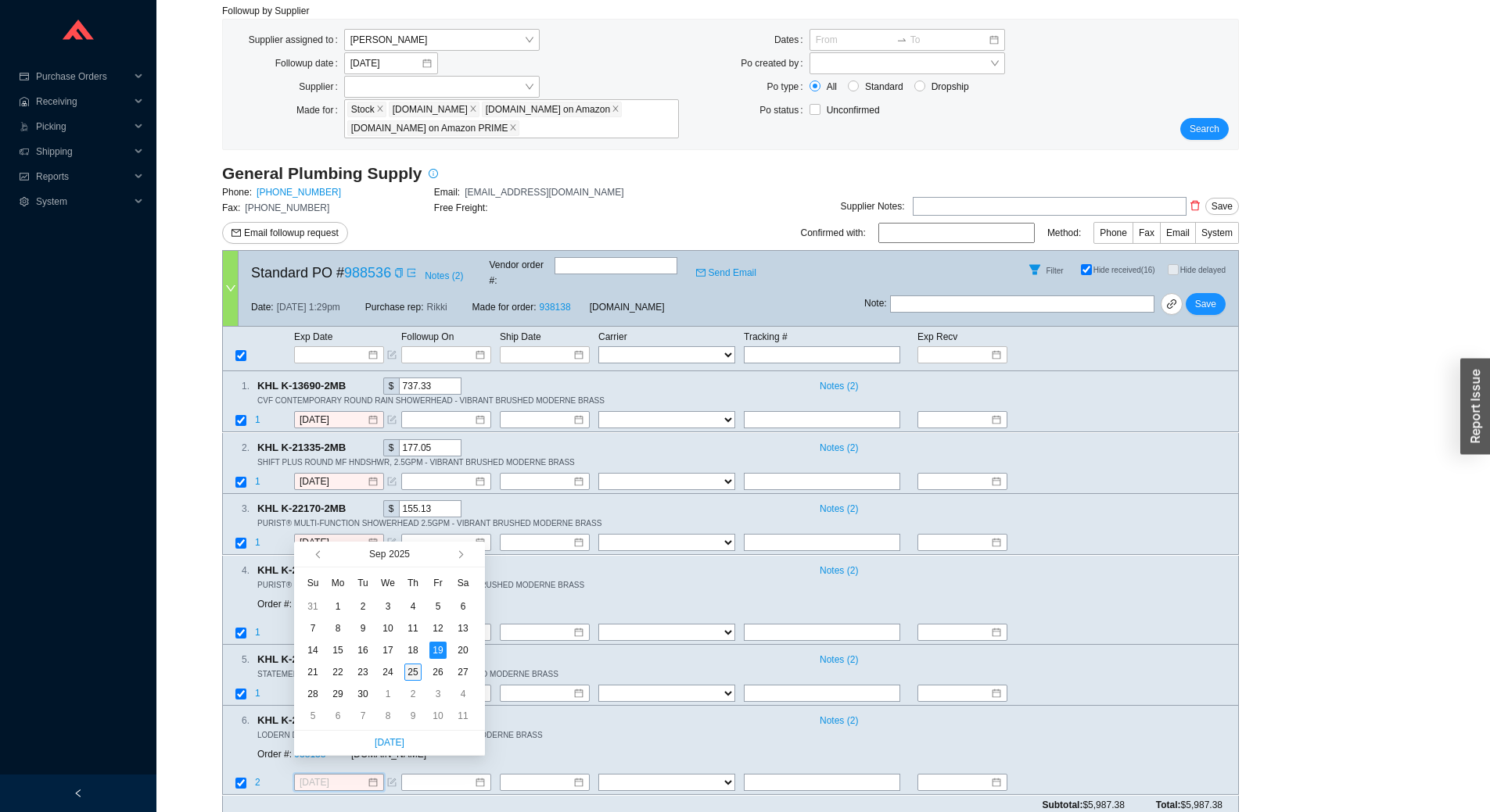
click at [416, 676] on div "25" at bounding box center [413, 672] width 17 height 17
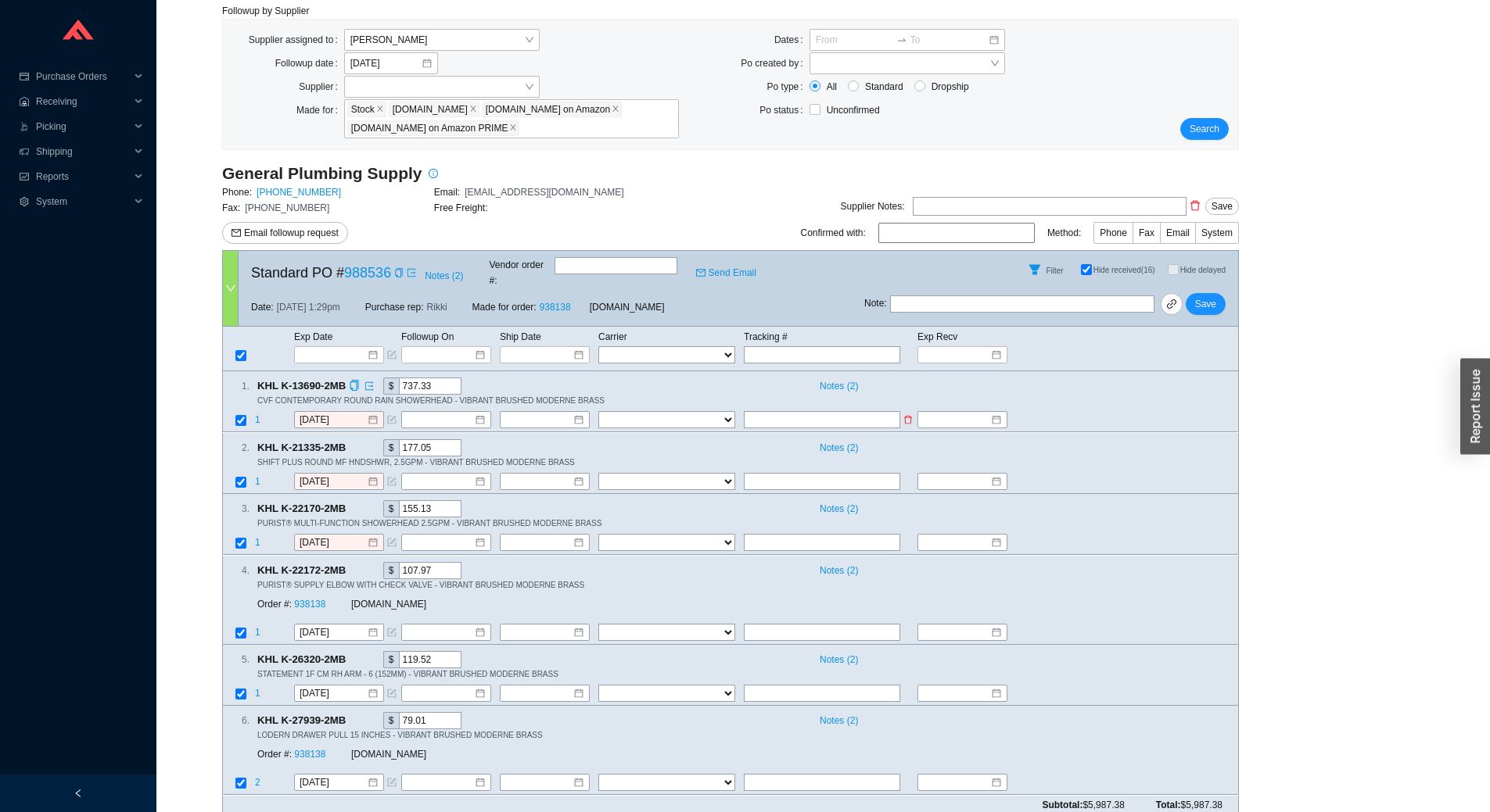
click at [256, 415] on span "1" at bounding box center [257, 420] width 5 height 11
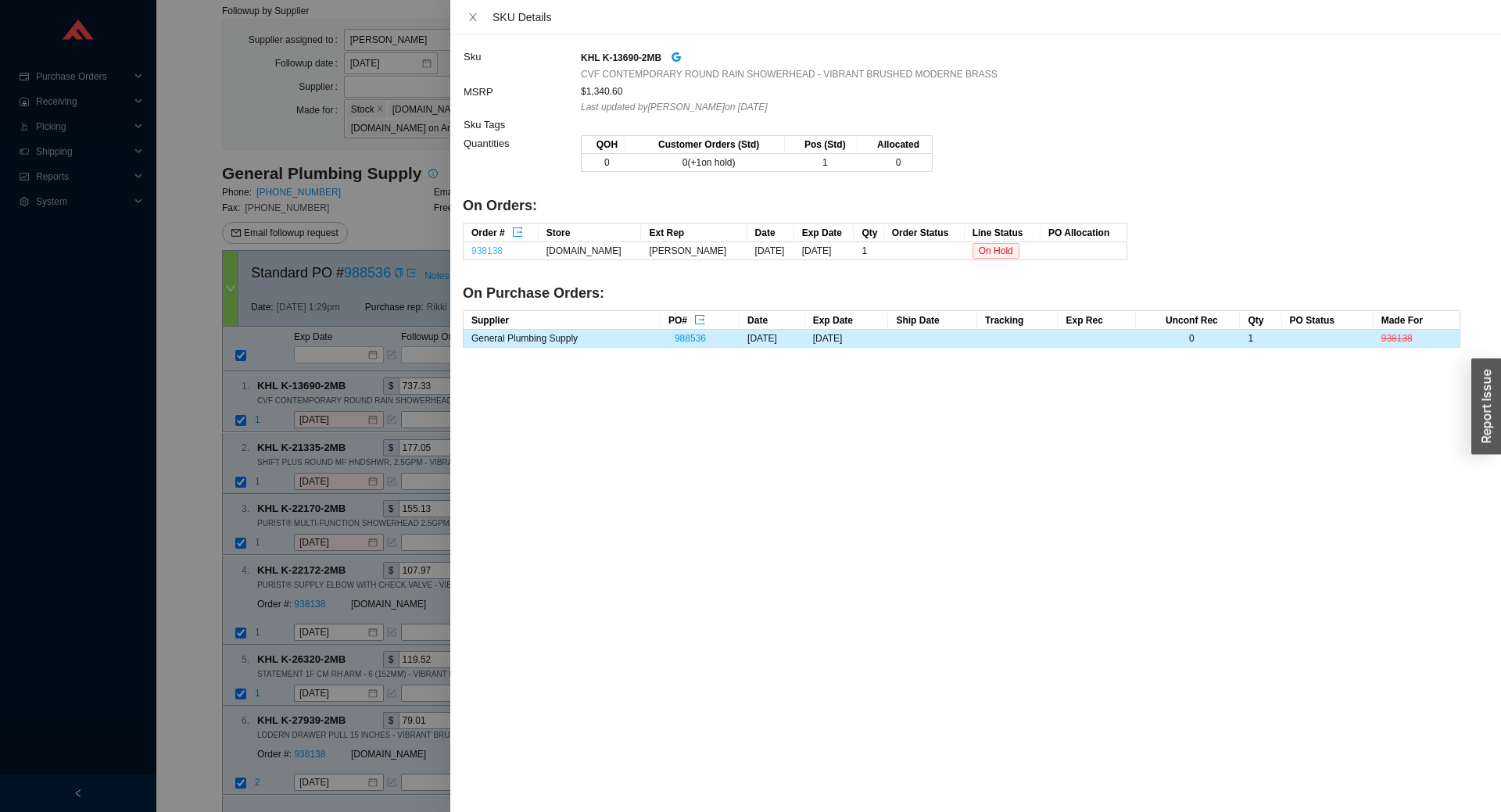
click at [483, 249] on link "938138" at bounding box center [487, 250] width 31 height 11
click at [467, 11] on icon "close" at bounding box center [473, 17] width 11 height 11
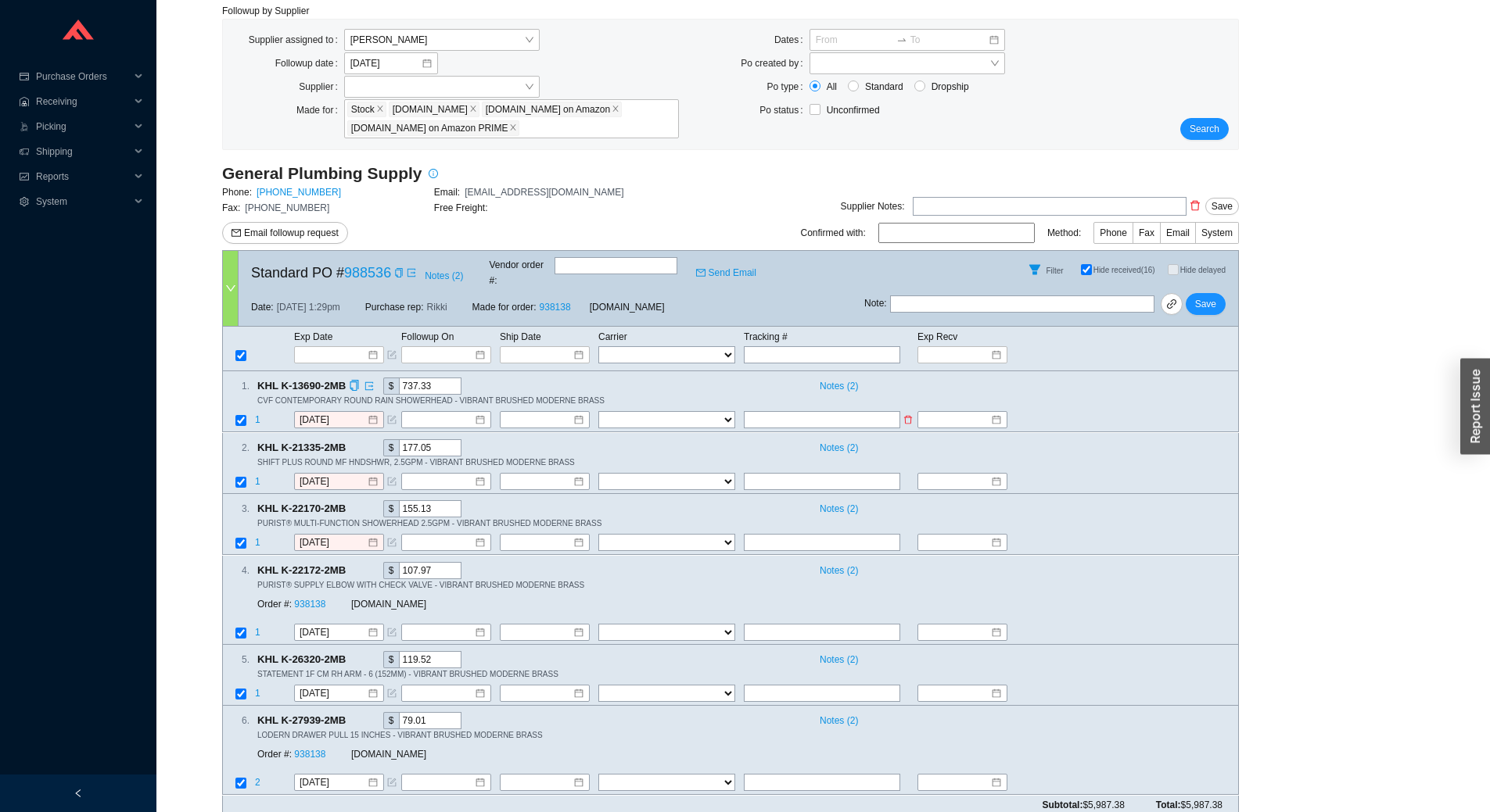
click at [258, 415] on span "1" at bounding box center [257, 420] width 5 height 11
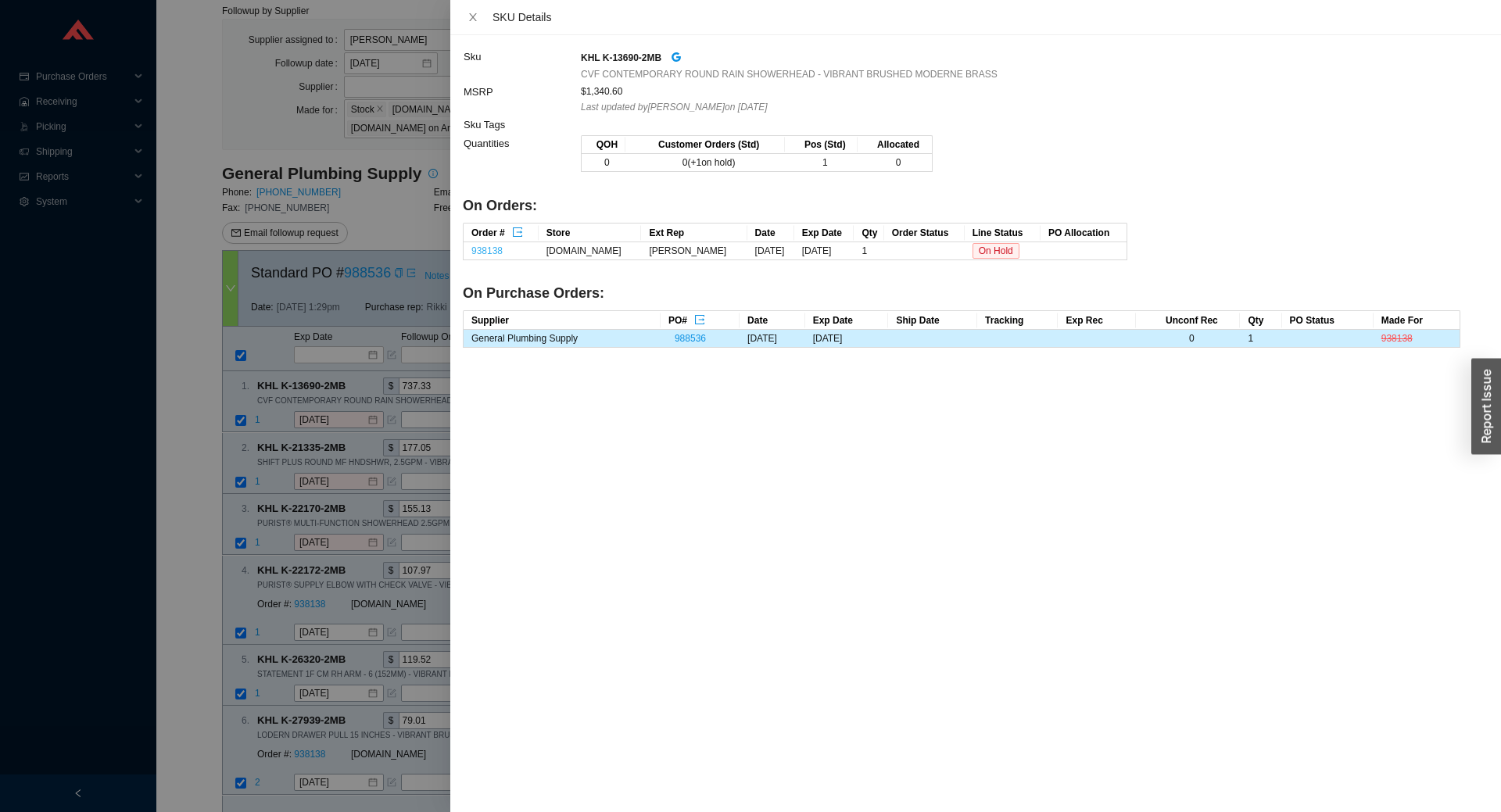
click at [497, 251] on link "938138" at bounding box center [487, 250] width 31 height 11
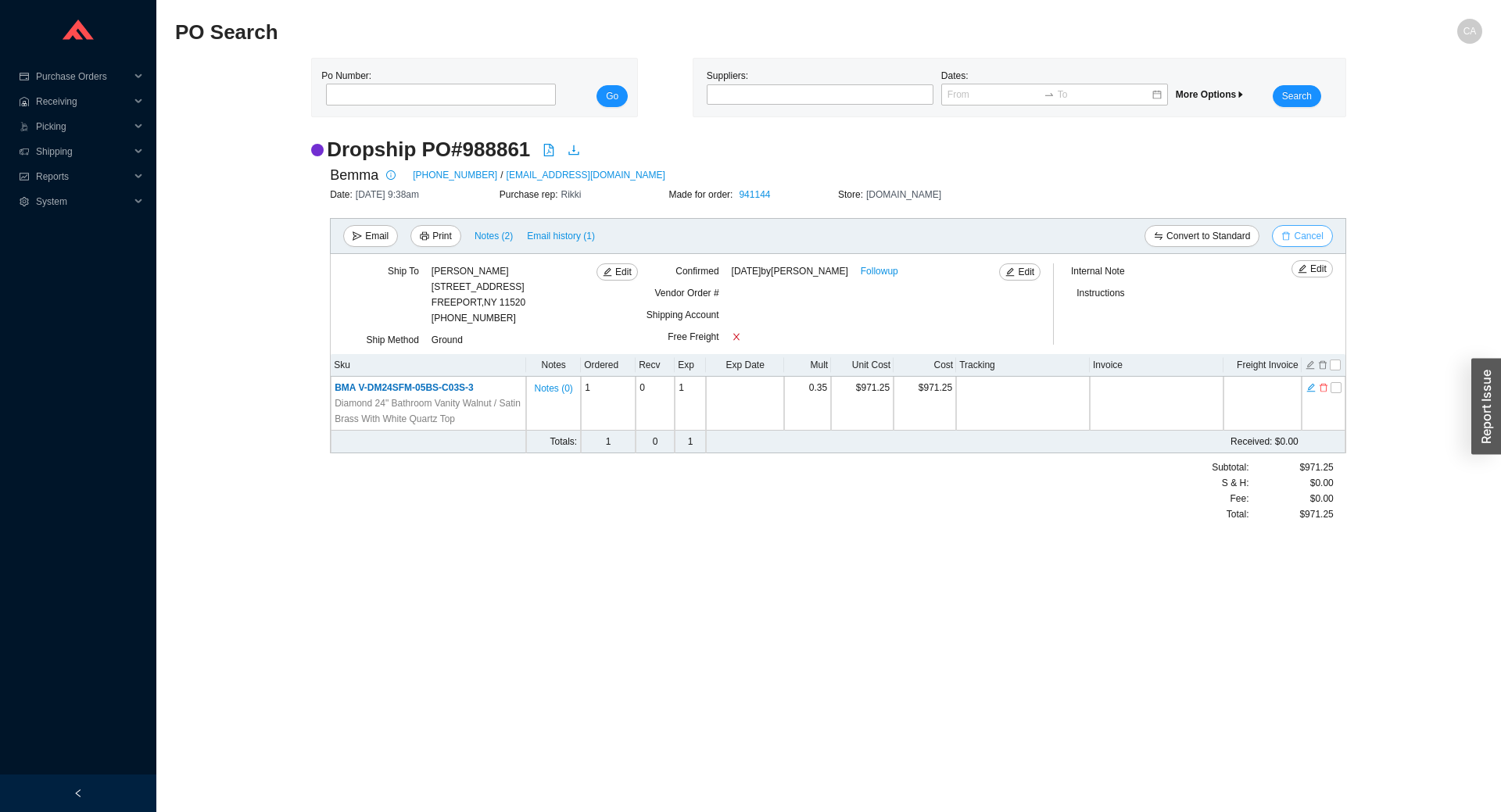
click at [1315, 235] on span "Cancel" at bounding box center [1307, 236] width 29 height 16
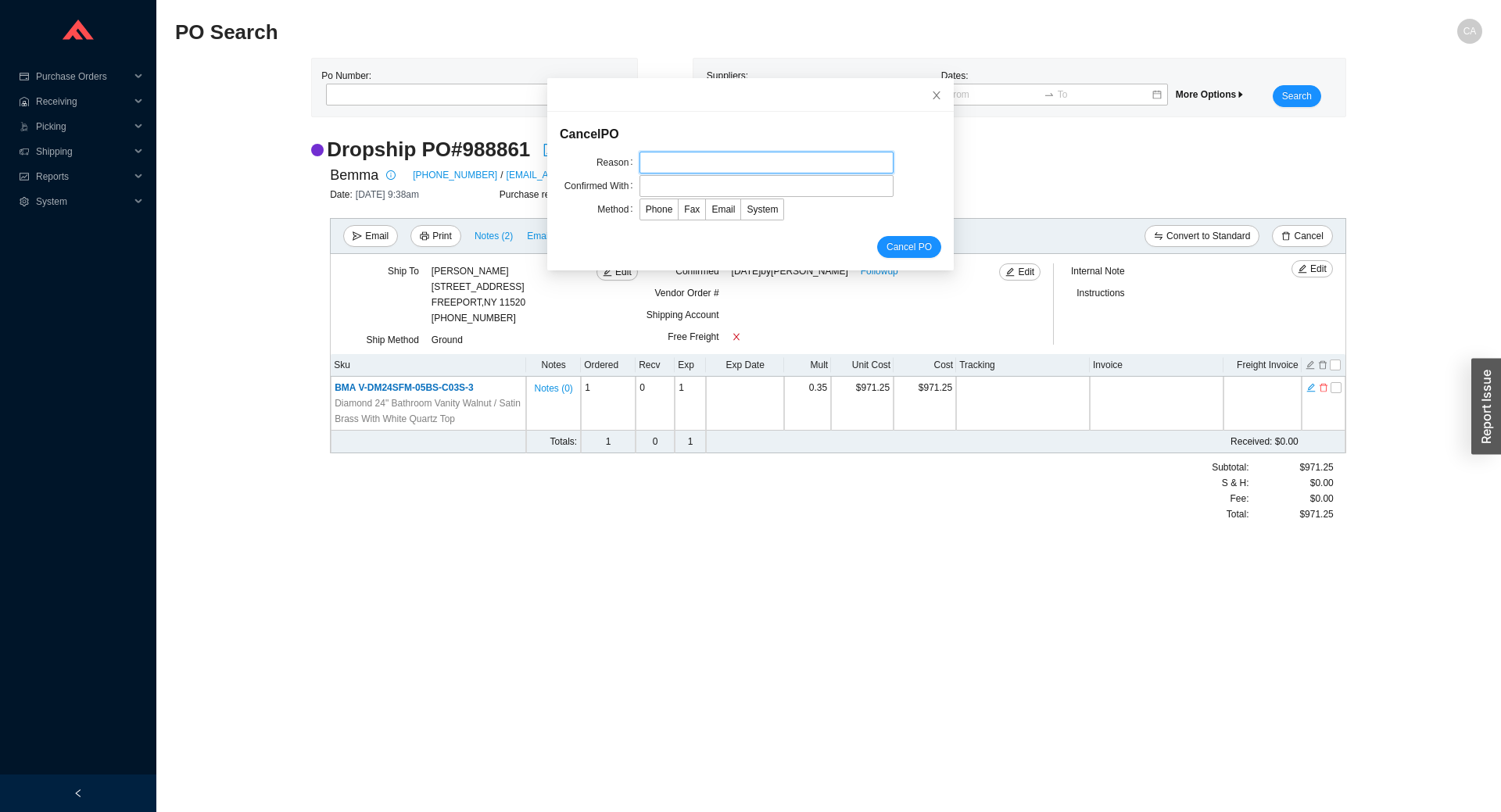
click at [721, 159] on input "text" at bounding box center [766, 162] width 254 height 22
type input "Cancellation"
click at [701, 180] on input "text" at bounding box center [766, 186] width 254 height 22
type input "Confirmation"
click at [712, 204] on span "Email" at bounding box center [723, 209] width 24 height 11
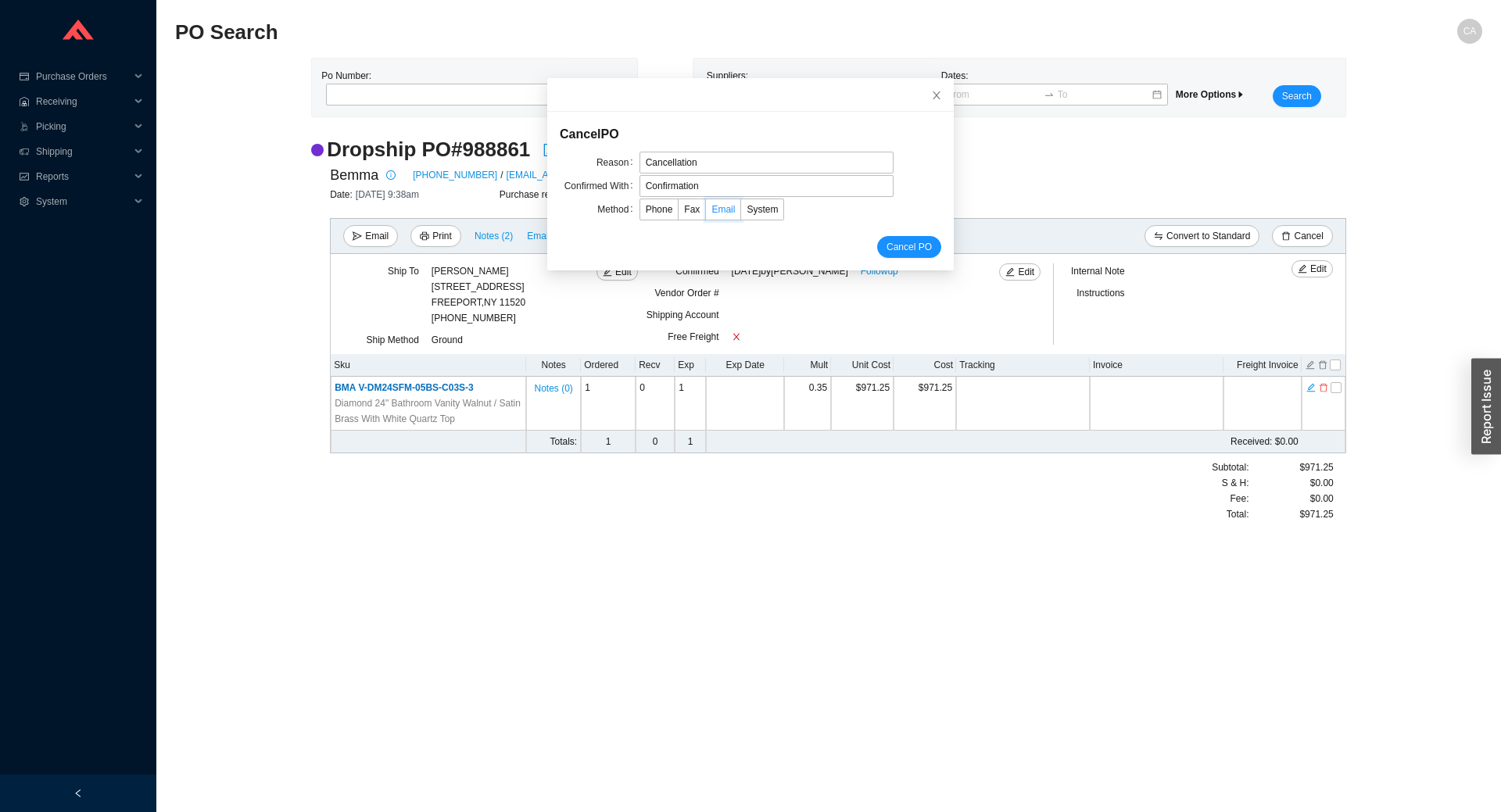
click at [706, 213] on input "Email" at bounding box center [706, 213] width 0 height 0
click at [886, 237] on button "Cancel PO" at bounding box center [910, 247] width 65 height 22
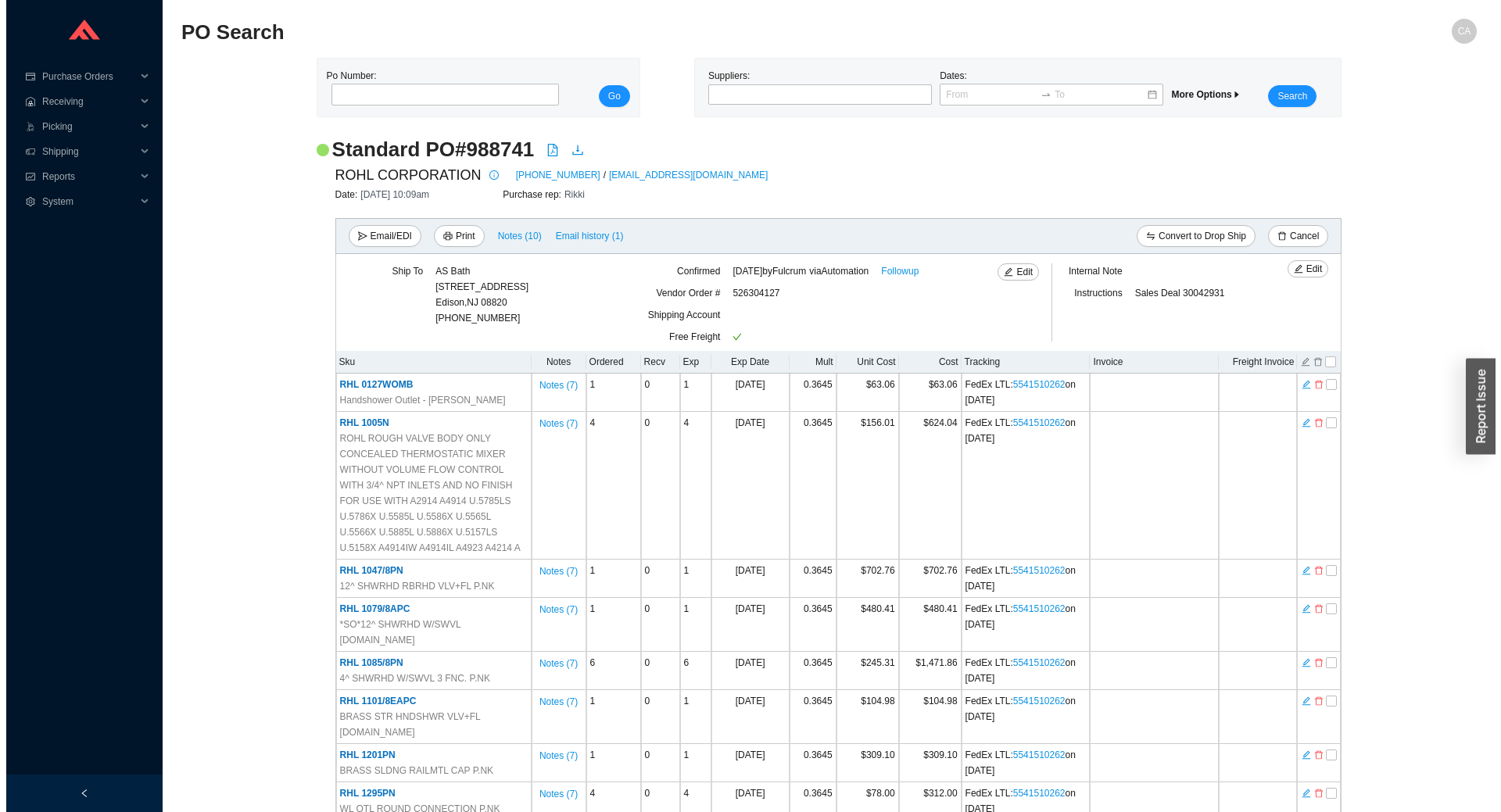
scroll to position [2525, 0]
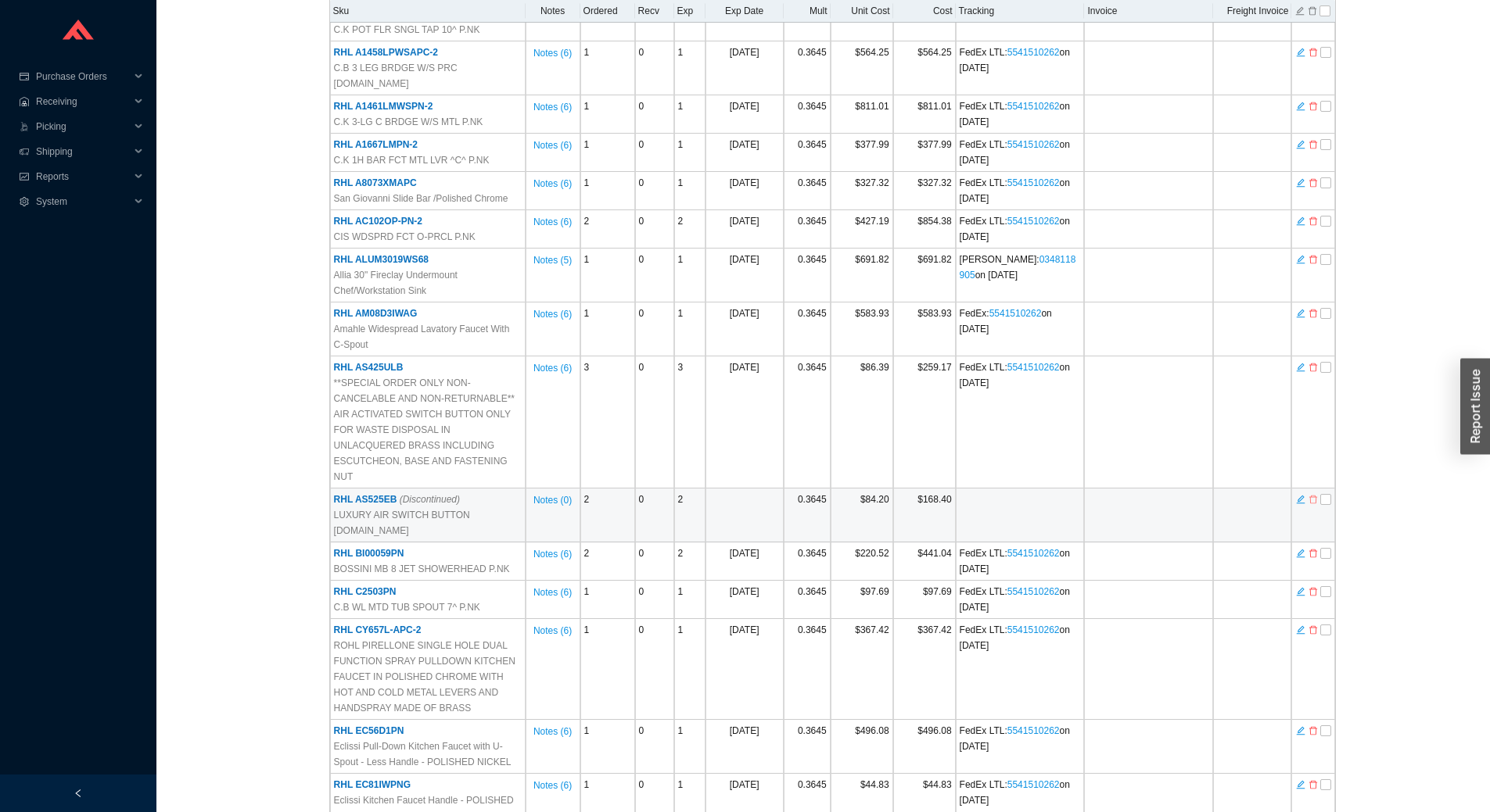
click at [1313, 494] on icon "delete" at bounding box center [1313, 499] width 10 height 11
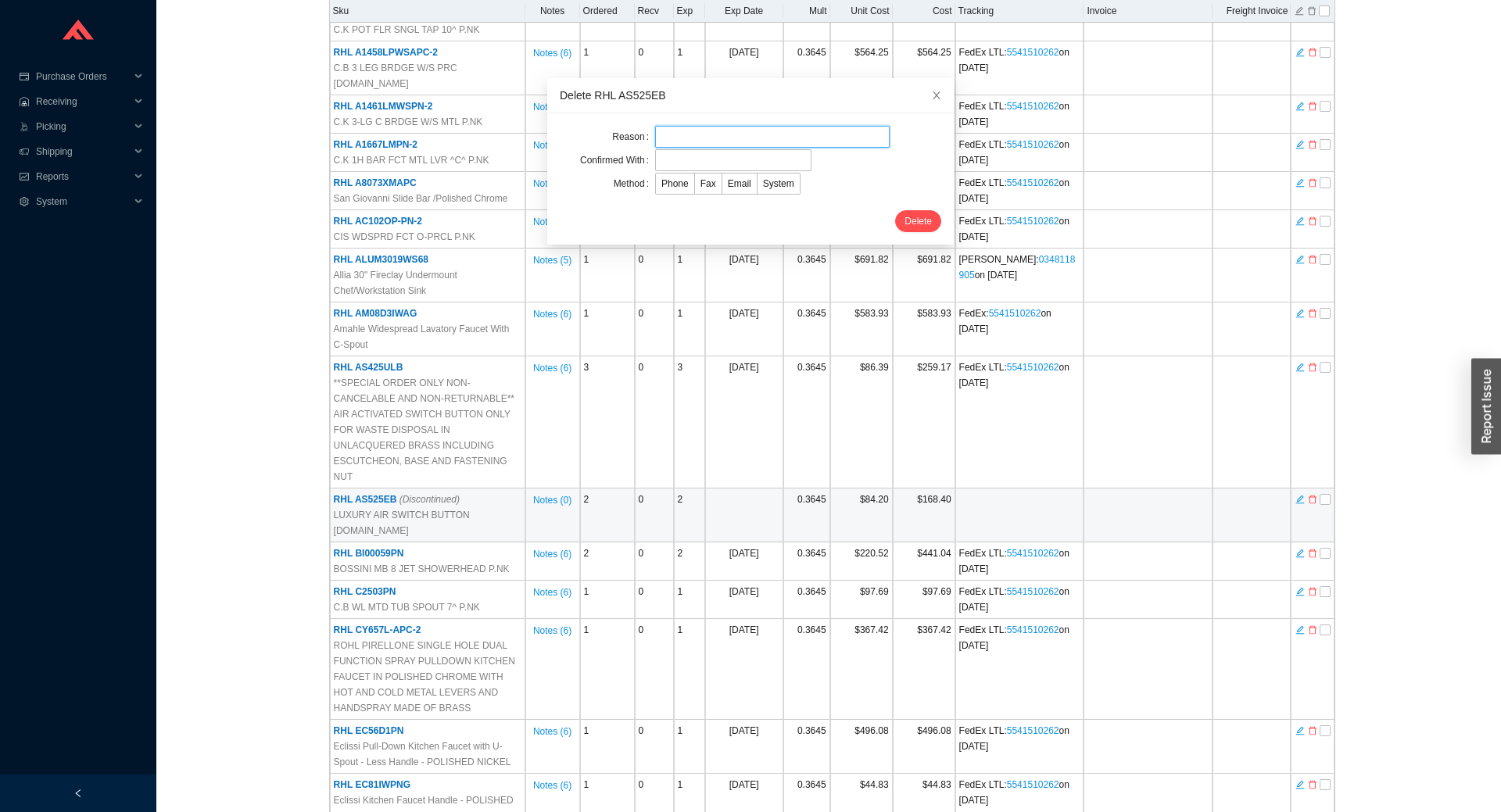
click at [713, 132] on input "text" at bounding box center [772, 136] width 235 height 22
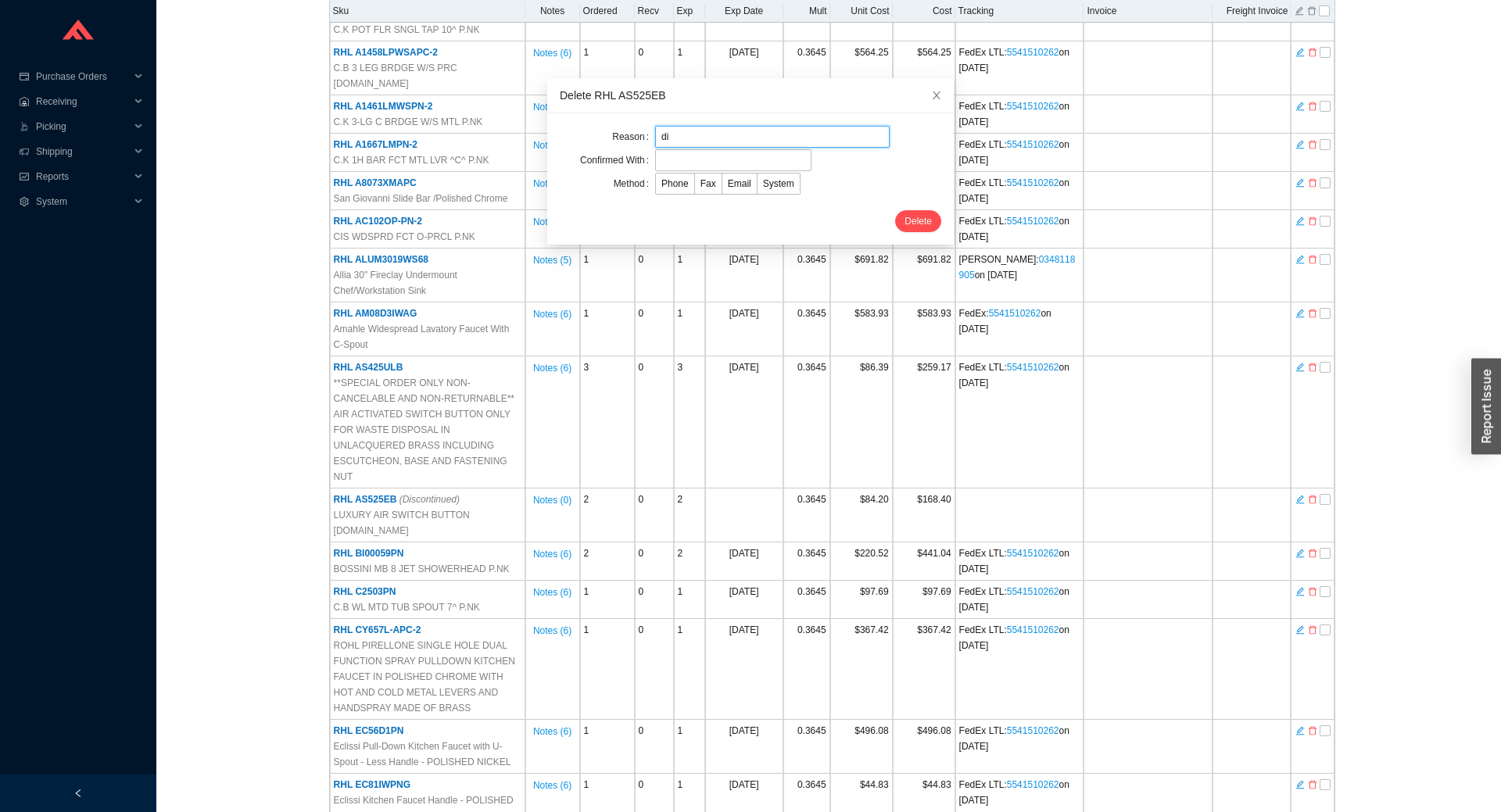
type input "Discontinued"
click at [729, 160] on input "text" at bounding box center [733, 160] width 156 height 22
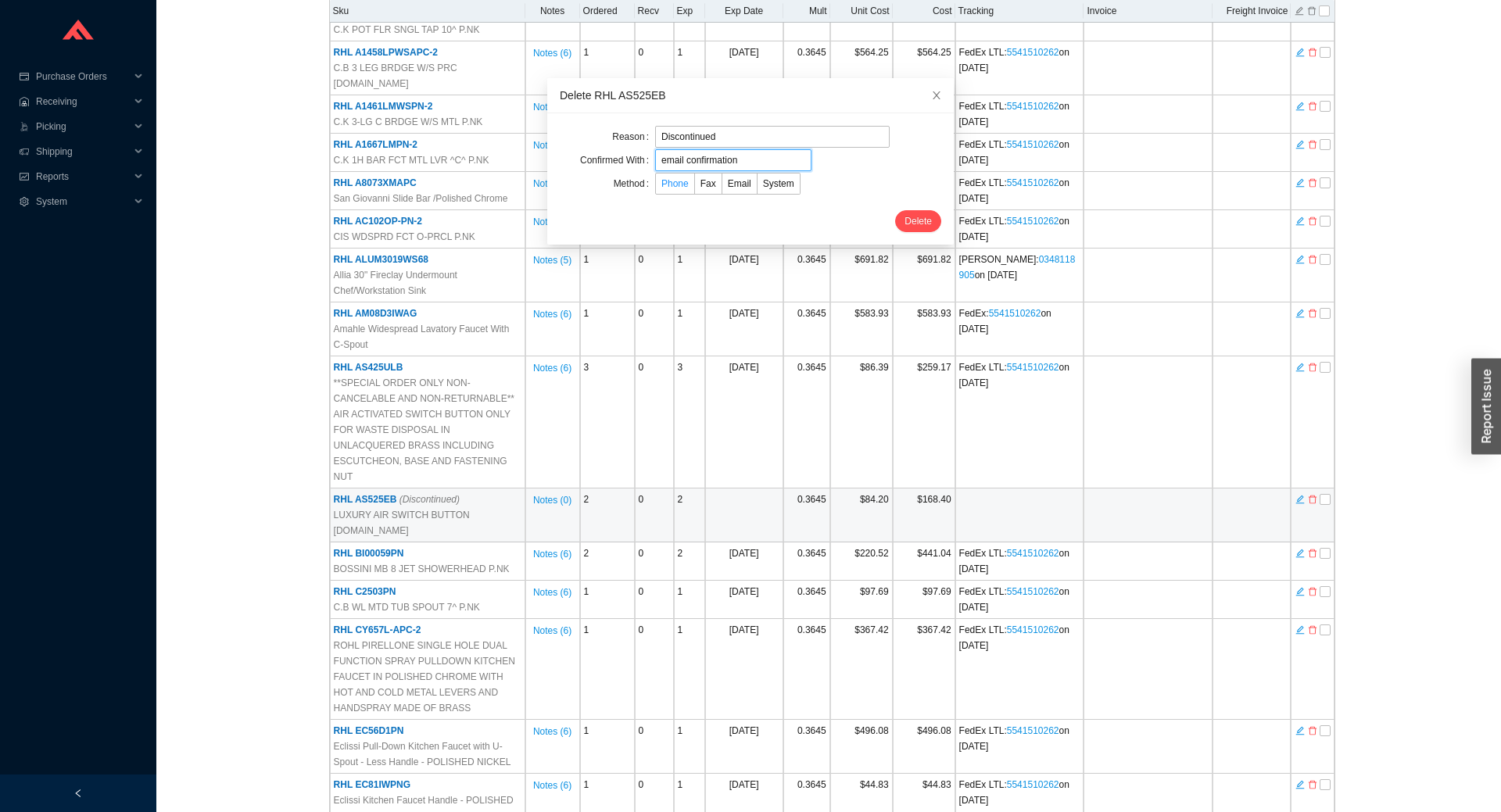
type input "email confirmation"
click at [668, 181] on span "Phone" at bounding box center [674, 183] width 27 height 11
click at [656, 187] on input "Phone" at bounding box center [656, 187] width 0 height 0
click at [915, 222] on button "Delete" at bounding box center [918, 221] width 46 height 22
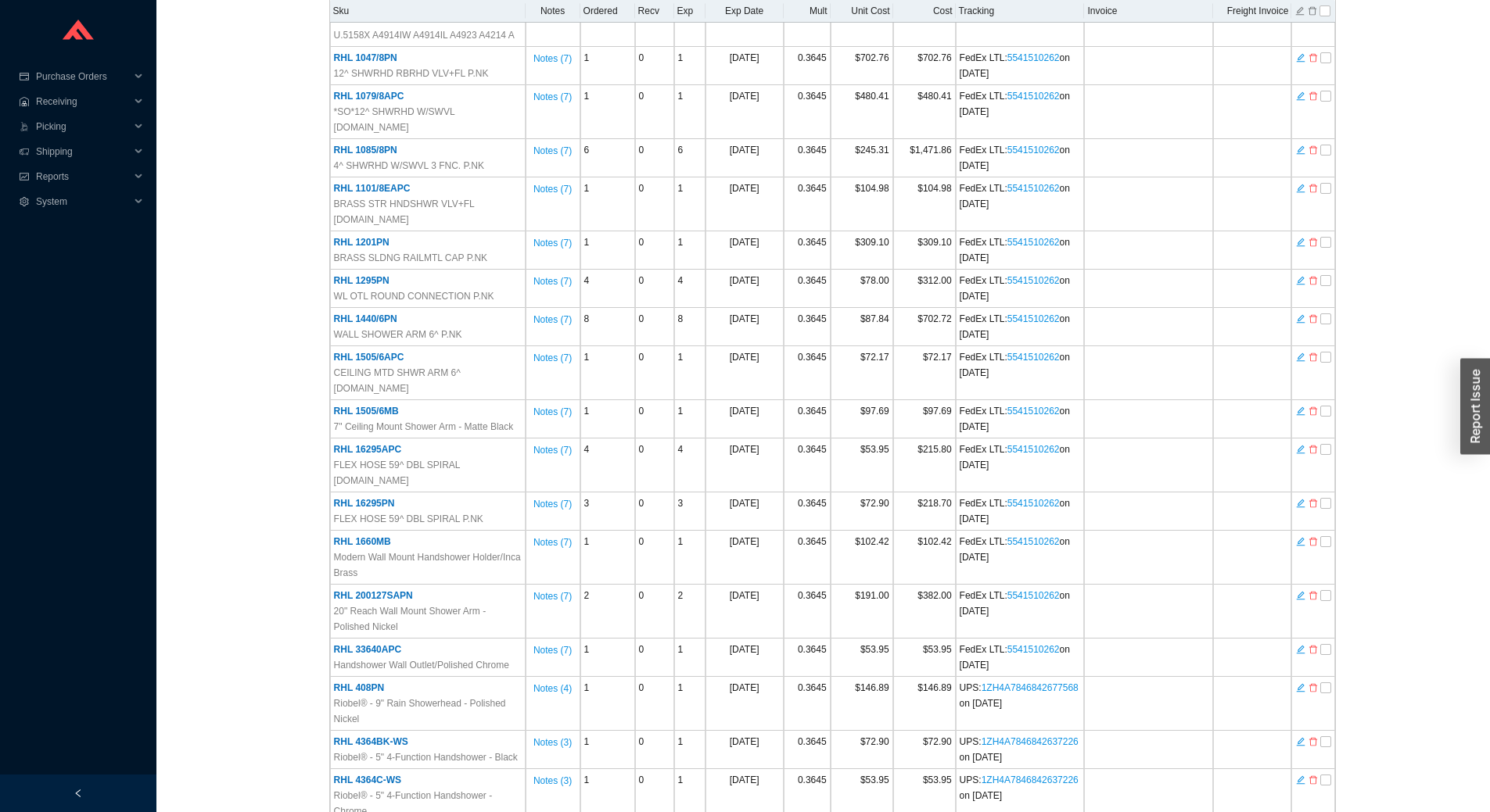
scroll to position [625, 0]
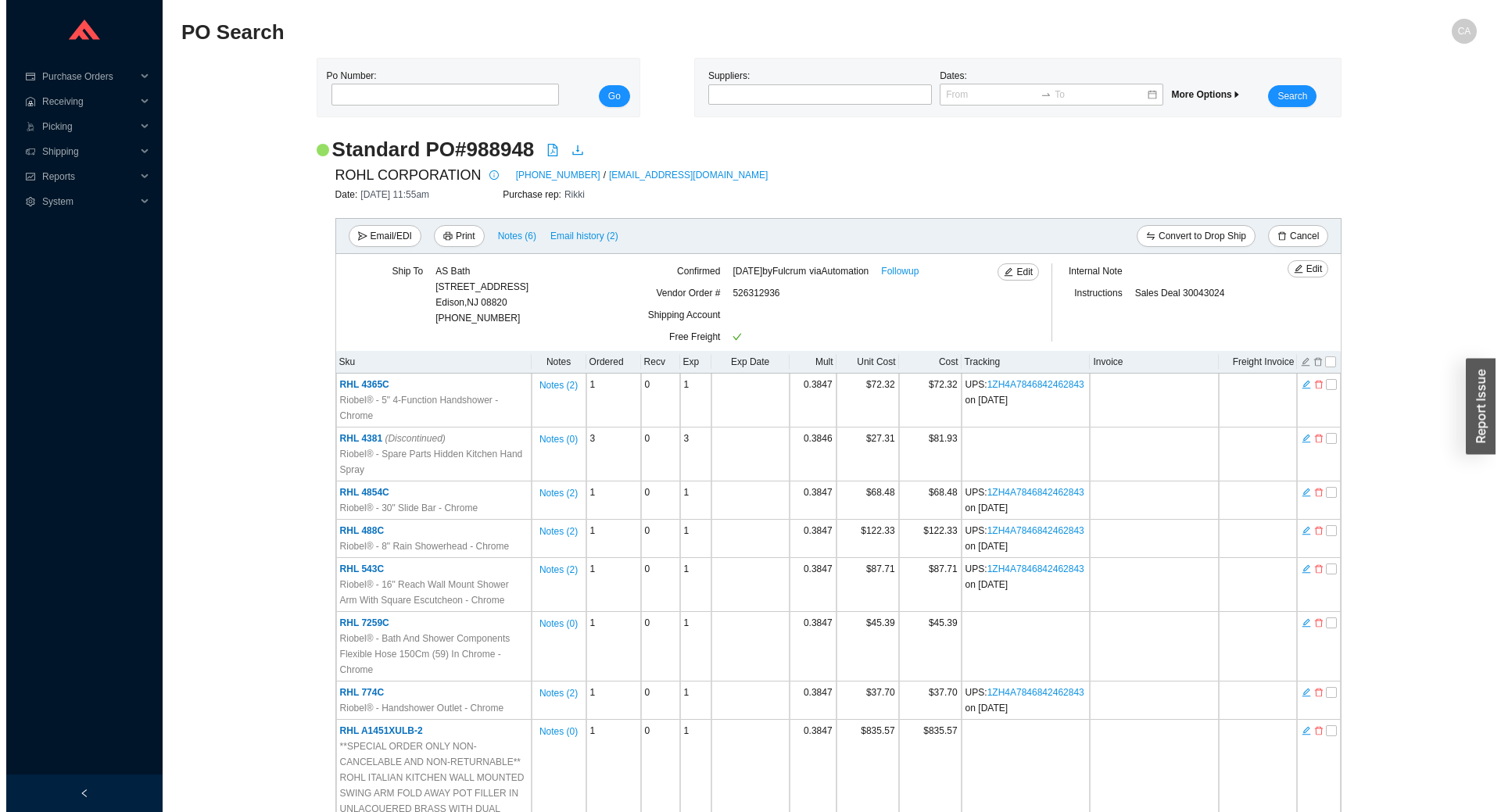
scroll to position [457, 0]
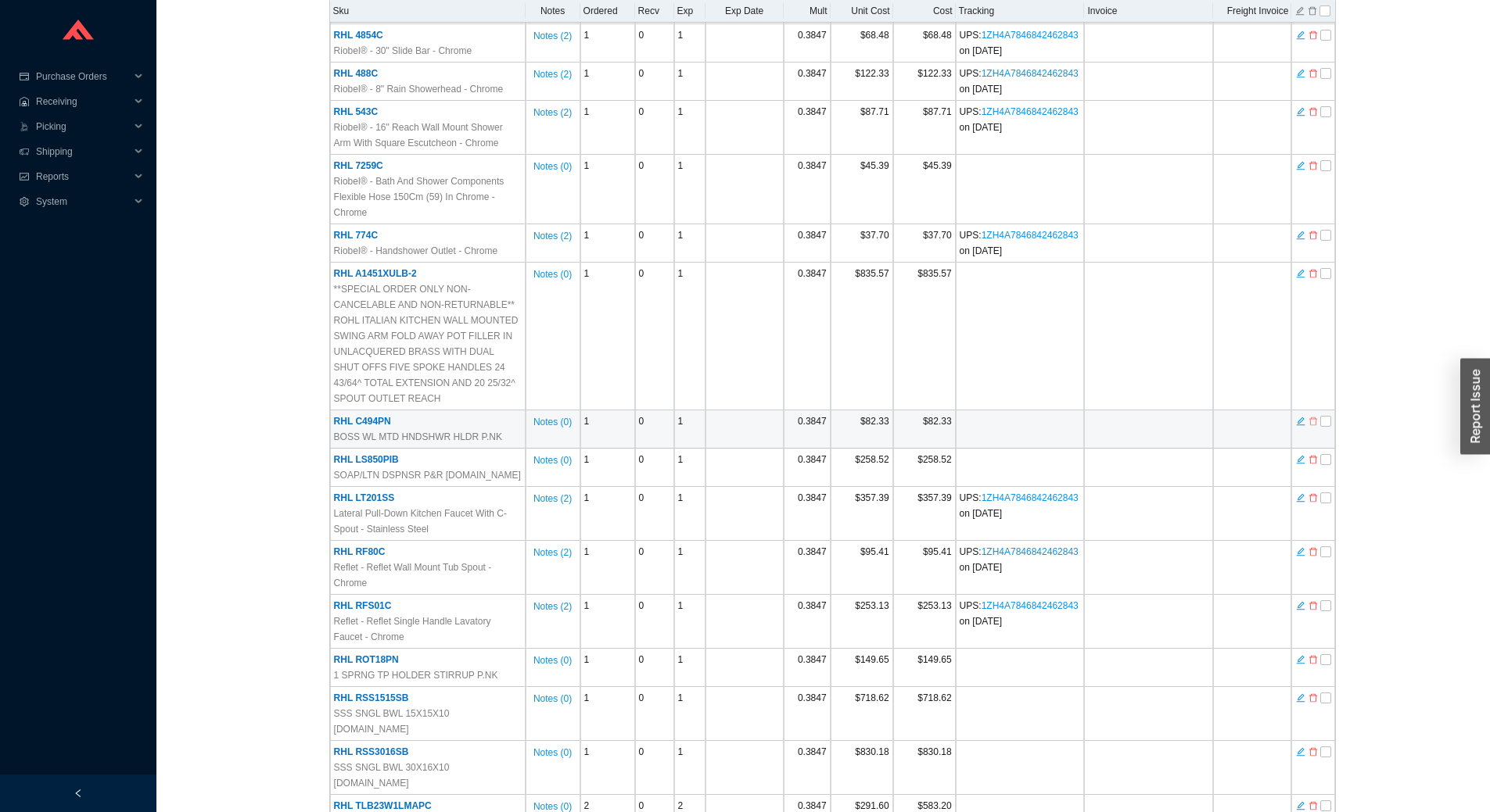
click at [1310, 418] on icon "delete" at bounding box center [1312, 422] width 8 height 9
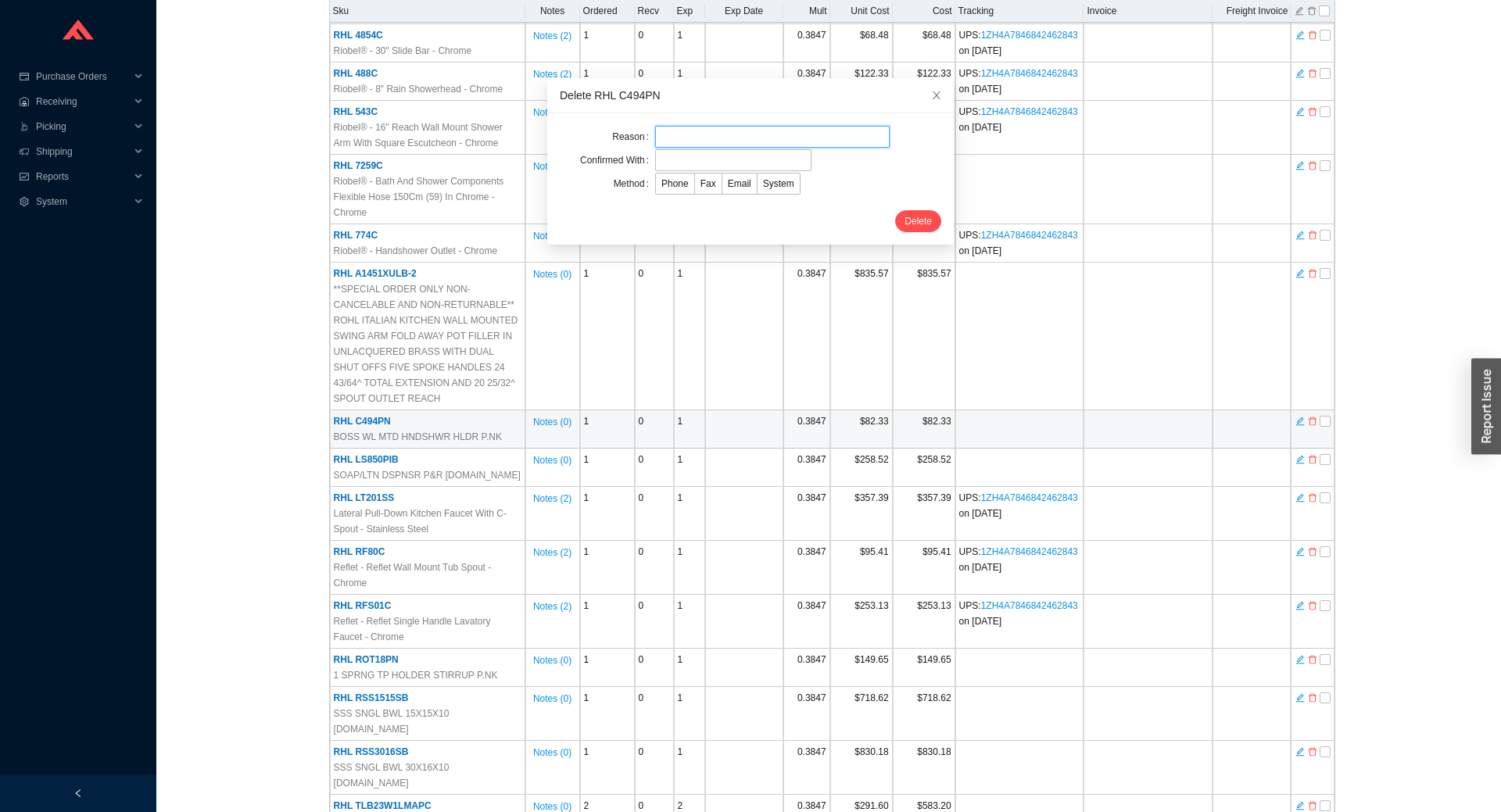
click at [665, 135] on input "text" at bounding box center [772, 136] width 235 height 22
type input "Cancellation"
click at [721, 154] on input "text" at bounding box center [733, 160] width 156 height 22
type input "Confirmation"
click at [725, 190] on label "Email" at bounding box center [740, 183] width 35 height 22
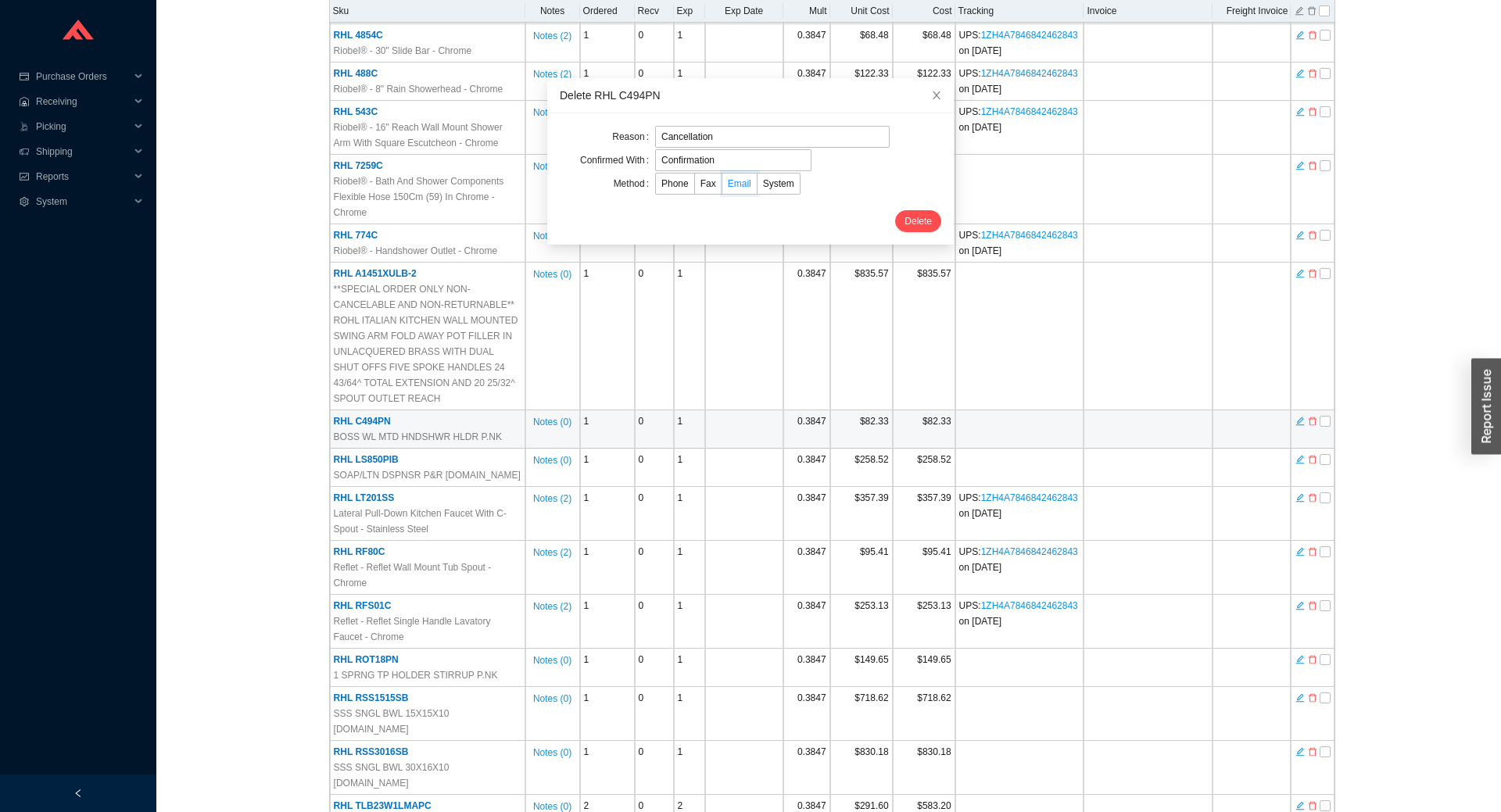
click at [722, 187] on input "Email" at bounding box center [722, 187] width 0 height 0
click at [904, 223] on span "Delete" at bounding box center [918, 222] width 27 height 16
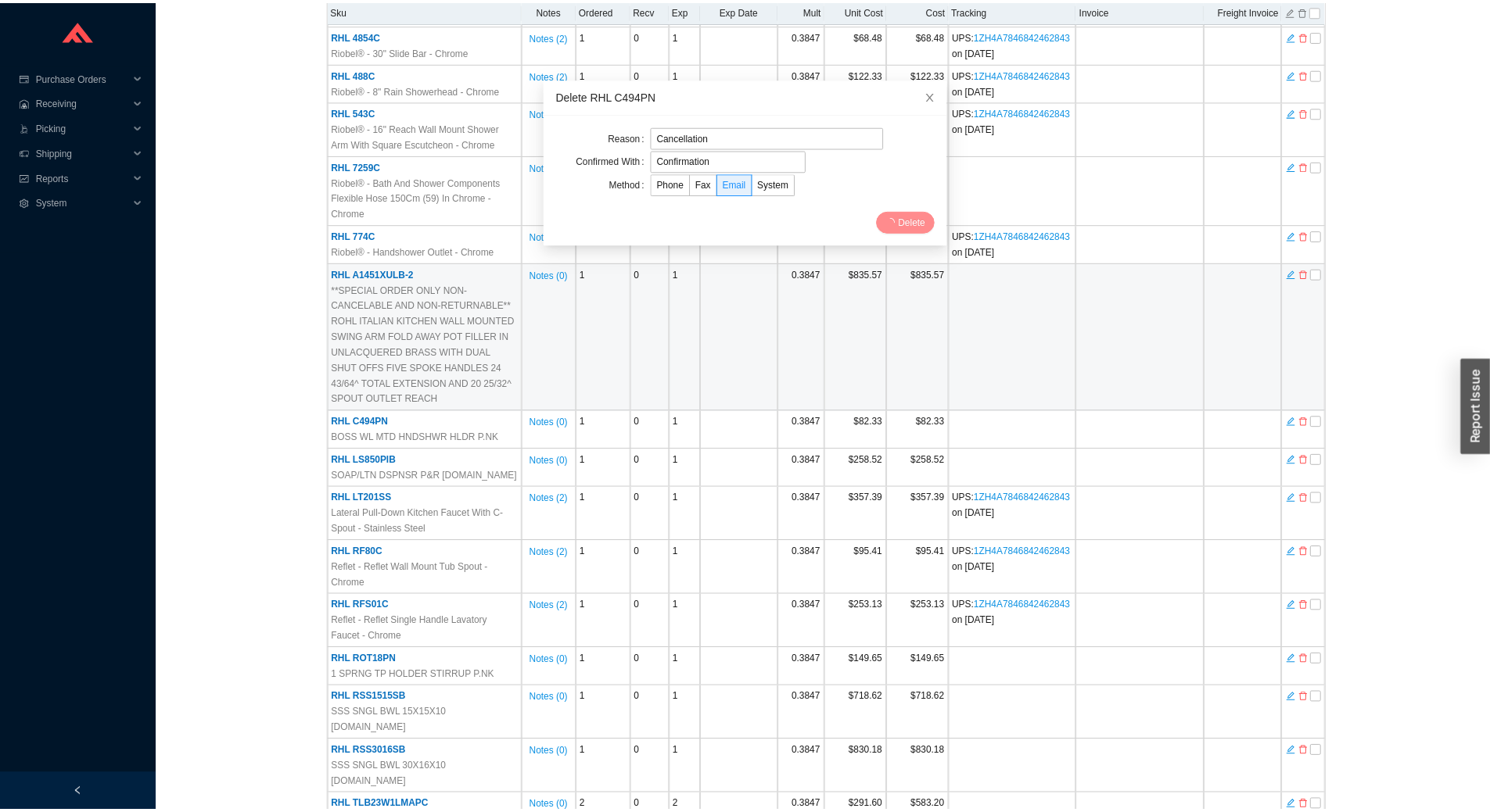
scroll to position [0, 0]
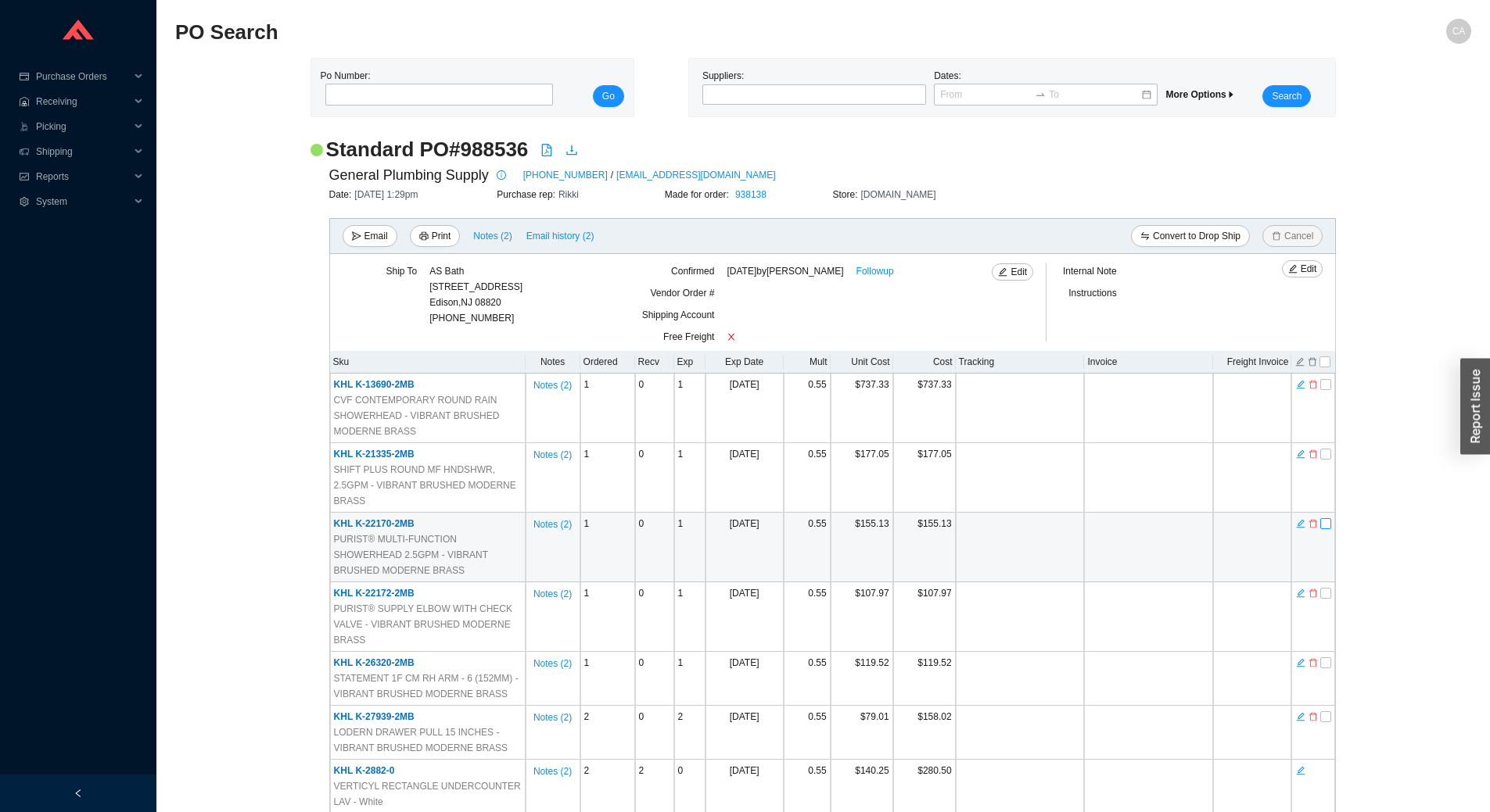
click at [1324, 518] on input "checkbox" at bounding box center [1325, 523] width 11 height 11
checkbox input "true"
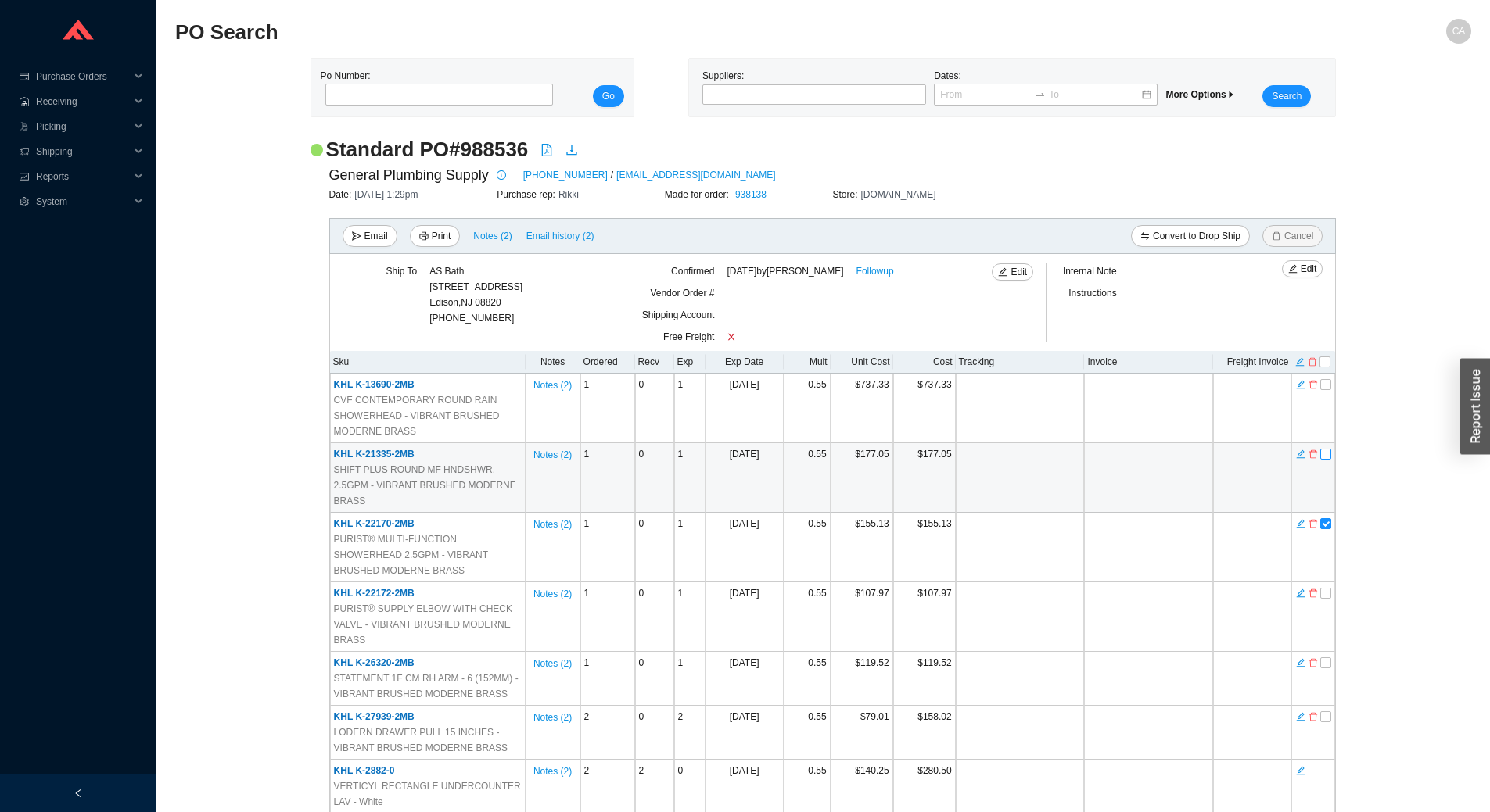
click at [1325, 449] on input "checkbox" at bounding box center [1325, 454] width 11 height 11
checkbox input "true"
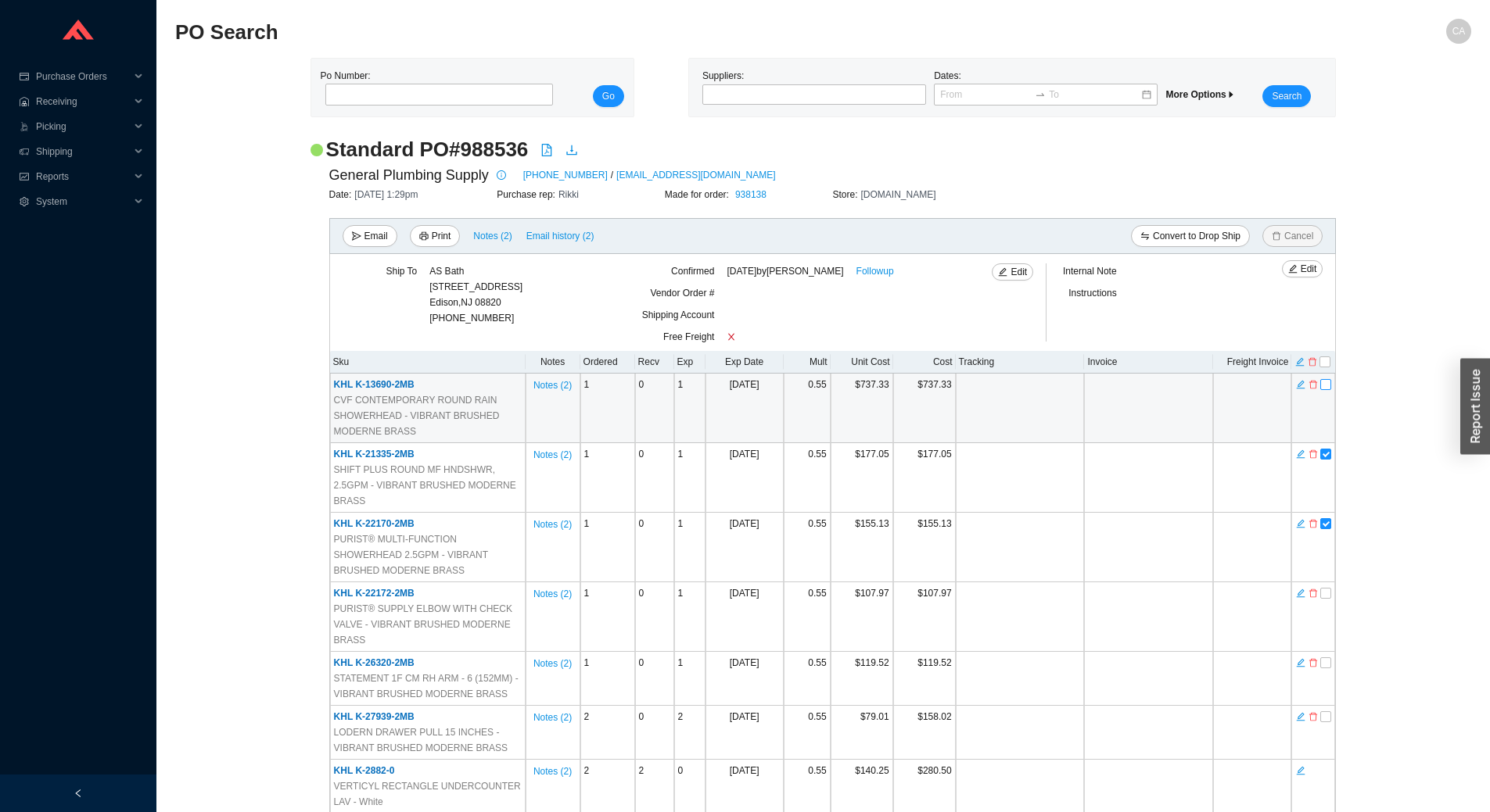
click at [1325, 381] on input "checkbox" at bounding box center [1325, 385] width 11 height 11
checkbox input "true"
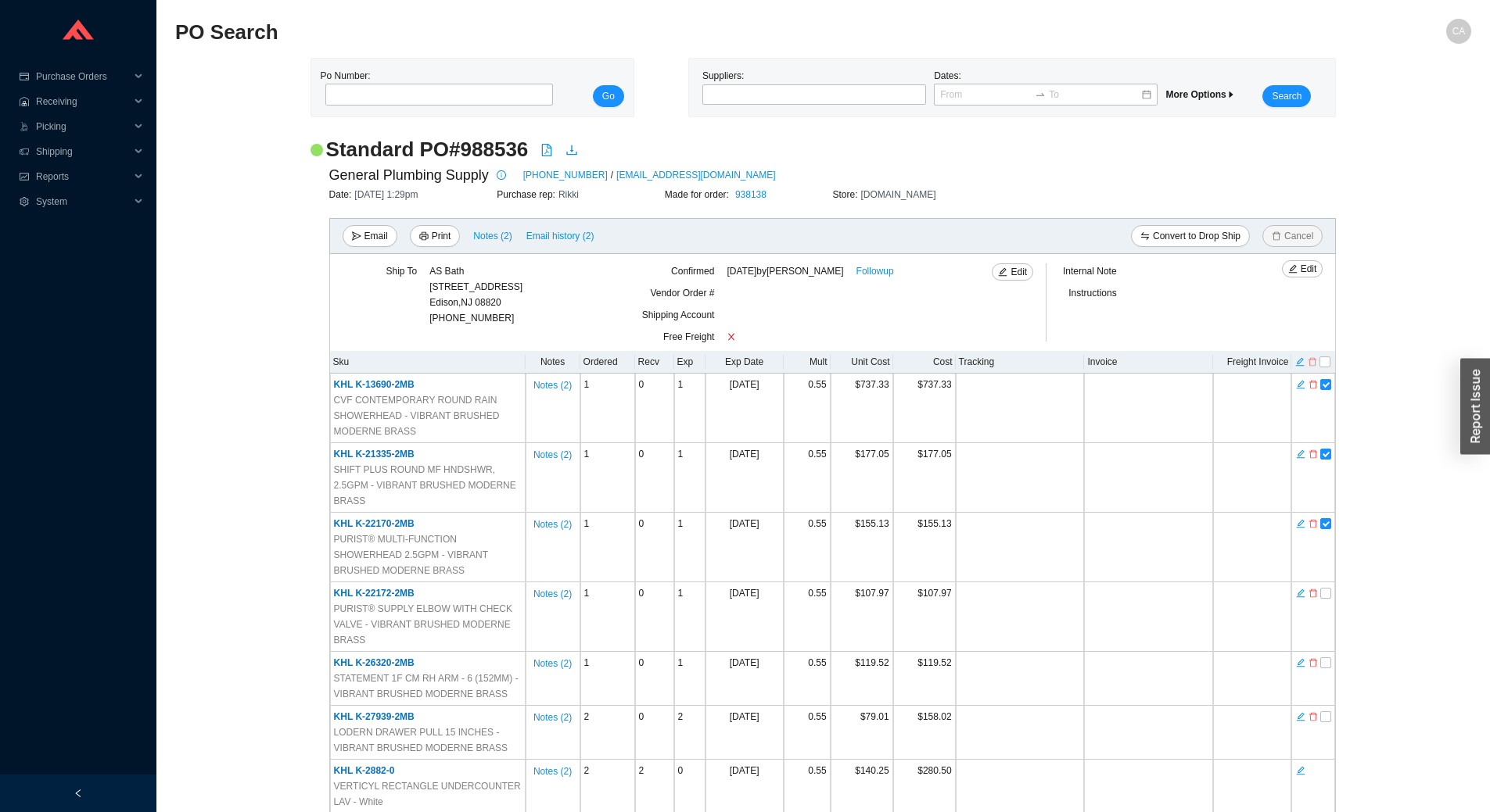
click at [1312, 363] on icon "delete" at bounding box center [1312, 362] width 10 height 11
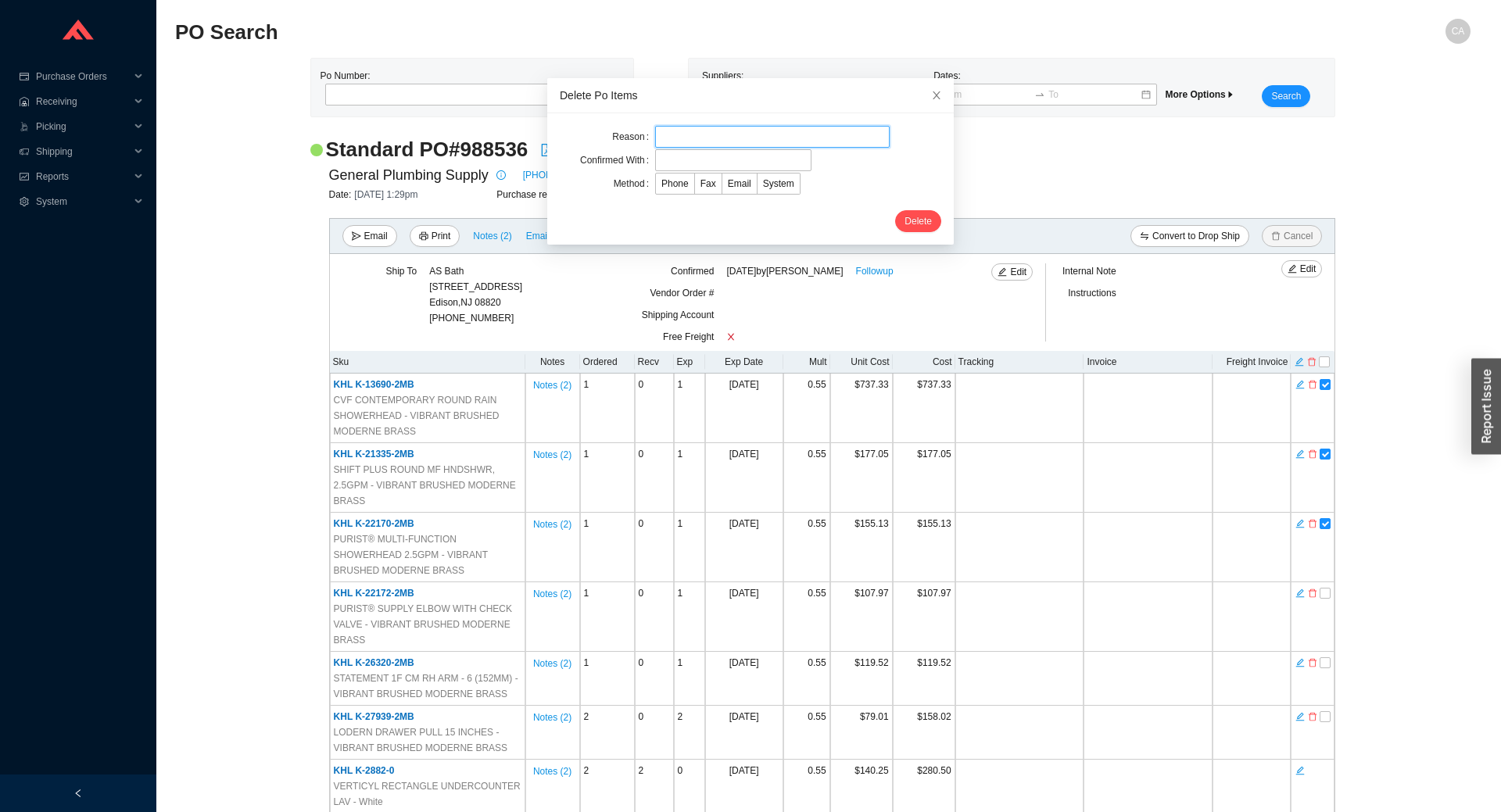
click at [732, 142] on input "text" at bounding box center [772, 136] width 235 height 22
type input "Cancellation"
click at [698, 151] on input "text" at bounding box center [733, 160] width 156 height 22
type input "Confirmation"
click at [727, 181] on span "Email" at bounding box center [739, 183] width 24 height 11
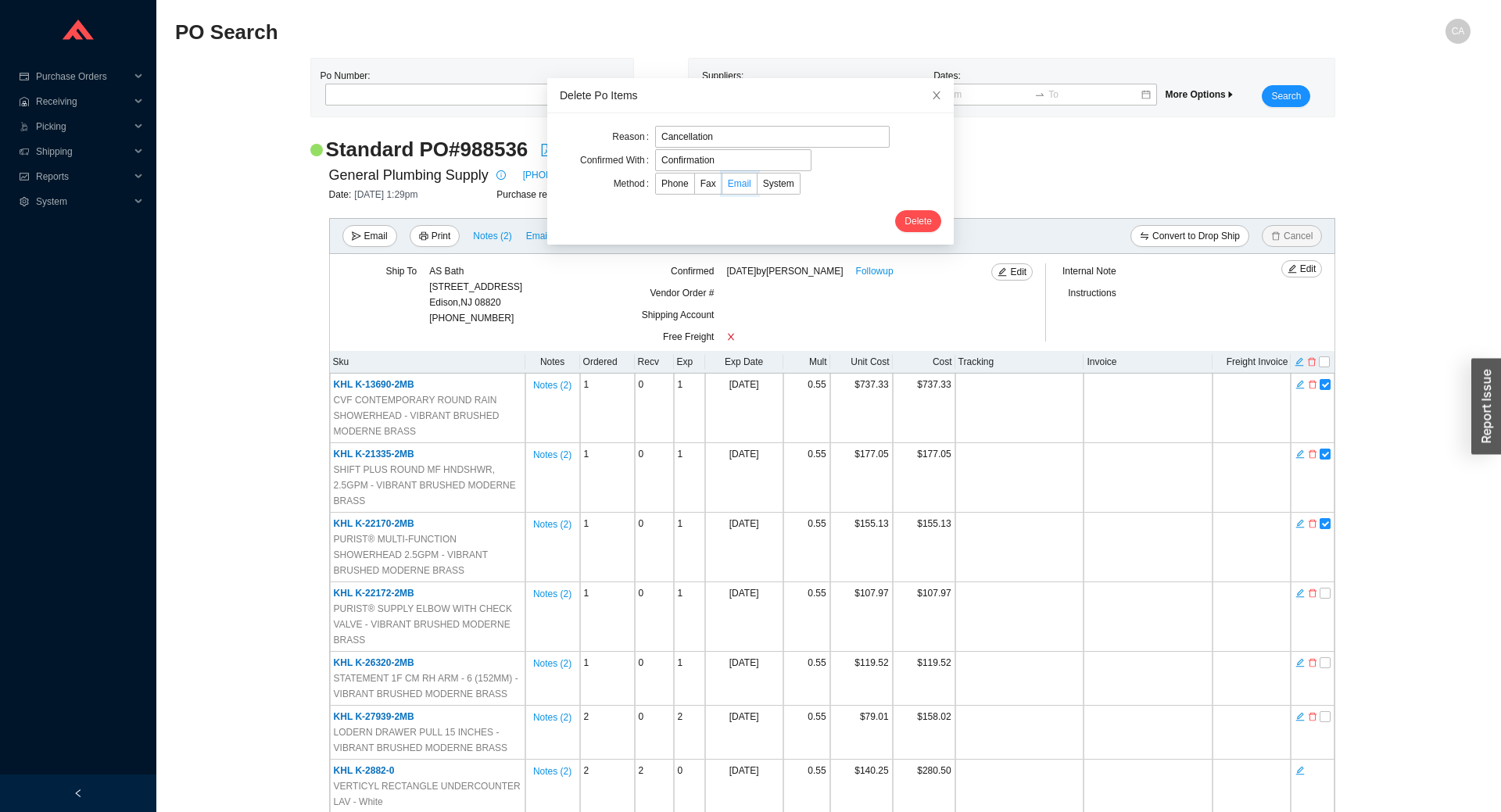
click at [722, 187] on input "Email" at bounding box center [722, 187] width 0 height 0
click at [904, 217] on span "Delete" at bounding box center [918, 222] width 27 height 16
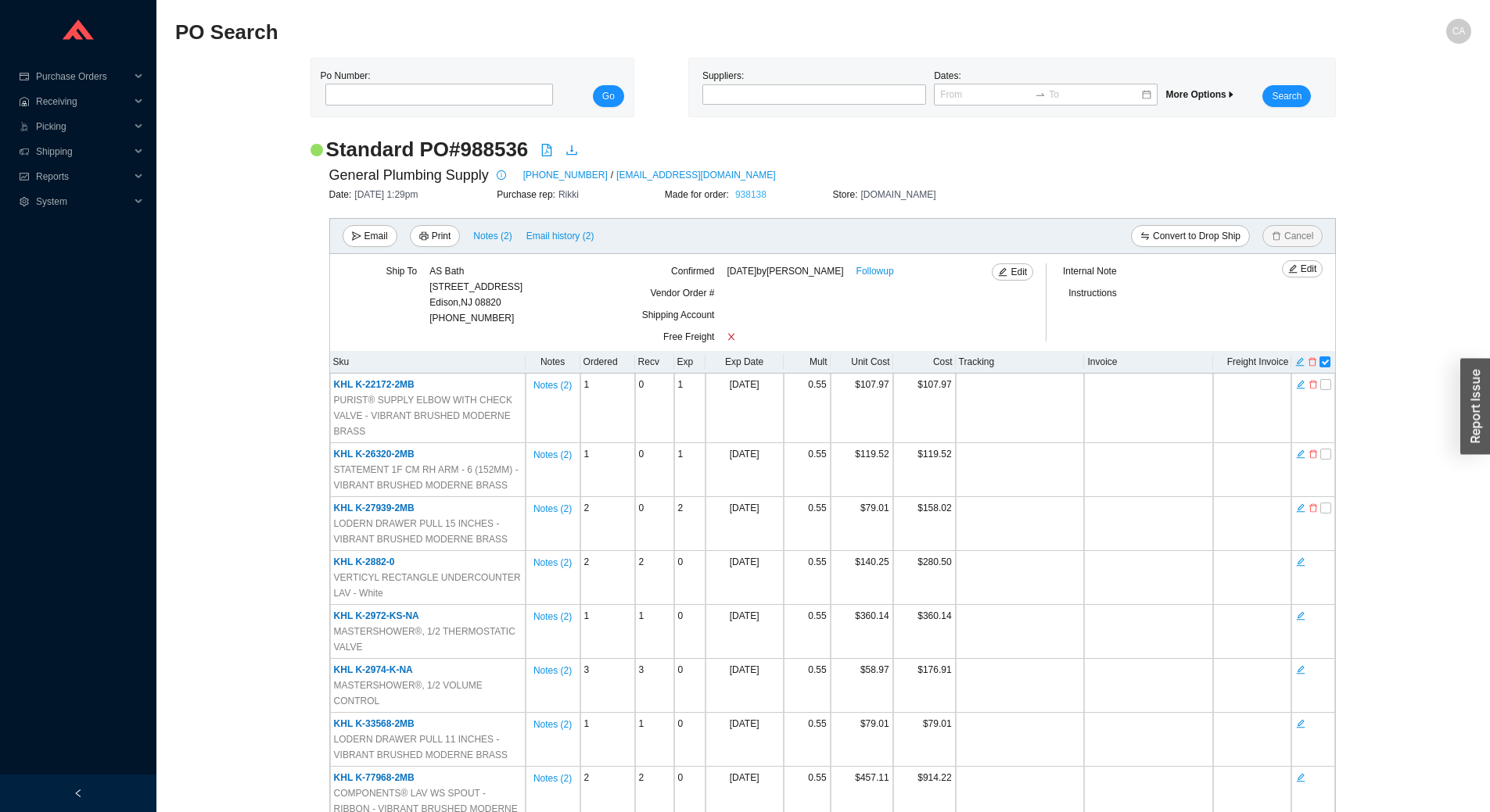
click at [761, 194] on link "938138" at bounding box center [751, 194] width 31 height 11
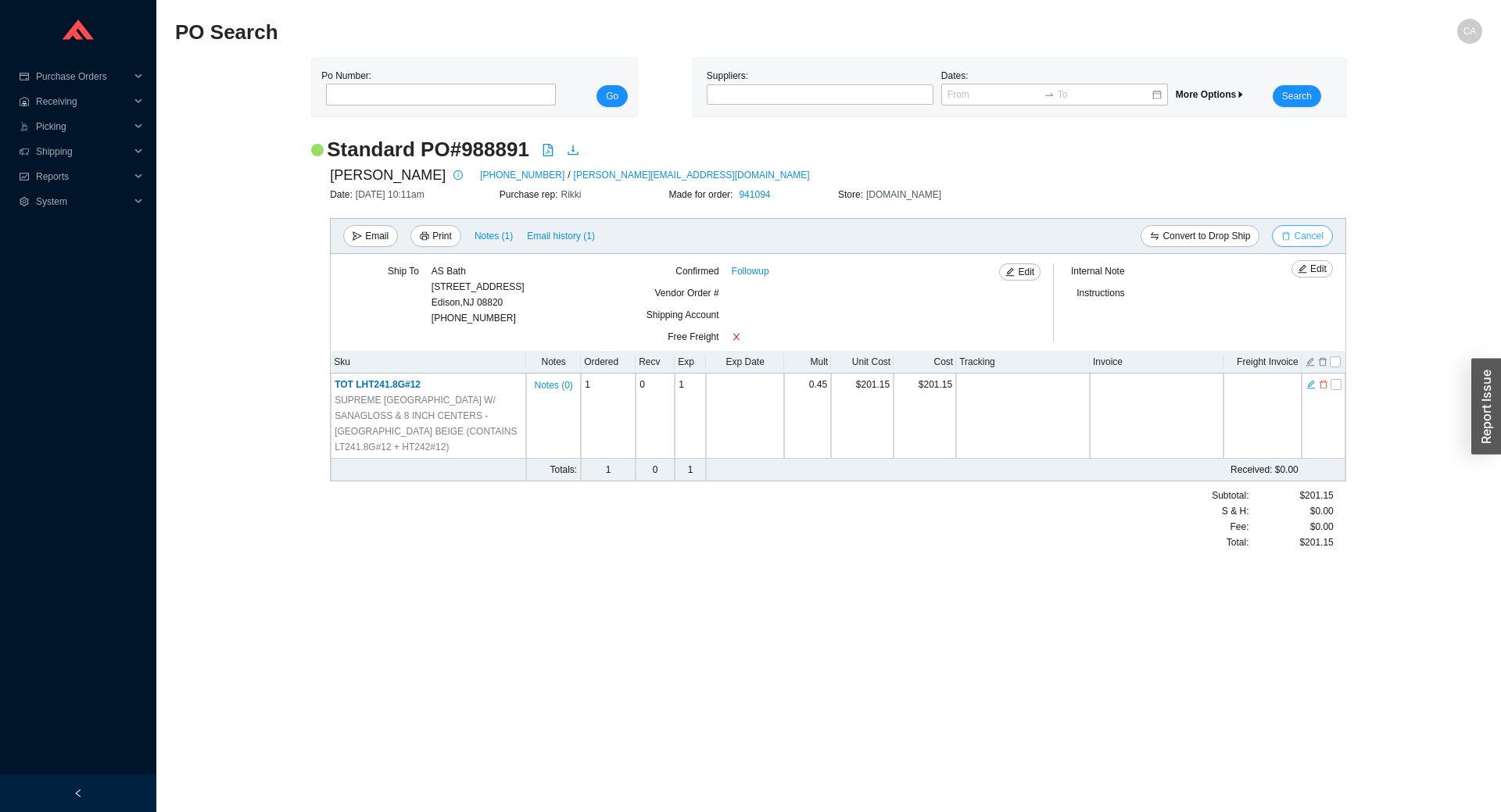
click at [1298, 232] on span "Cancel" at bounding box center [1307, 236] width 29 height 16
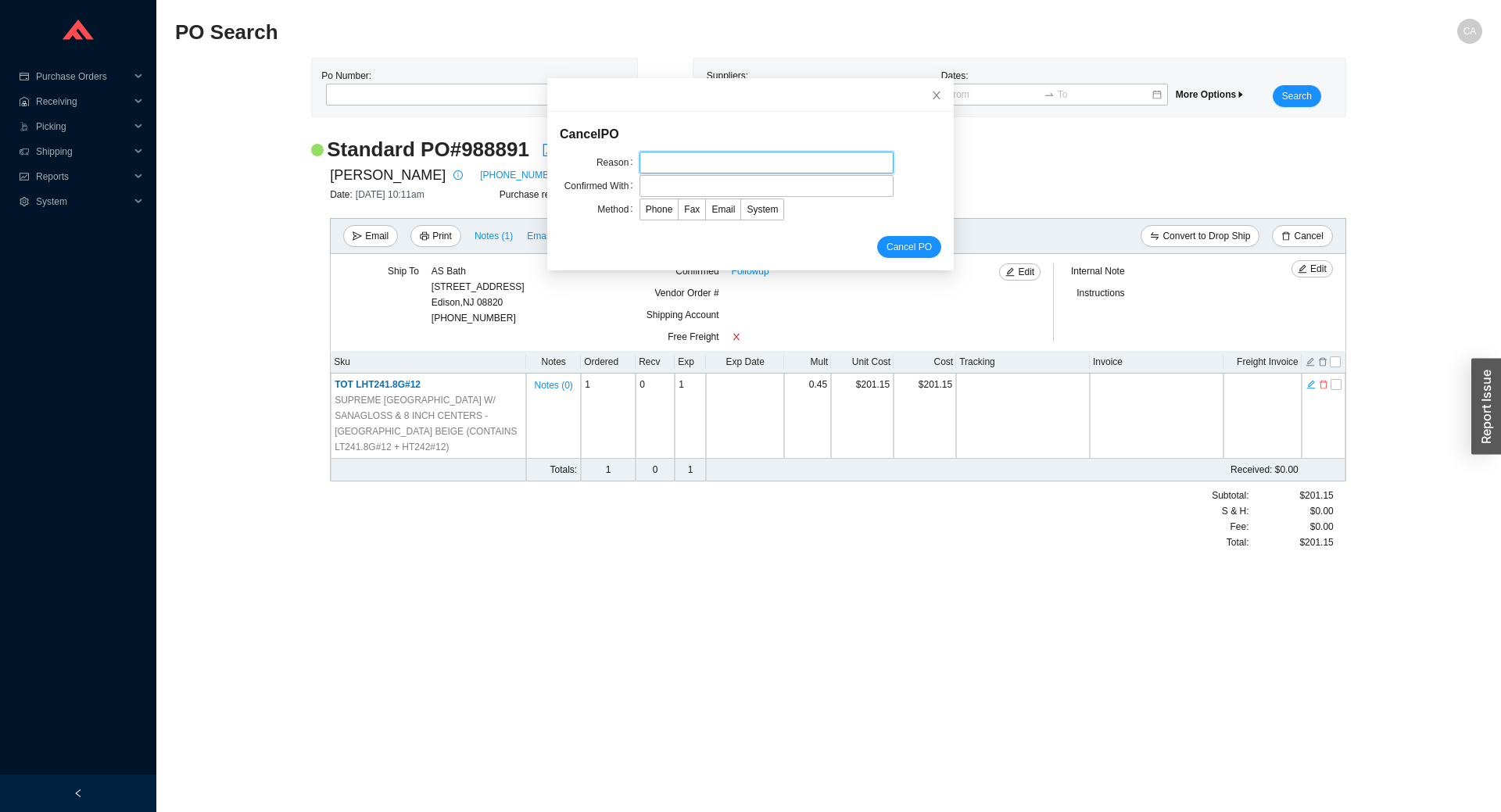
click at [766, 154] on input "text" at bounding box center [766, 162] width 254 height 22
type input "don't stock"
click at [741, 177] on input "text" at bounding box center [766, 186] width 254 height 22
type input "Confirmation"
click at [712, 210] on span "Email" at bounding box center [723, 209] width 24 height 11
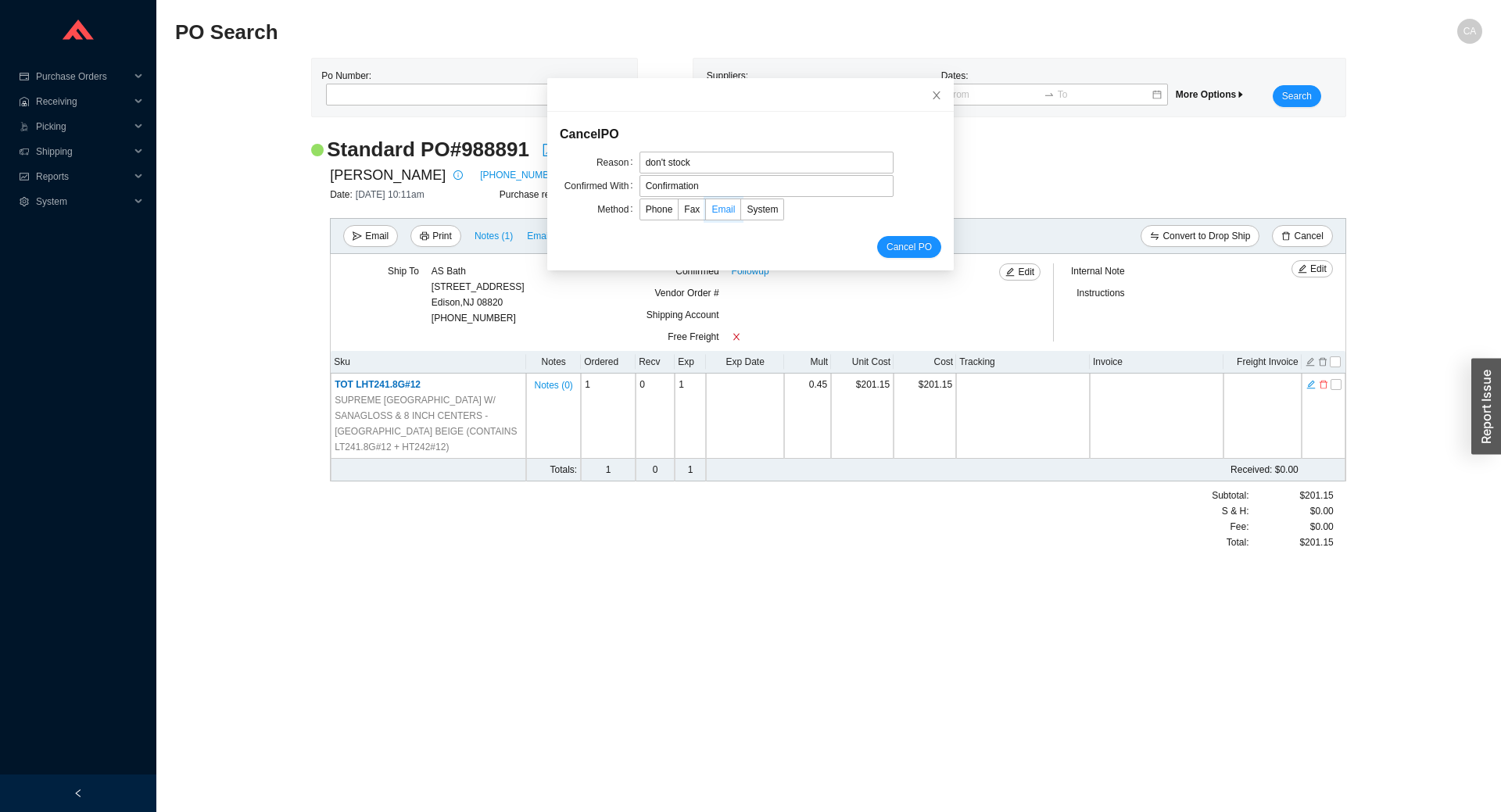
click at [706, 213] on input "Email" at bounding box center [706, 213] width 0 height 0
drag, startPoint x: 883, startPoint y: 242, endPoint x: 883, endPoint y: 254, distance: 12.0
click at [886, 243] on span "Cancel PO" at bounding box center [909, 247] width 45 height 16
